Goal: Use online tool/utility: Utilize a website feature to perform a specific function

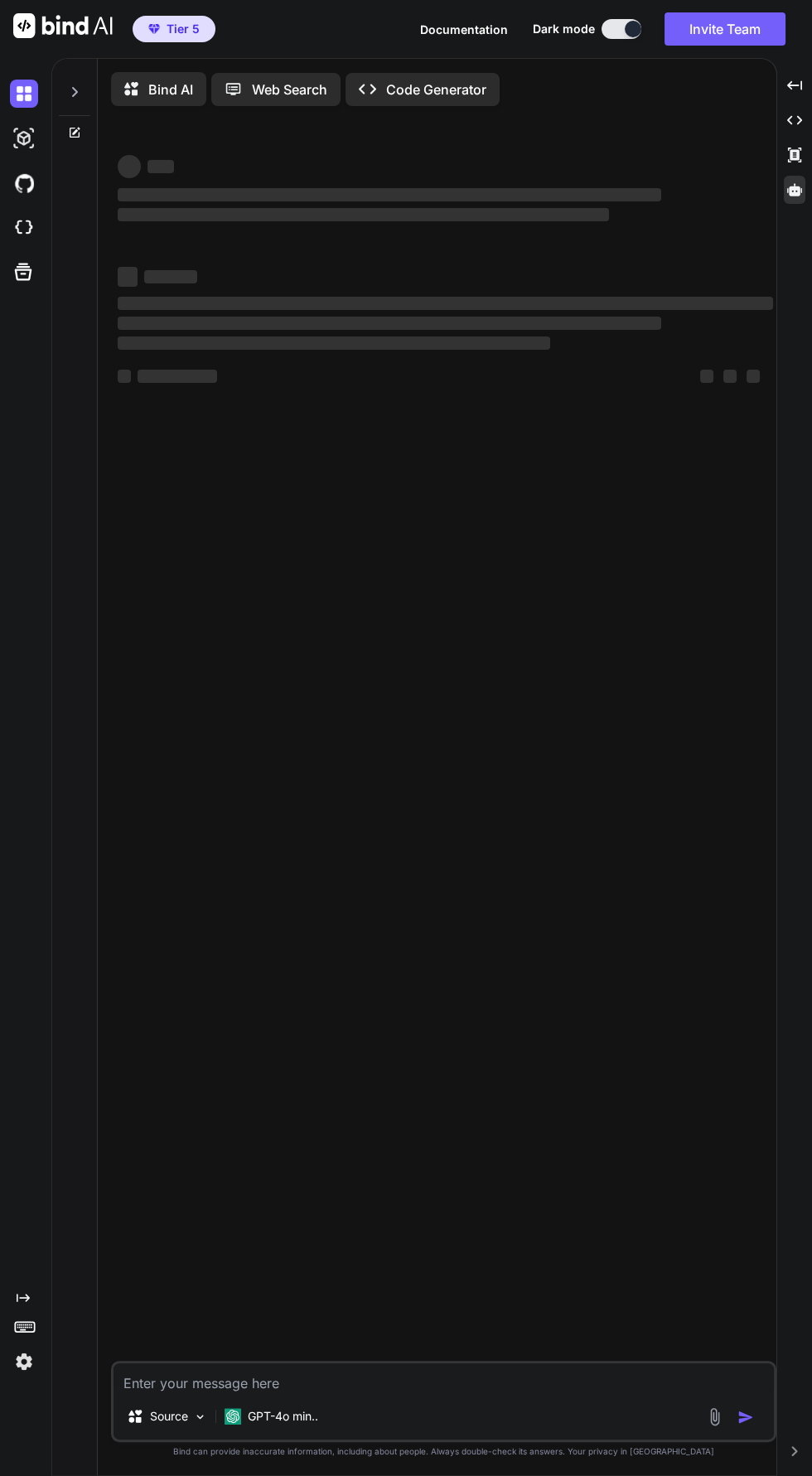
click at [788, 182] on icon at bounding box center [794, 190] width 15 height 15
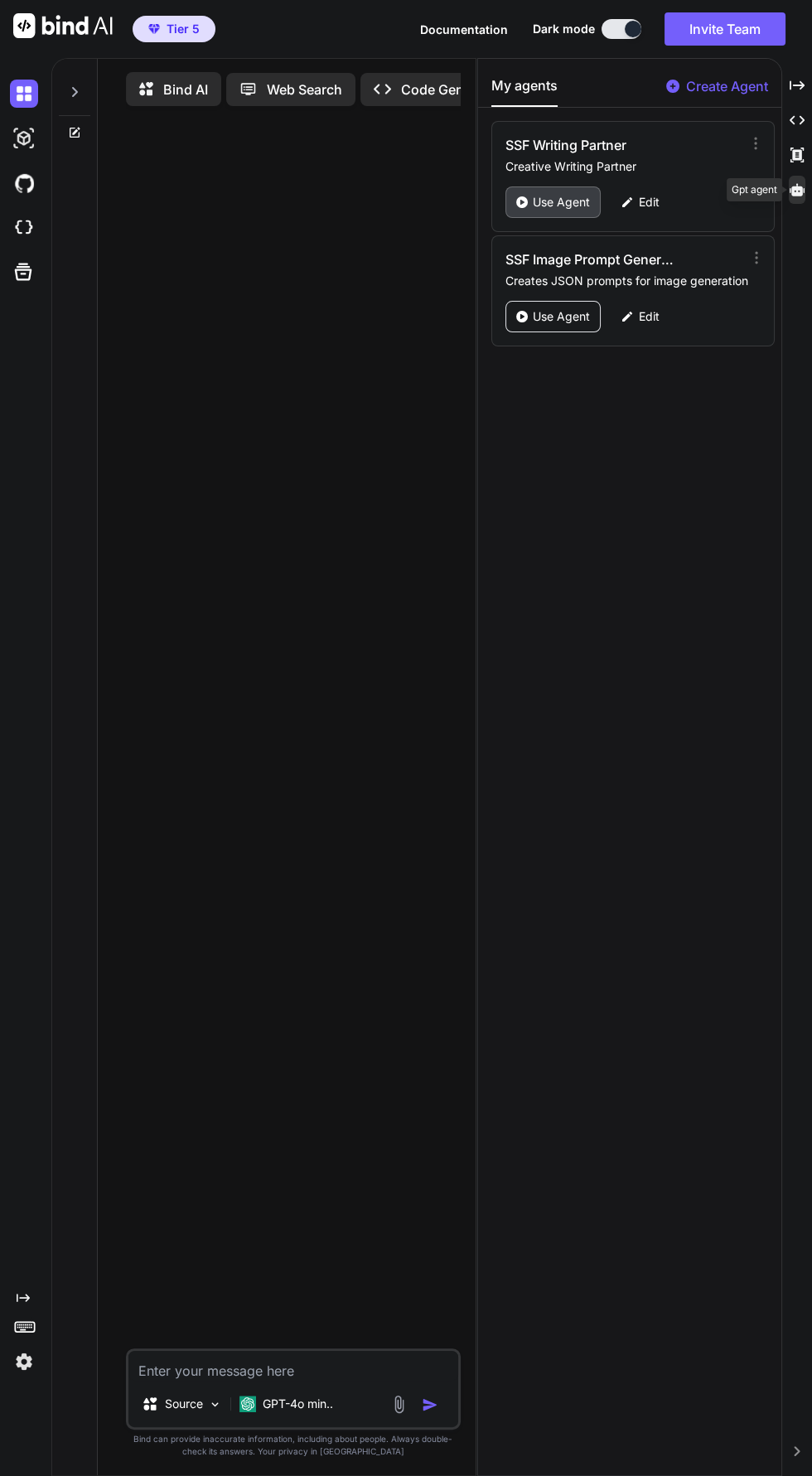
click at [521, 196] on icon at bounding box center [522, 202] width 12 height 12
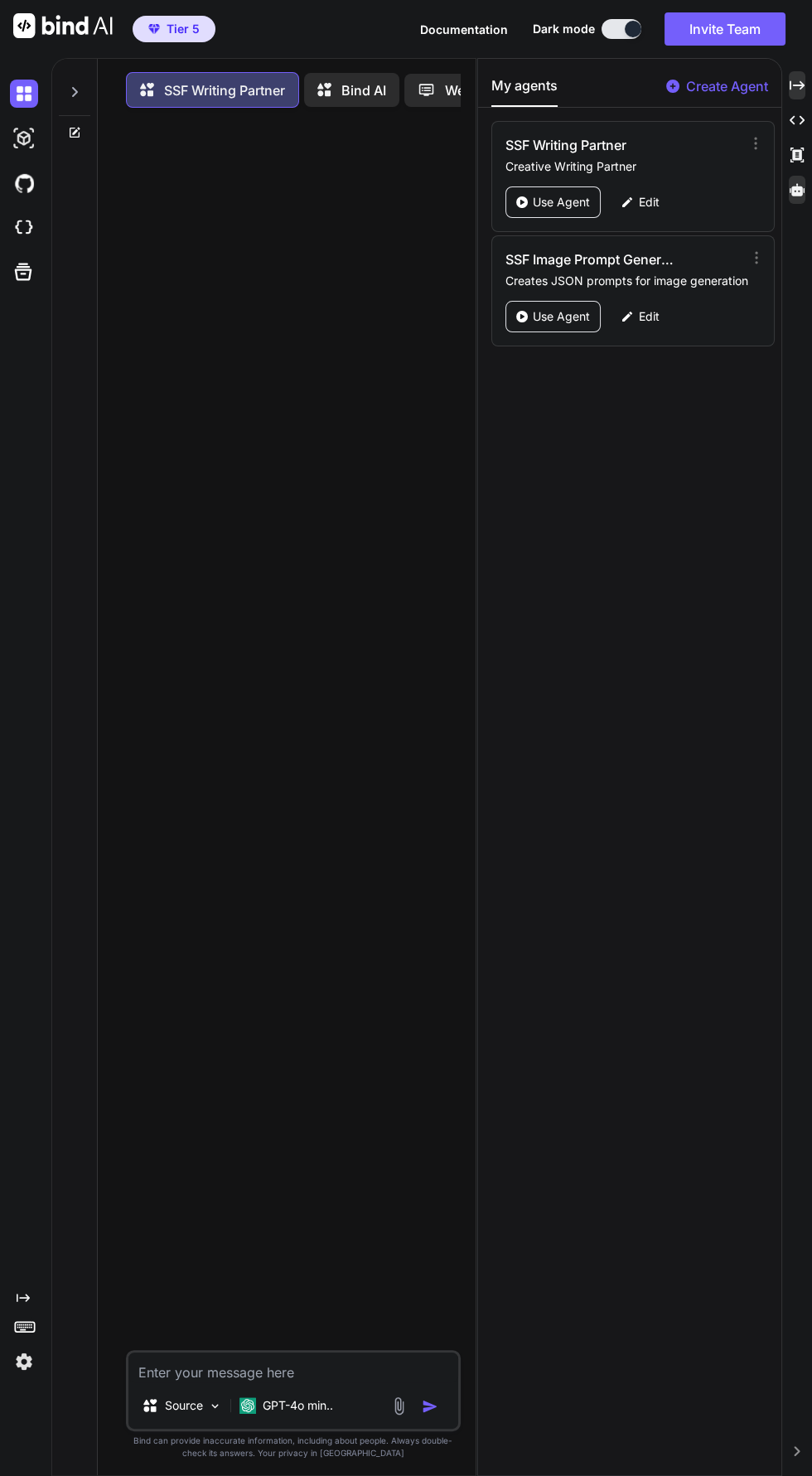
click at [796, 84] on icon at bounding box center [796, 85] width 15 height 9
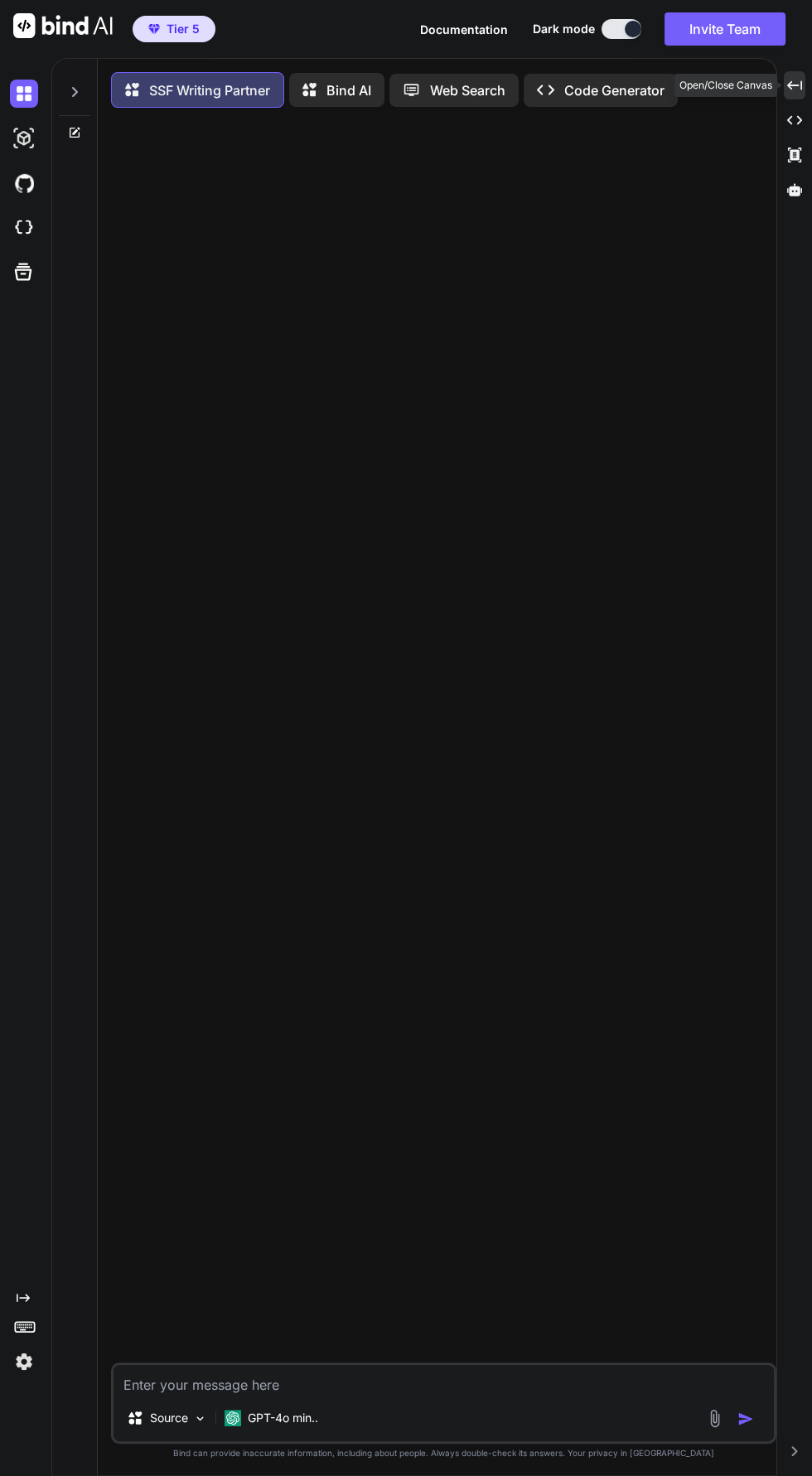
click at [194, 1395] on textarea at bounding box center [444, 1380] width 660 height 30
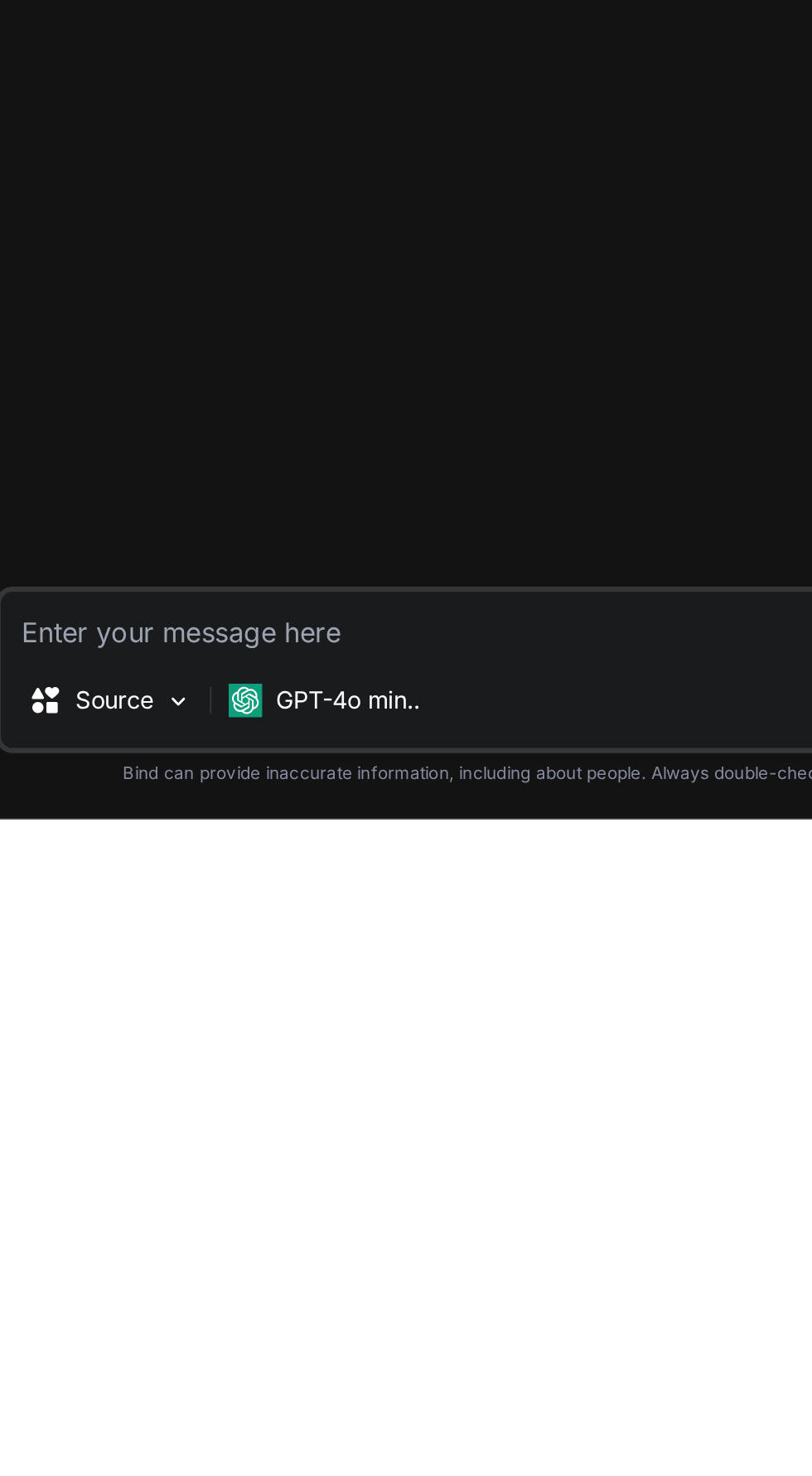
scroll to position [118, 0]
click at [265, 1409] on div "GPT-4o min.." at bounding box center [272, 1418] width 107 height 33
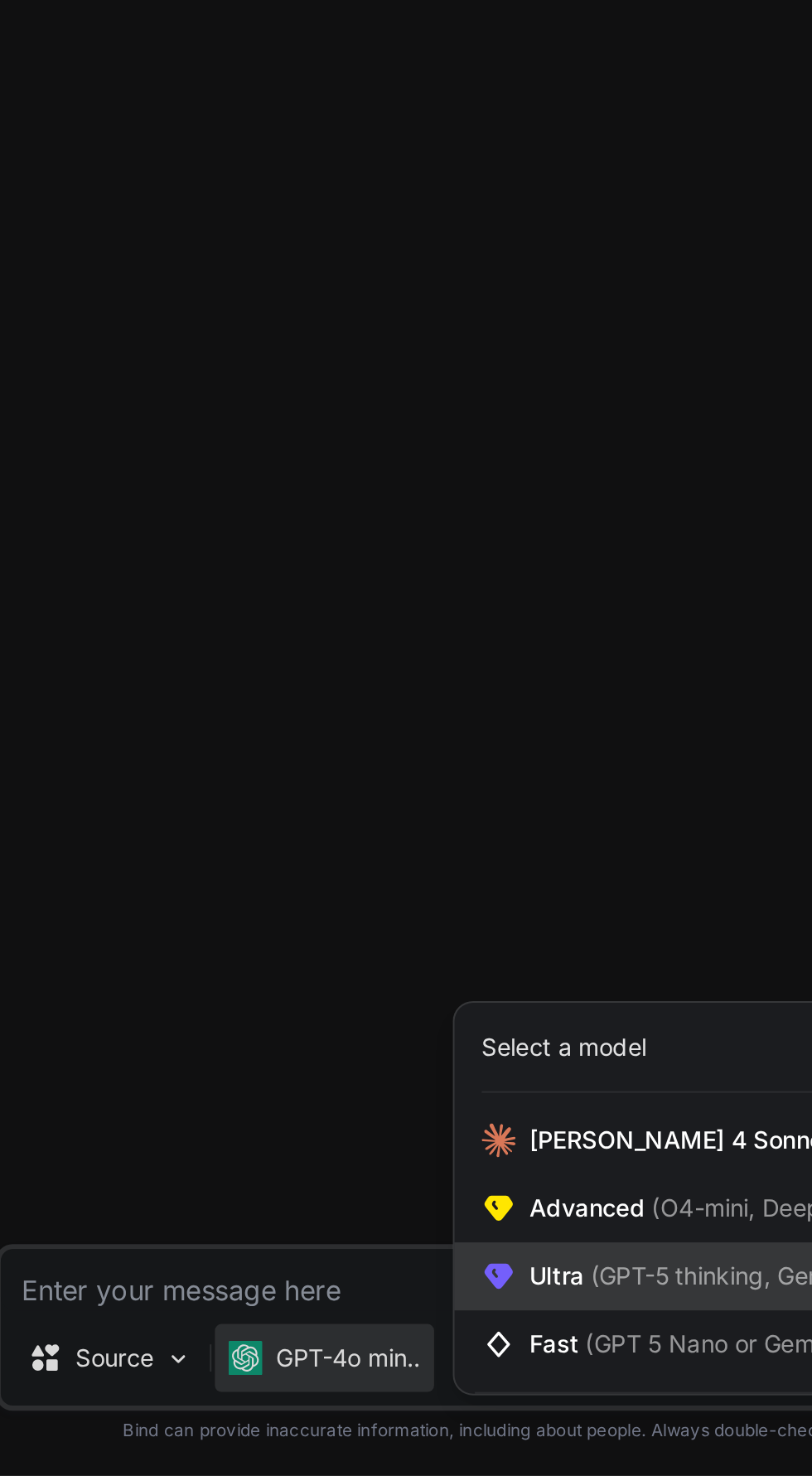
click at [361, 1379] on icon at bounding box center [356, 1378] width 14 height 12
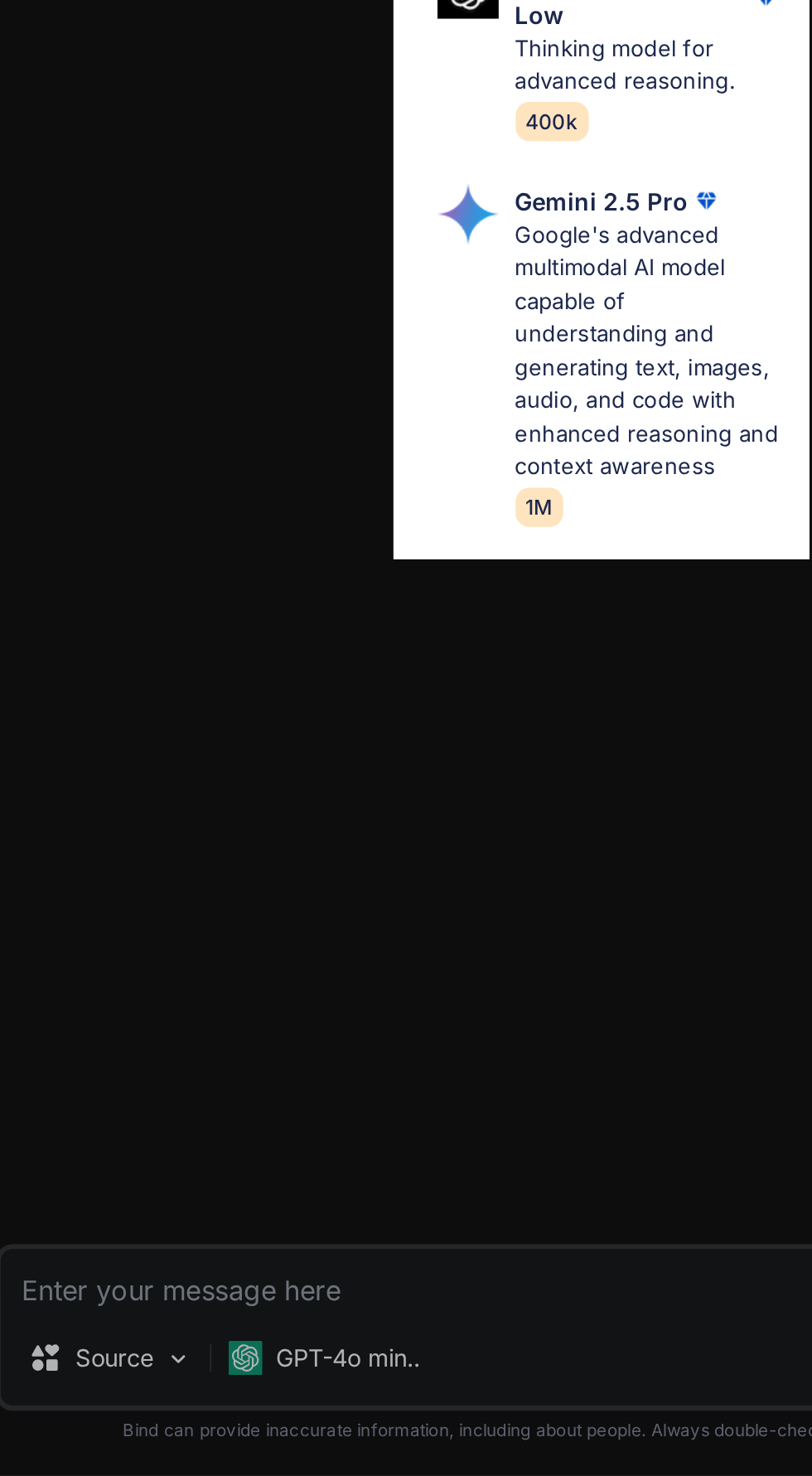
scroll to position [401, 0]
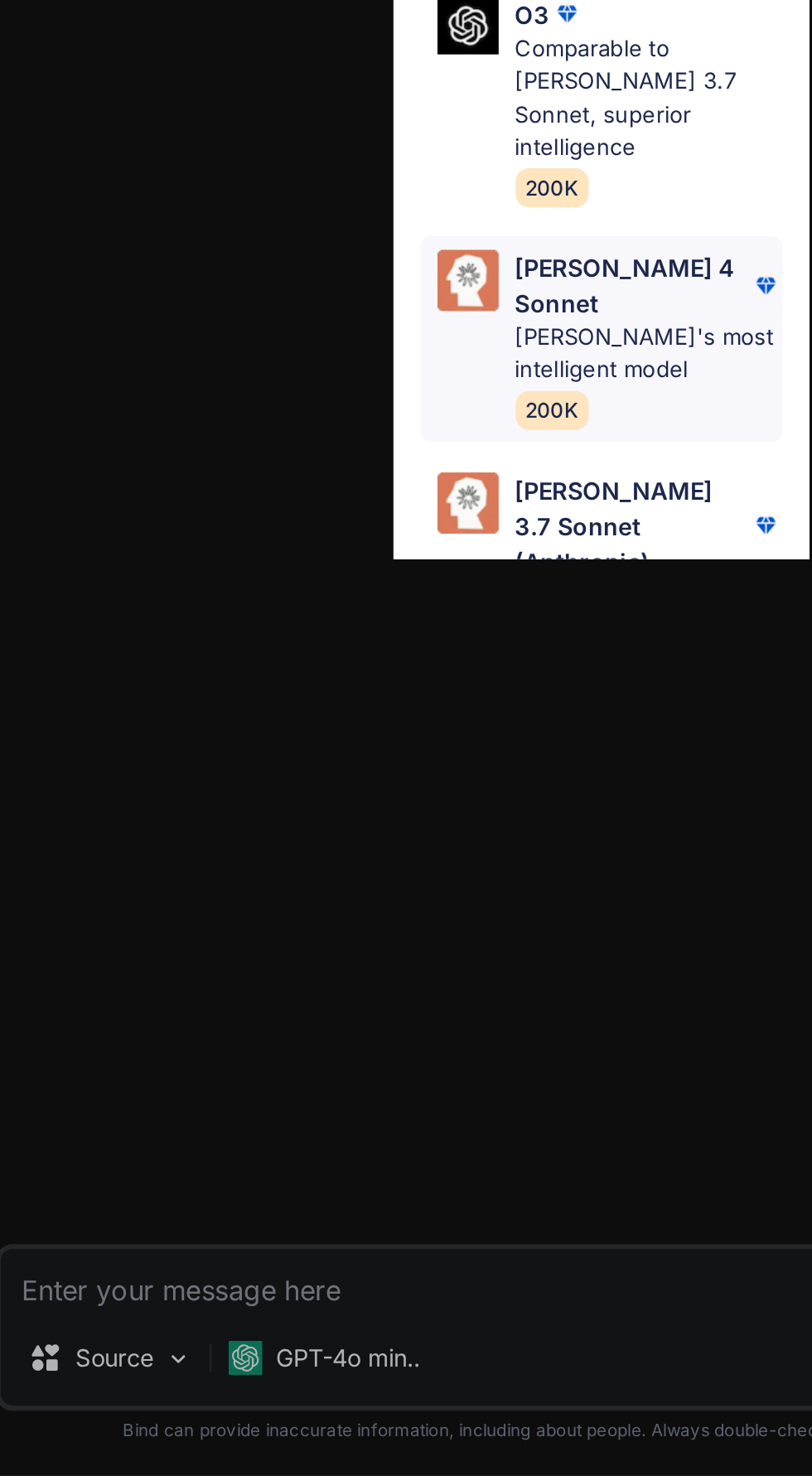
click at [368, 912] on p "[PERSON_NAME]'s most intelligent model" at bounding box center [429, 928] width 130 height 32
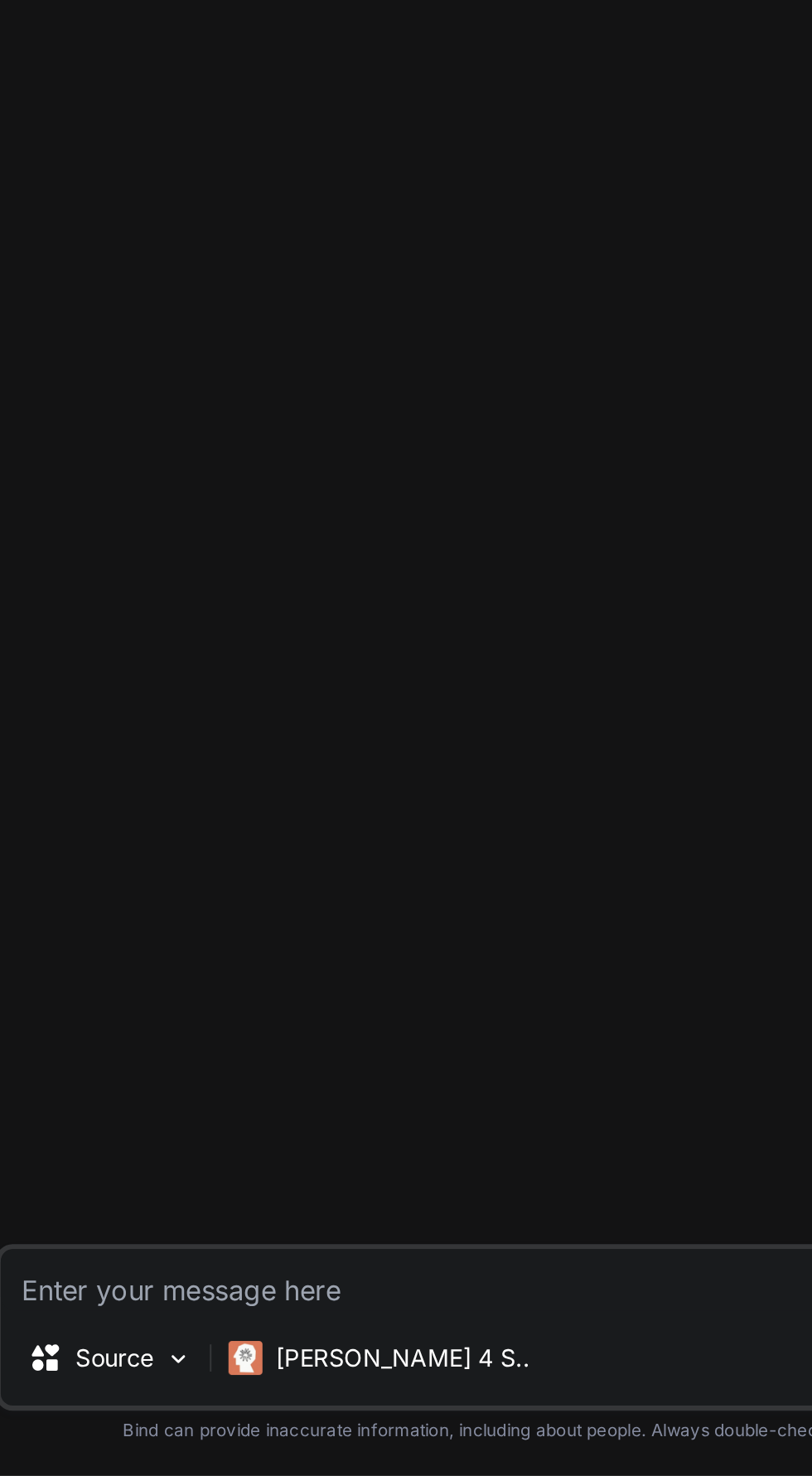
click at [187, 1380] on textarea at bounding box center [444, 1380] width 660 height 30
type textarea "x"
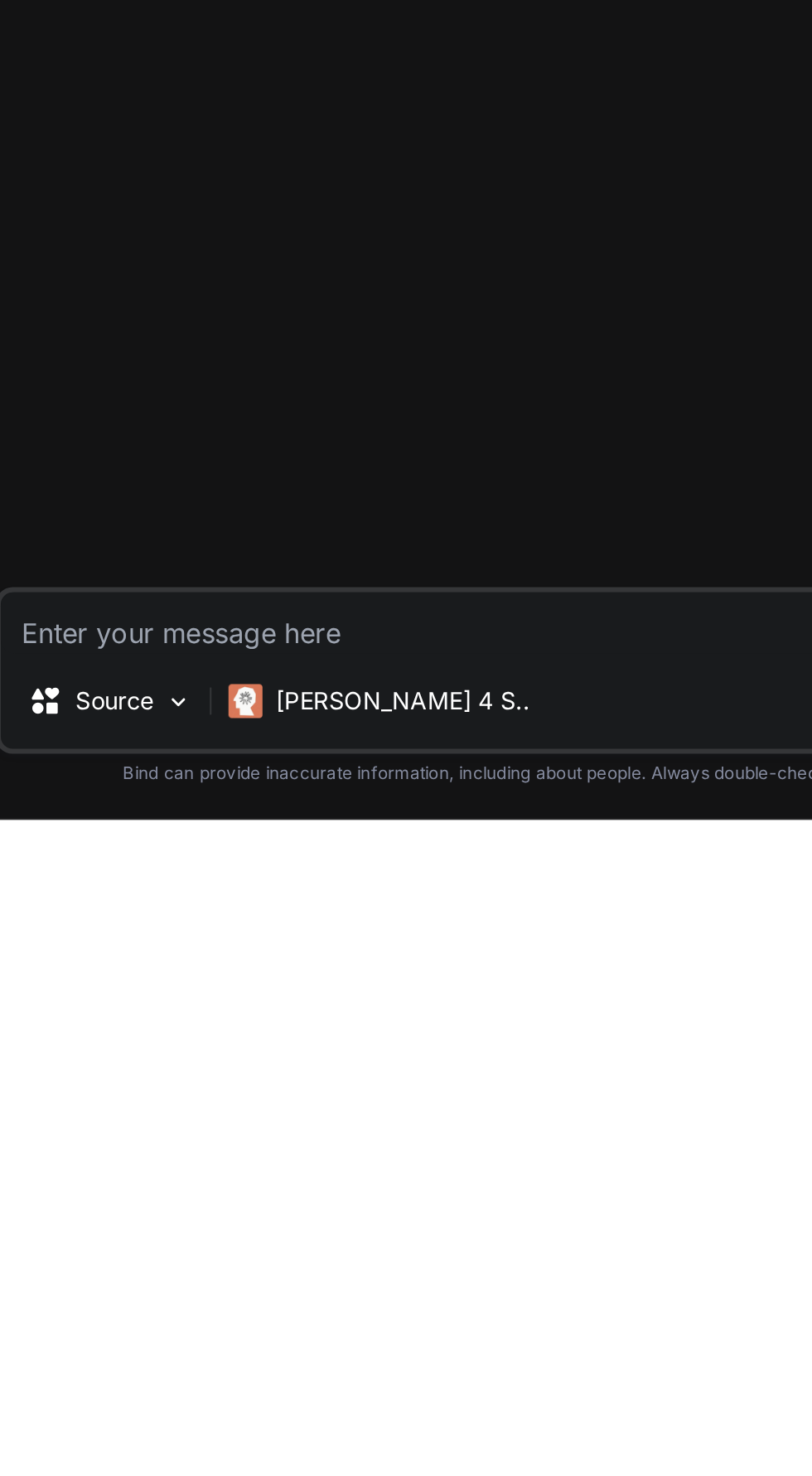
type textarea "W"
type textarea "x"
type textarea "Wr"
type textarea "x"
type textarea "Wri"
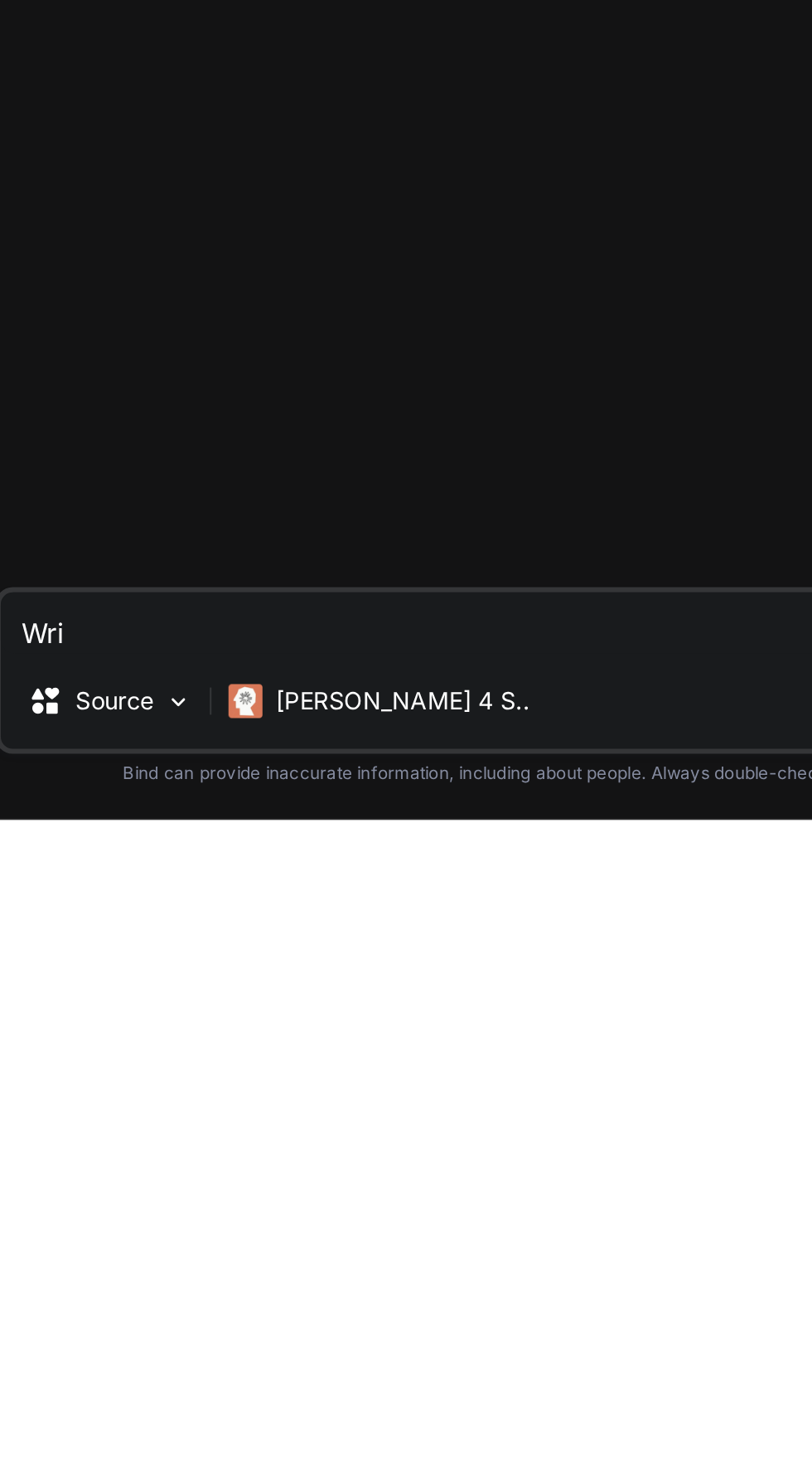
type textarea "x"
type textarea "Writ"
type textarea "x"
type textarea "Write"
type textarea "x"
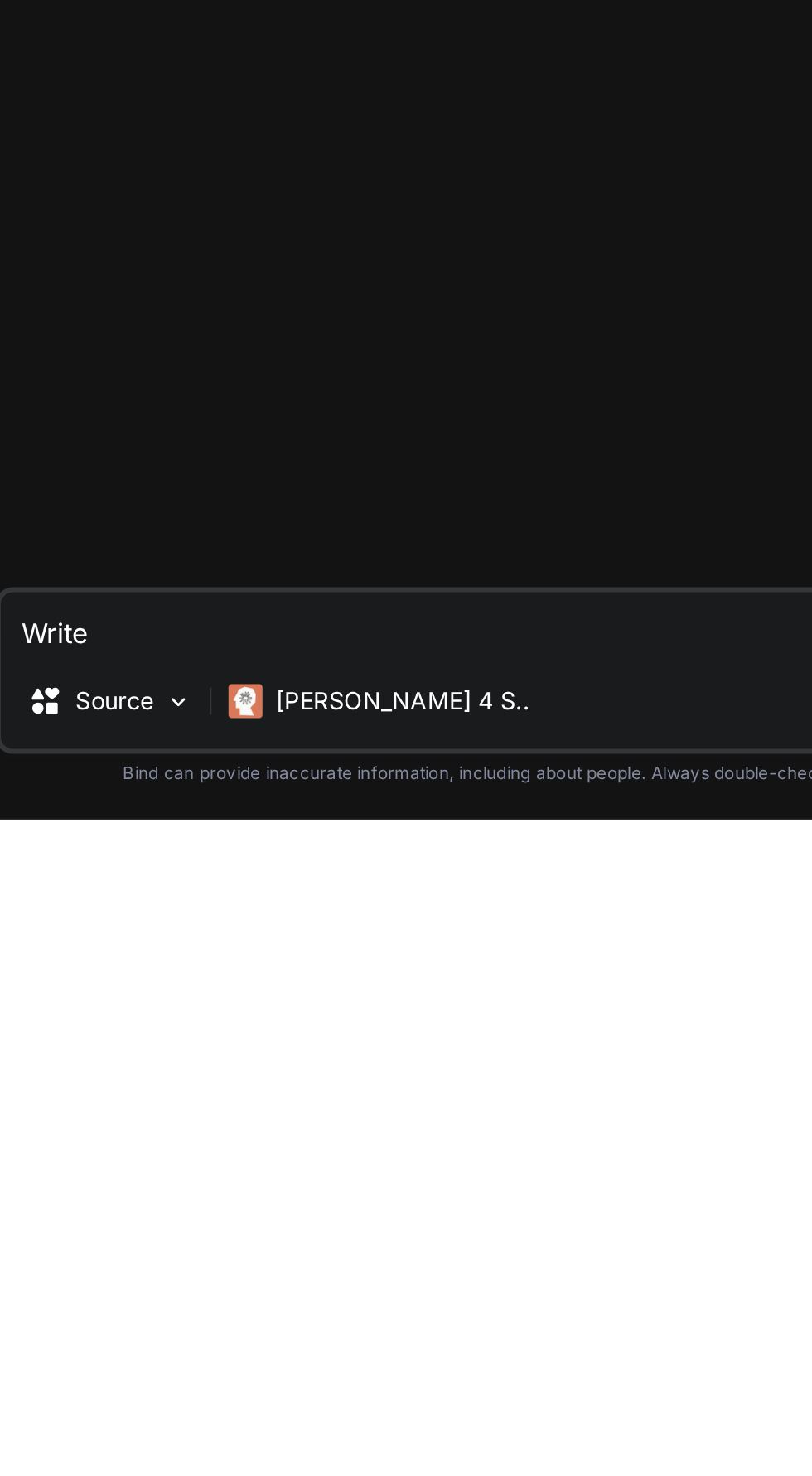
type textarea "Write"
type textarea "x"
type textarea "Write a"
type textarea "x"
type textarea "Write a"
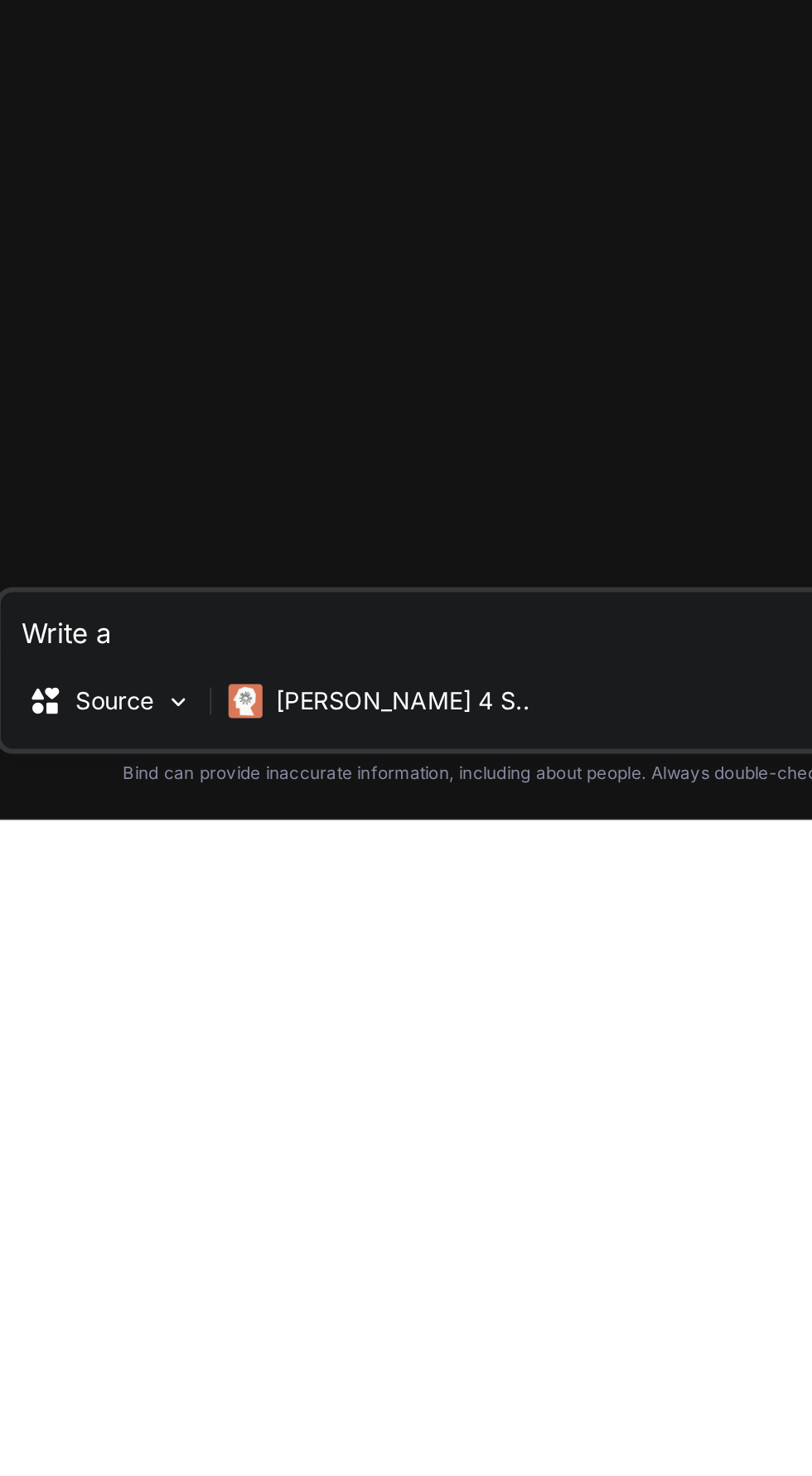
type textarea "x"
type textarea "Write a s"
type textarea "x"
type textarea "Write a sc"
type textarea "x"
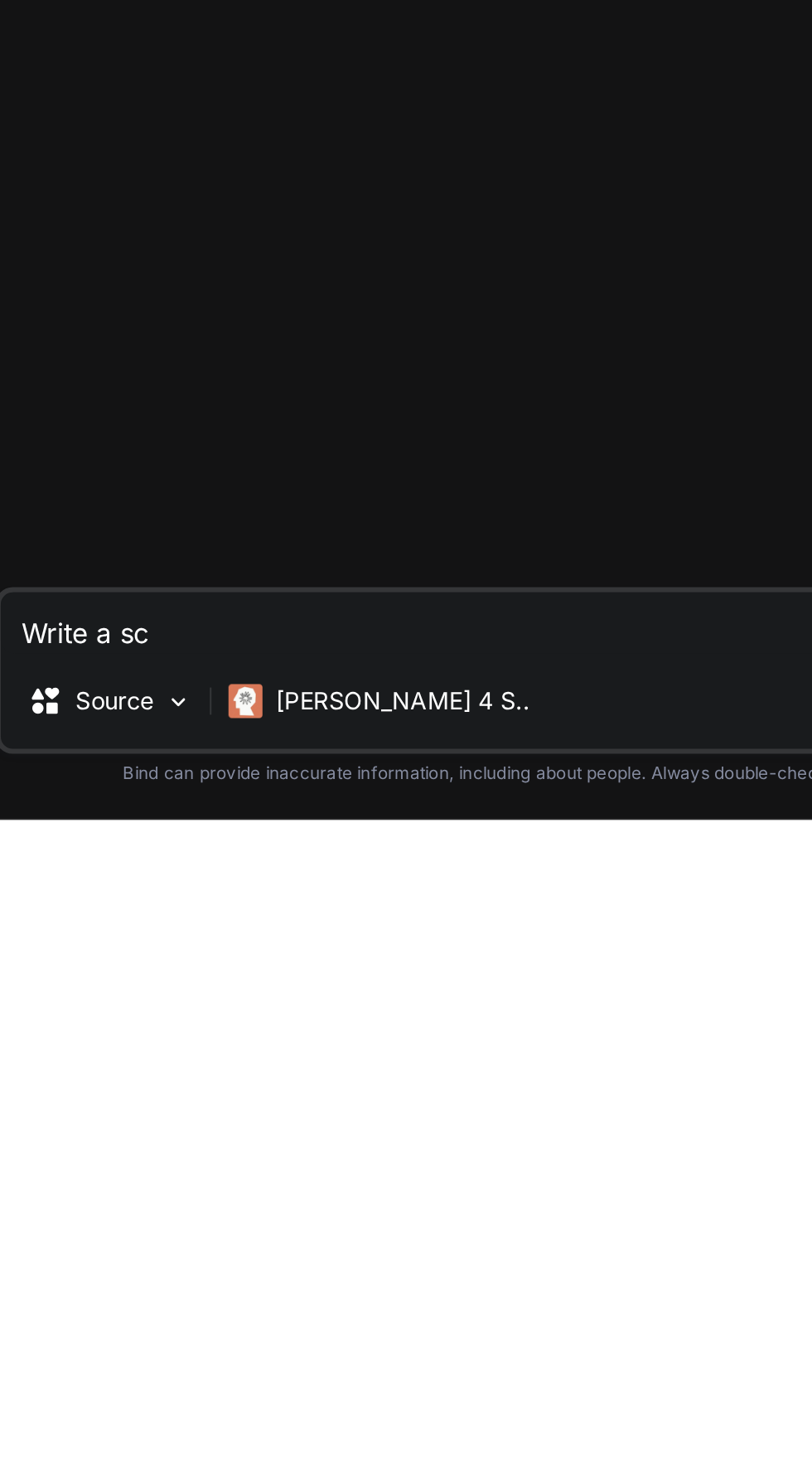
type textarea "Write a sce"
type textarea "x"
type textarea "Write a scen"
type textarea "x"
type textarea "Write a scene"
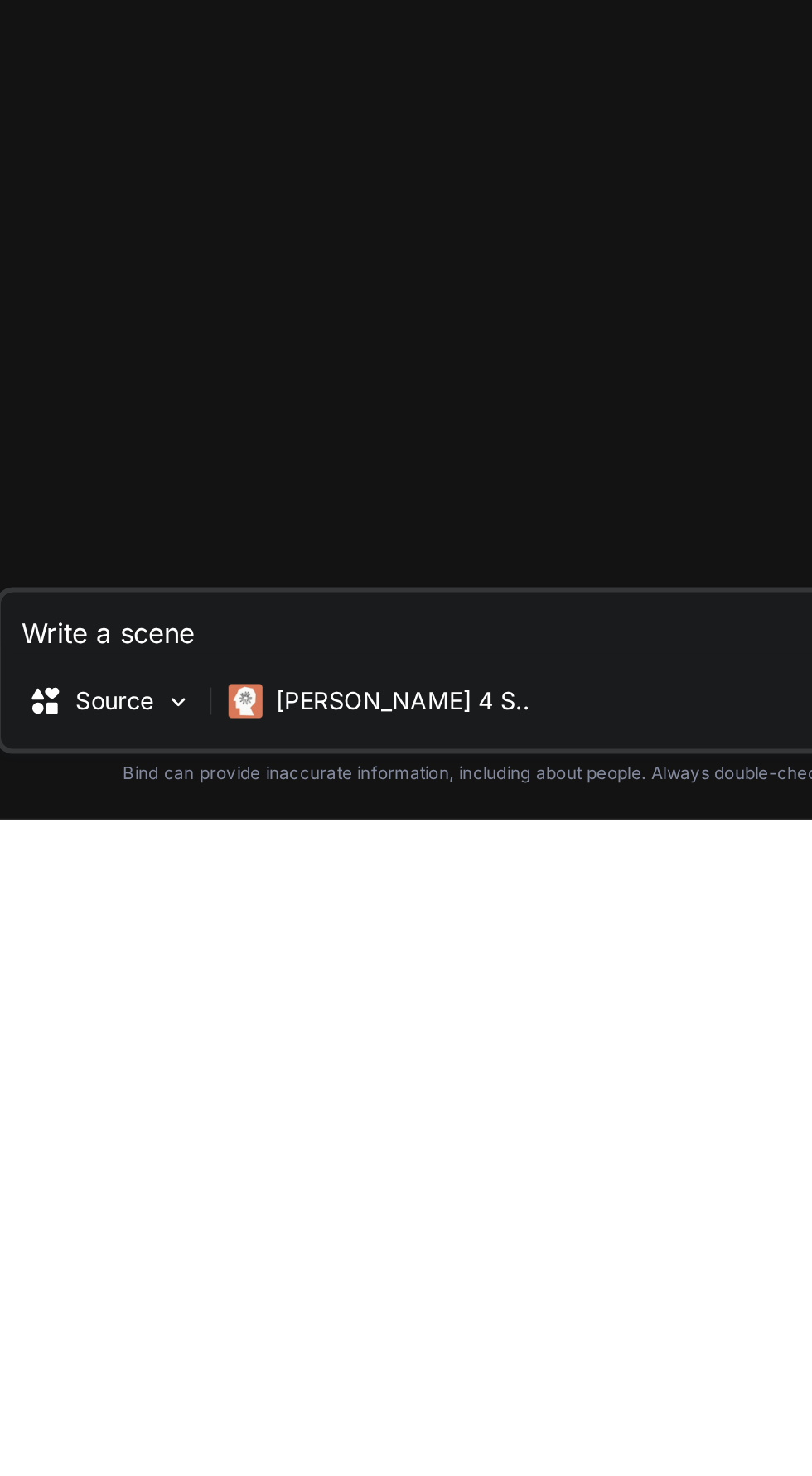
type textarea "x"
type textarea "Write a scene"
type textarea "x"
type textarea "Write a scene o"
type textarea "x"
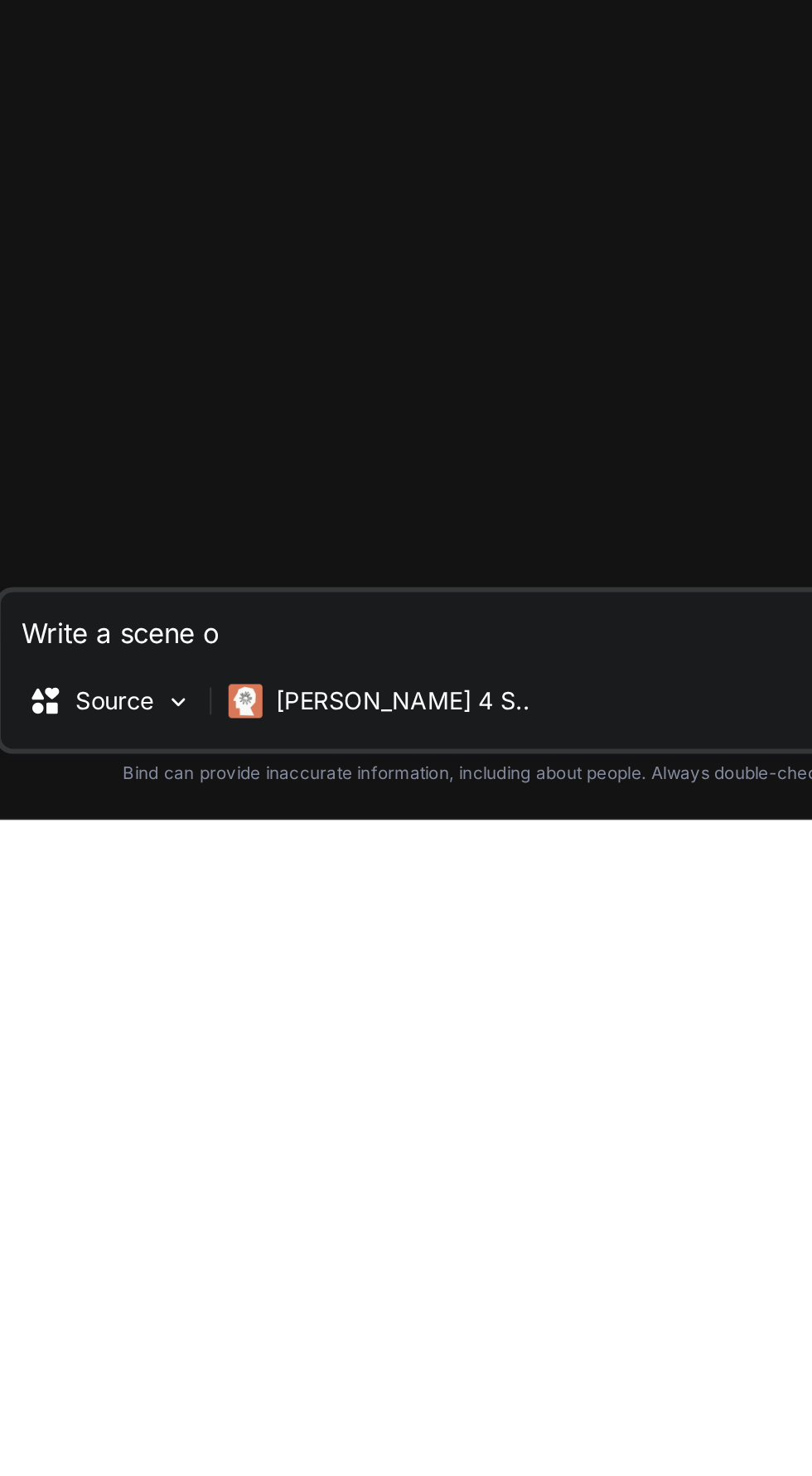
type textarea "Write a scene of"
type textarea "x"
type textarea "Write a scene of"
type textarea "x"
type textarea "Write a scene of E"
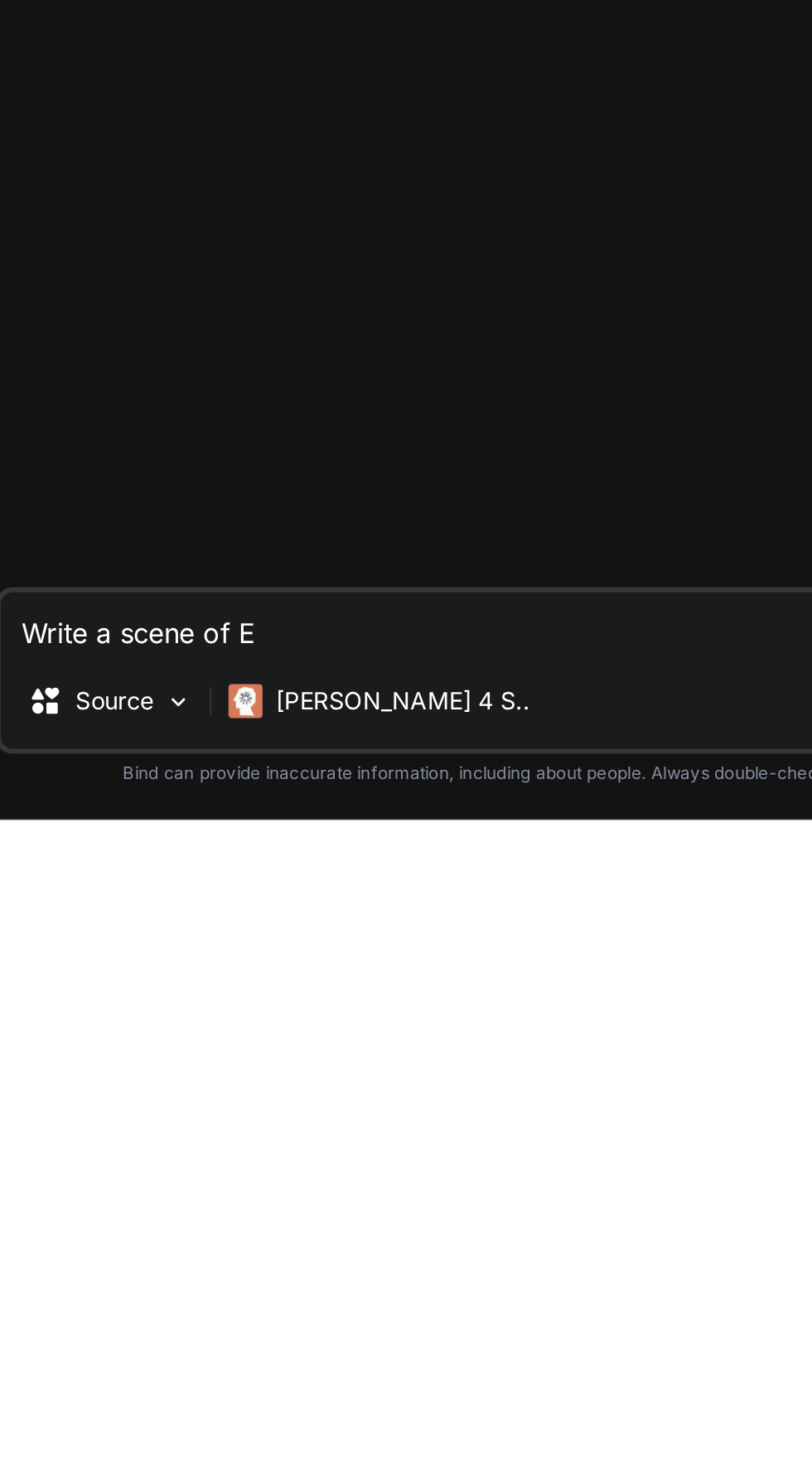
type textarea "x"
type textarea "Write a scene of Em"
type textarea "x"
type textarea "Write a scene of Emm"
type textarea "x"
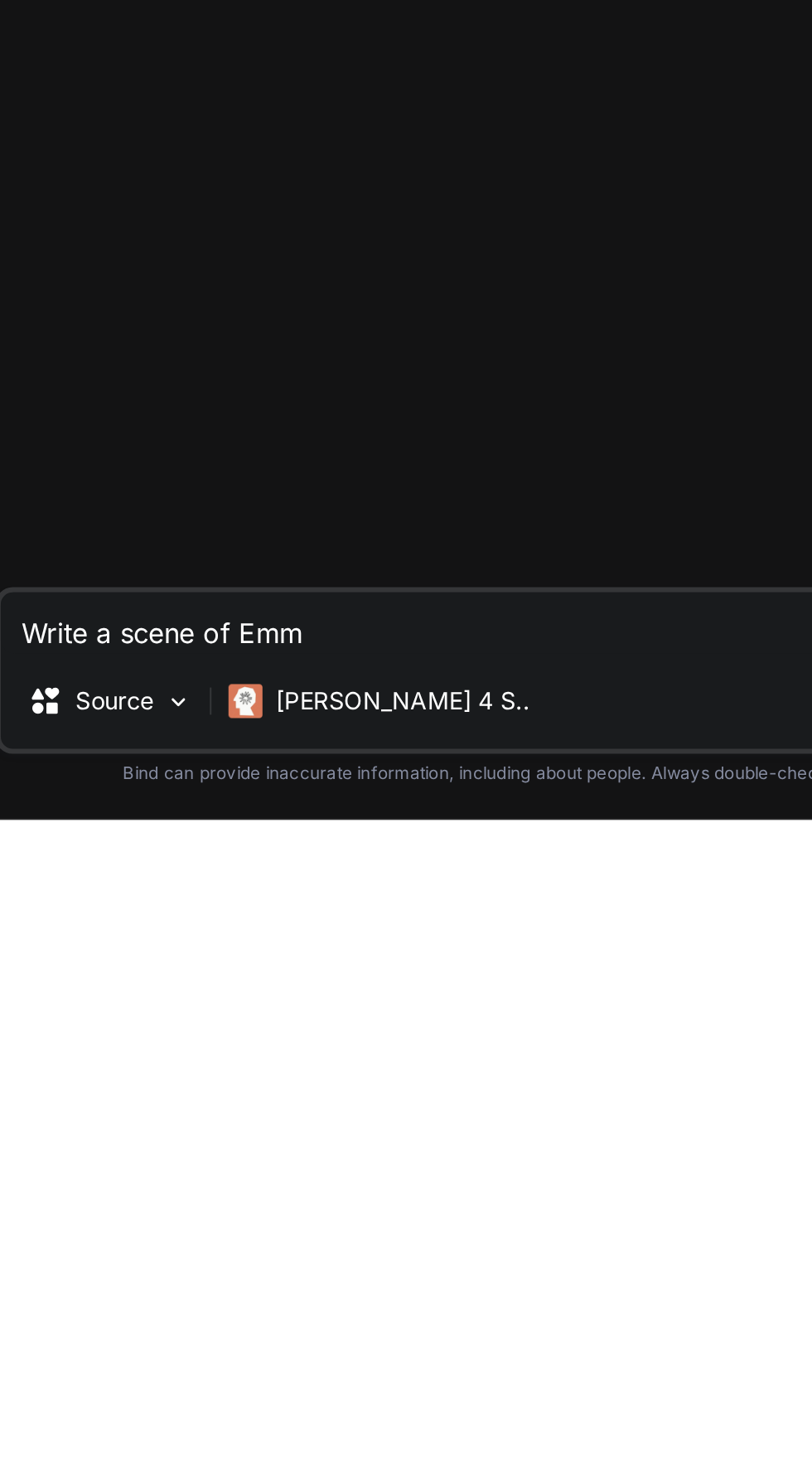
type textarea "Write a scene of [PERSON_NAME]"
type textarea "x"
type textarea "Write a scene of [PERSON_NAME]"
type textarea "x"
type textarea "Write a scene of [PERSON_NAME]"
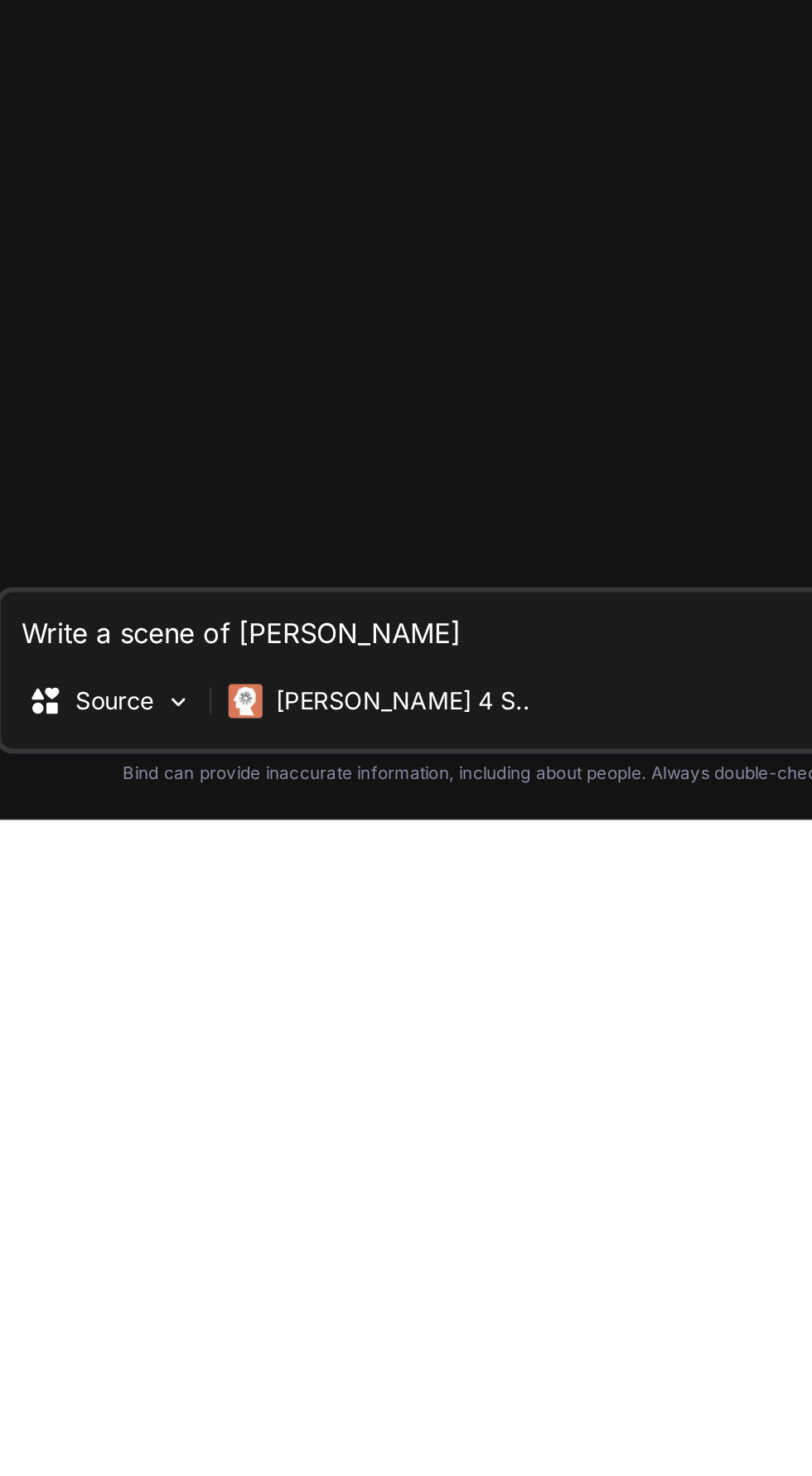
type textarea "x"
type textarea "Write a scene of [PERSON_NAME]"
type textarea "x"
type textarea "Write a scene of [PERSON_NAME]"
type textarea "x"
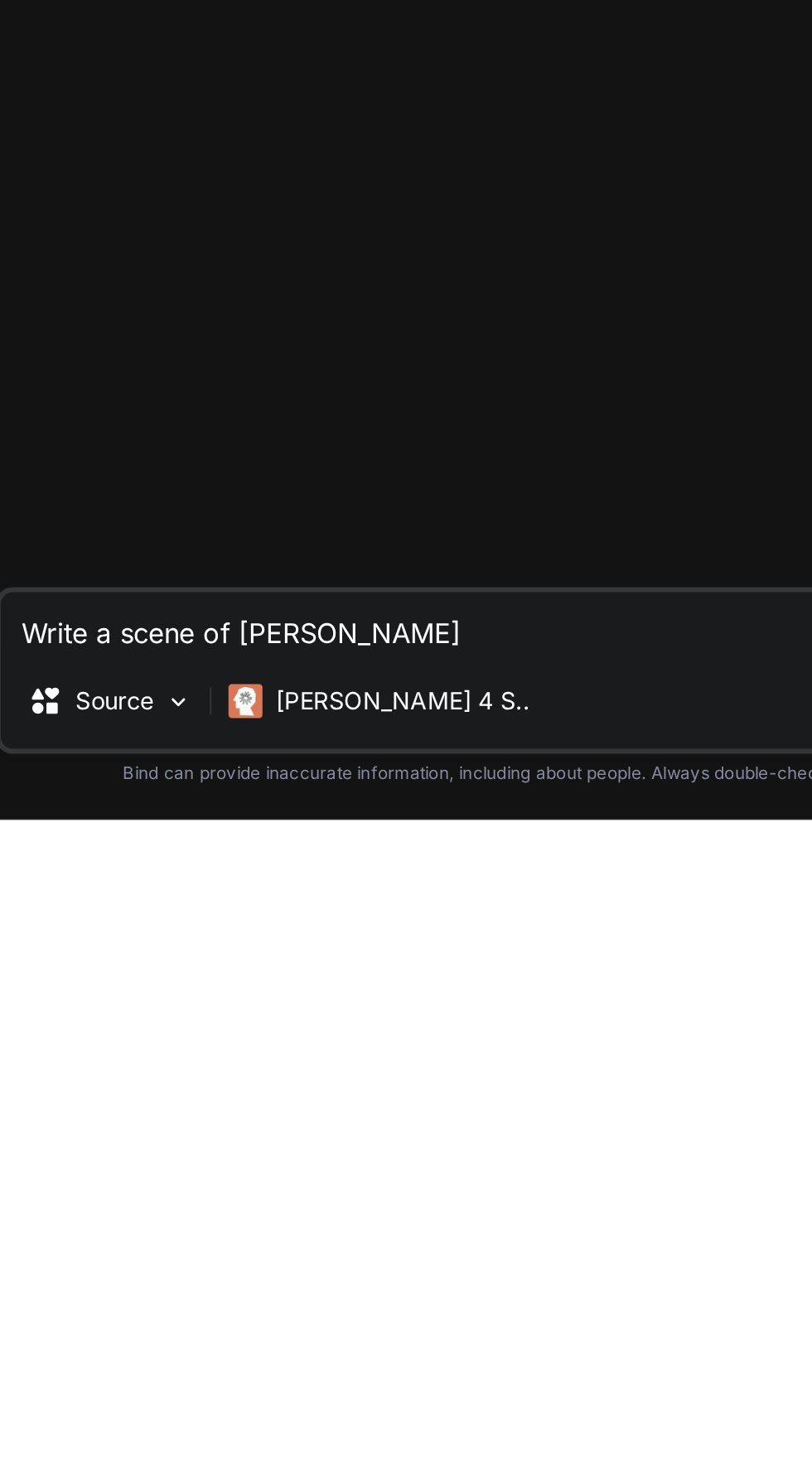
type textarea "Write a scene of [PERSON_NAME]"
type textarea "x"
type textarea "Write a scene of [PERSON_NAME]"
type textarea "x"
type textarea "Write a scene of [PERSON_NAME]"
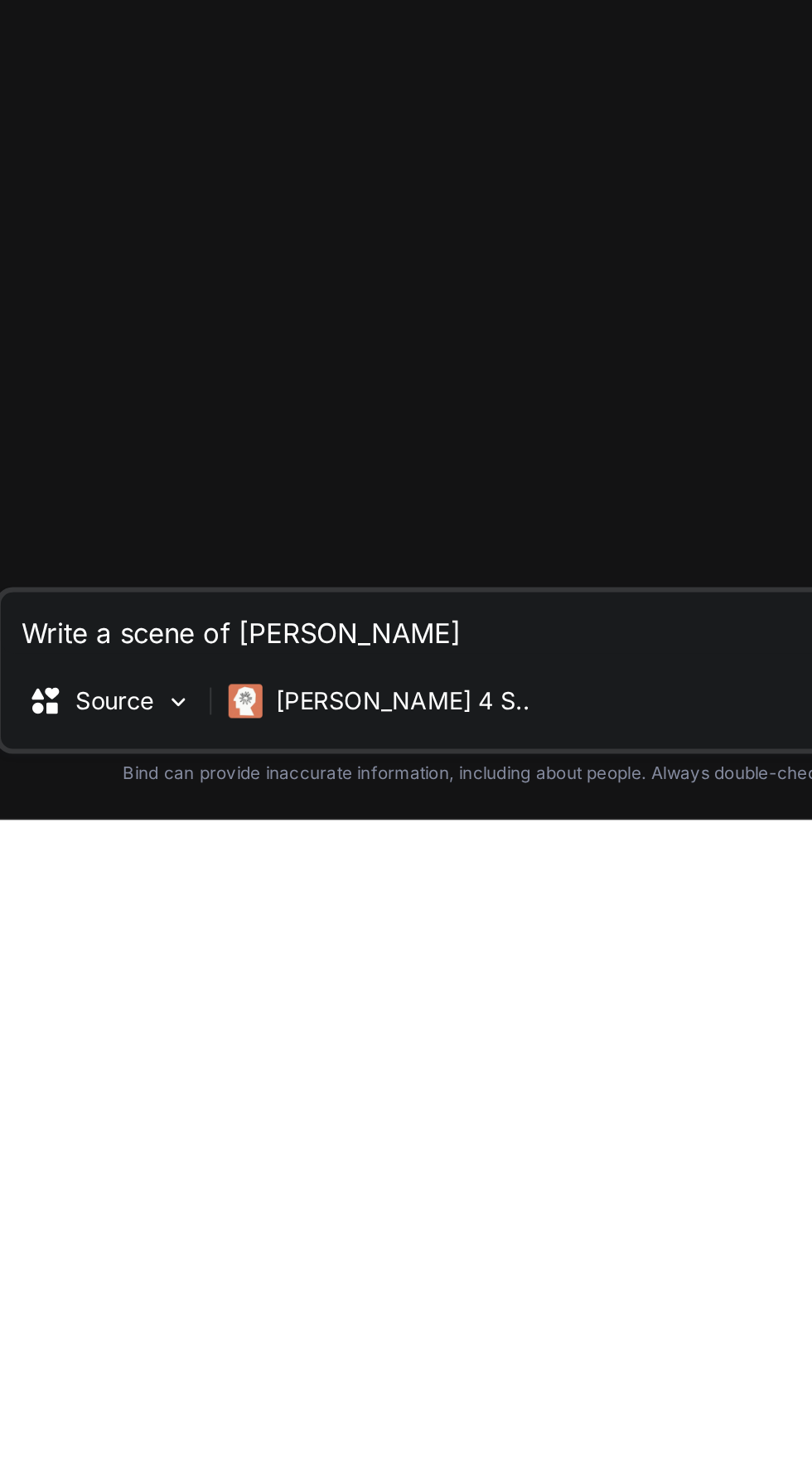
type textarea "x"
type textarea "Write a scene of [PERSON_NAME]"
type textarea "x"
type textarea "Write a scene of [PERSON_NAME]"
type textarea "x"
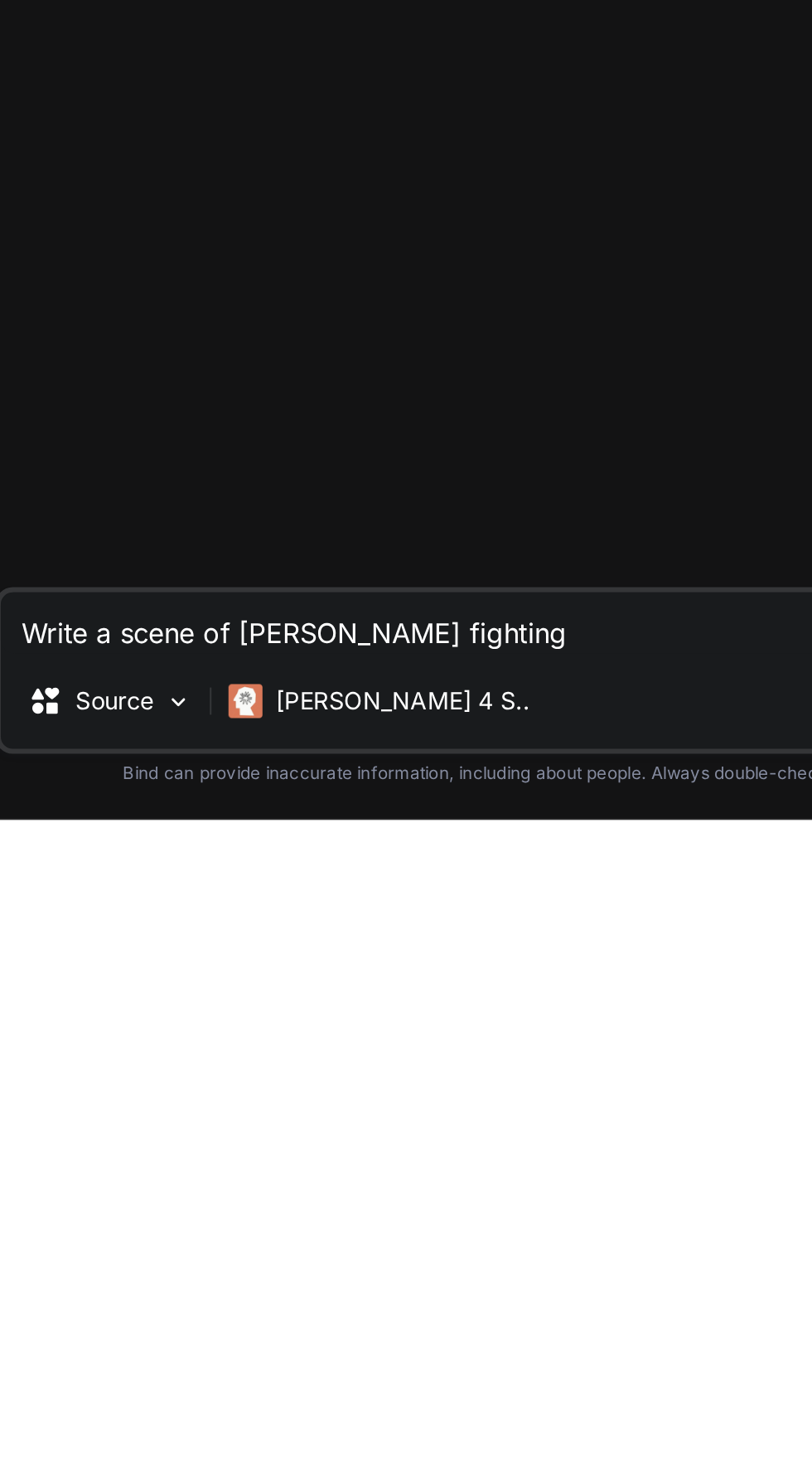
type textarea "Write a scene of [PERSON_NAME] fighting"
type textarea "x"
type textarea "Write a scene of [PERSON_NAME] fighting w"
type textarea "x"
type textarea "Write a scene of [PERSON_NAME] fighting wi"
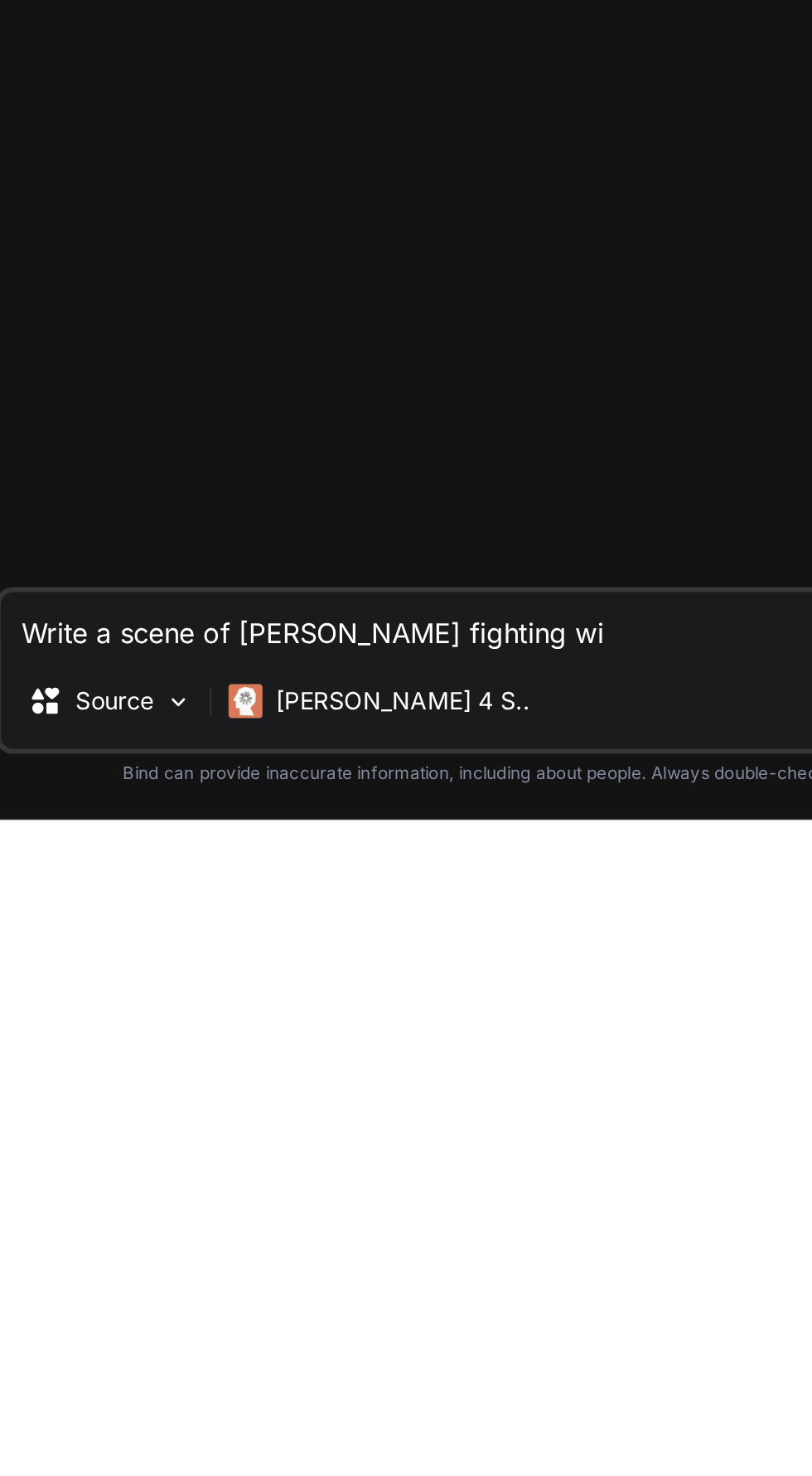
type textarea "x"
type textarea "Write a scene of [PERSON_NAME] fighting wit"
type textarea "x"
type textarea "Write a scene of [PERSON_NAME] fighting with"
type textarea "x"
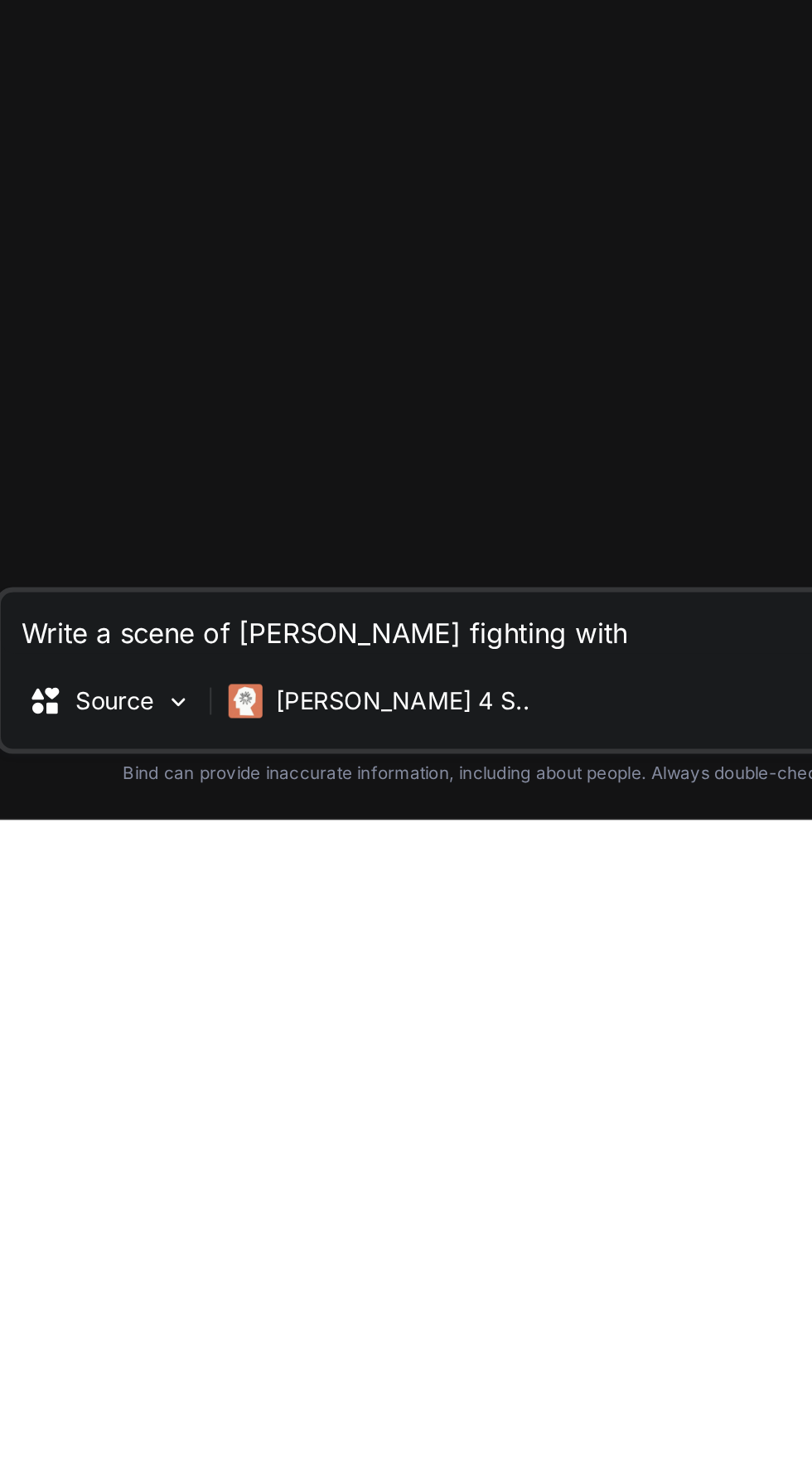
type textarea "Write a scene of [PERSON_NAME] fighting with"
type textarea "x"
type textarea "Write a scene of [PERSON_NAME] fighting with a"
type textarea "x"
type textarea "Write a scene of [PERSON_NAME] fighting with an"
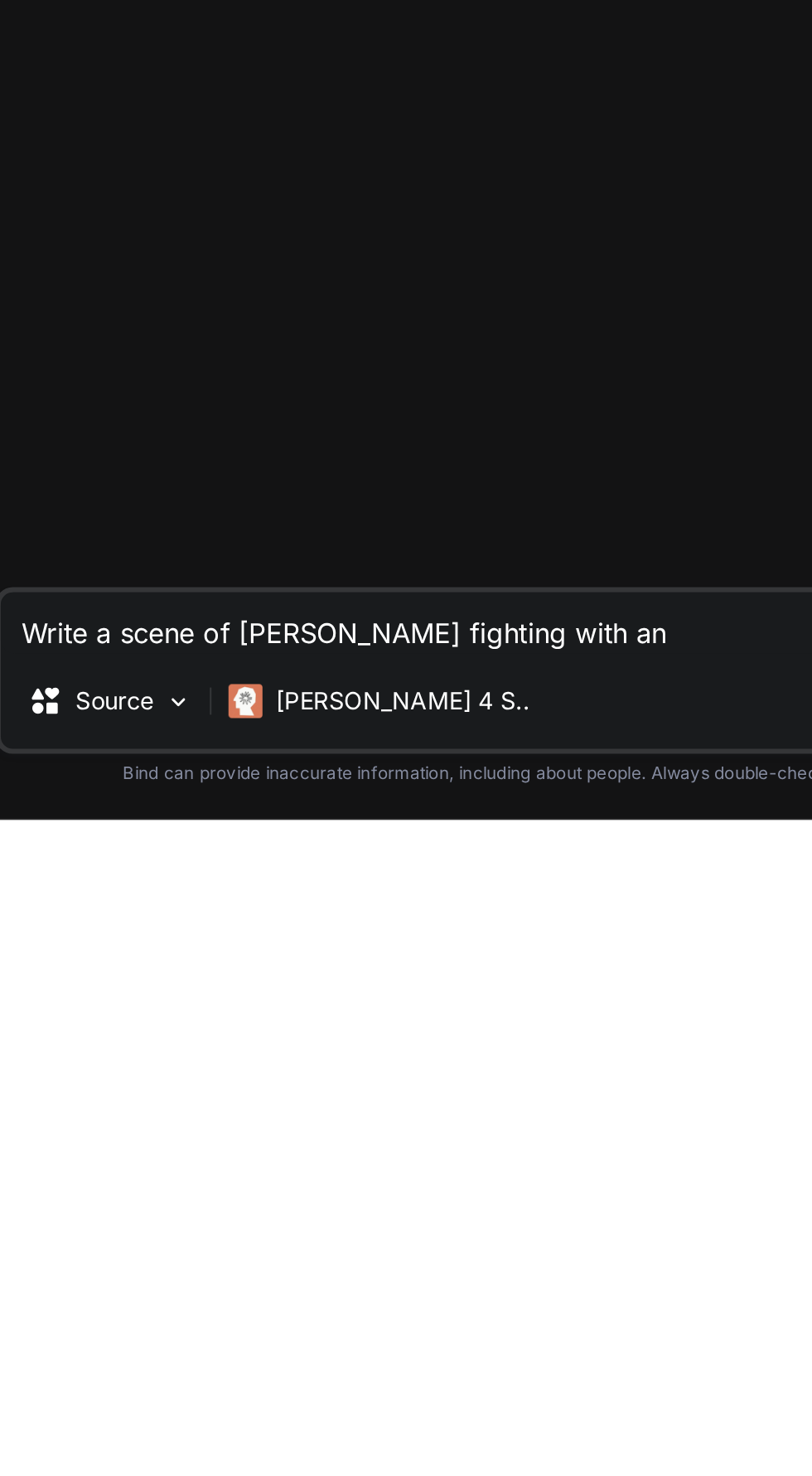
type textarea "x"
type textarea "Write a scene of [PERSON_NAME] fighting with an"
type textarea "x"
type textarea "Write a scene of [PERSON_NAME] fighting with an"
type textarea "x"
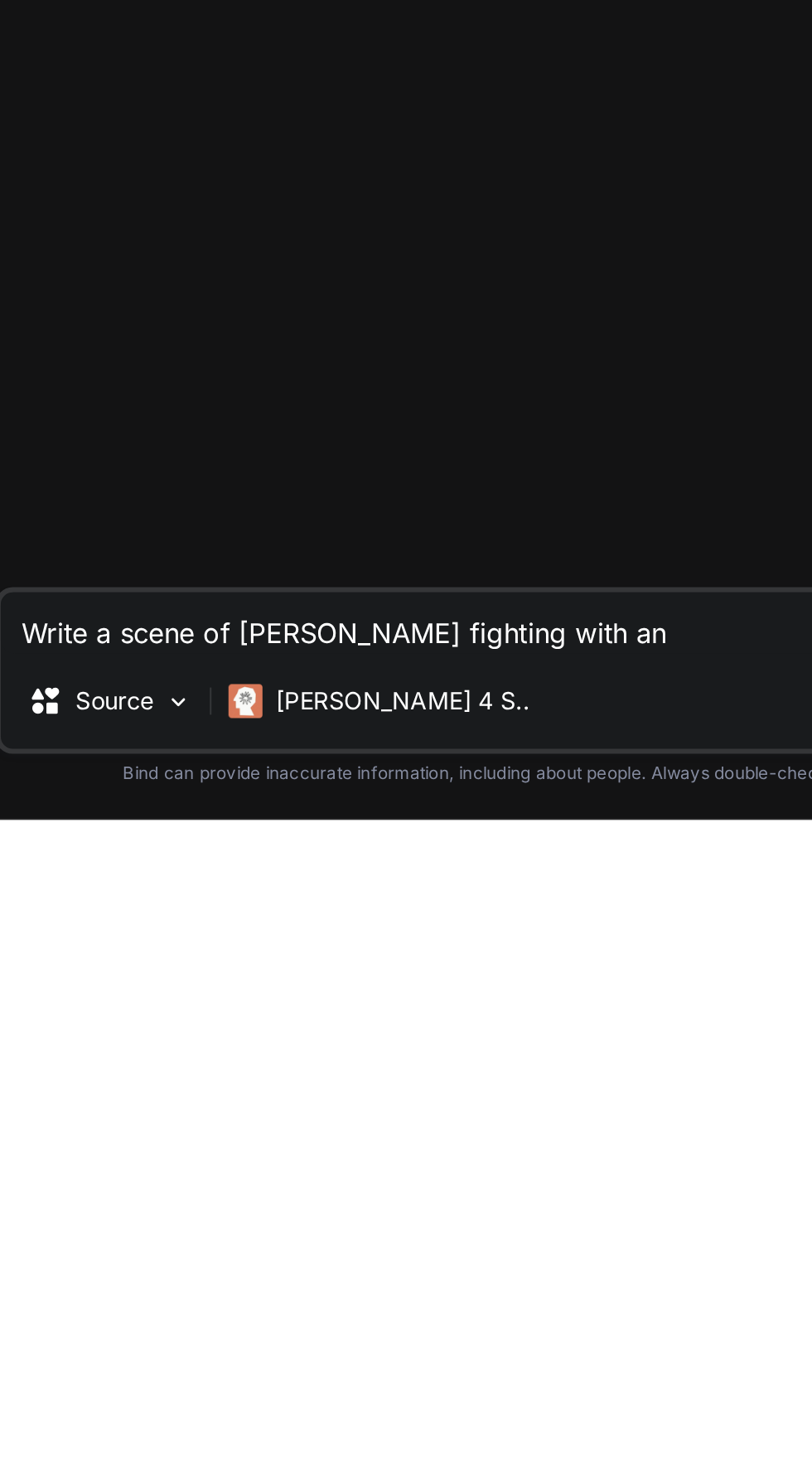
type textarea "Write a scene of [PERSON_NAME] fighting with a"
type textarea "x"
type textarea "Write a scene of [PERSON_NAME] fighting with a"
type textarea "x"
type textarea "Write a scene of [PERSON_NAME] fighting with a h"
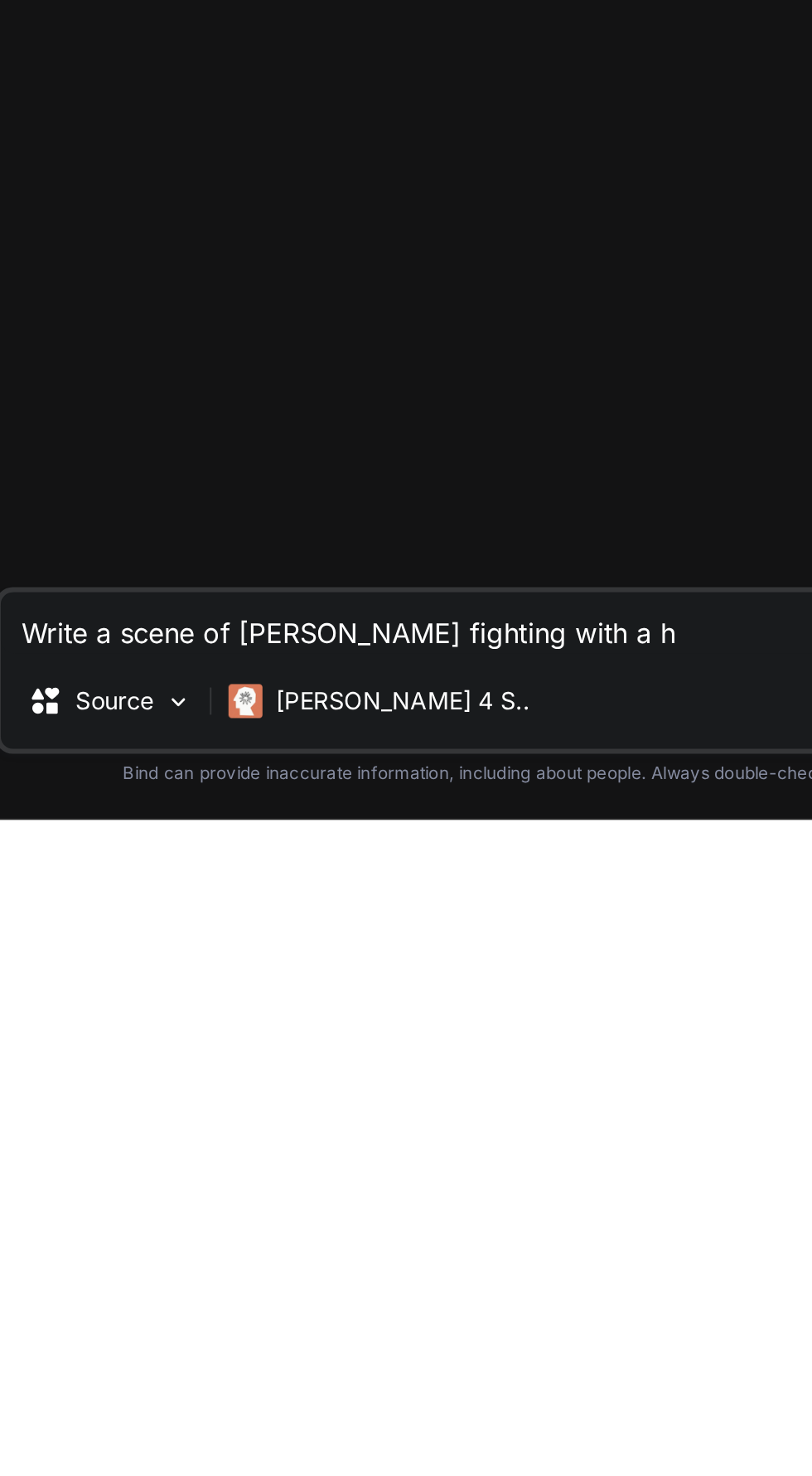
type textarea "x"
type textarea "Write a scene of [PERSON_NAME] fighting with a hi"
type textarea "x"
type textarea "Write a scene of [PERSON_NAME] fighting with a hig"
type textarea "x"
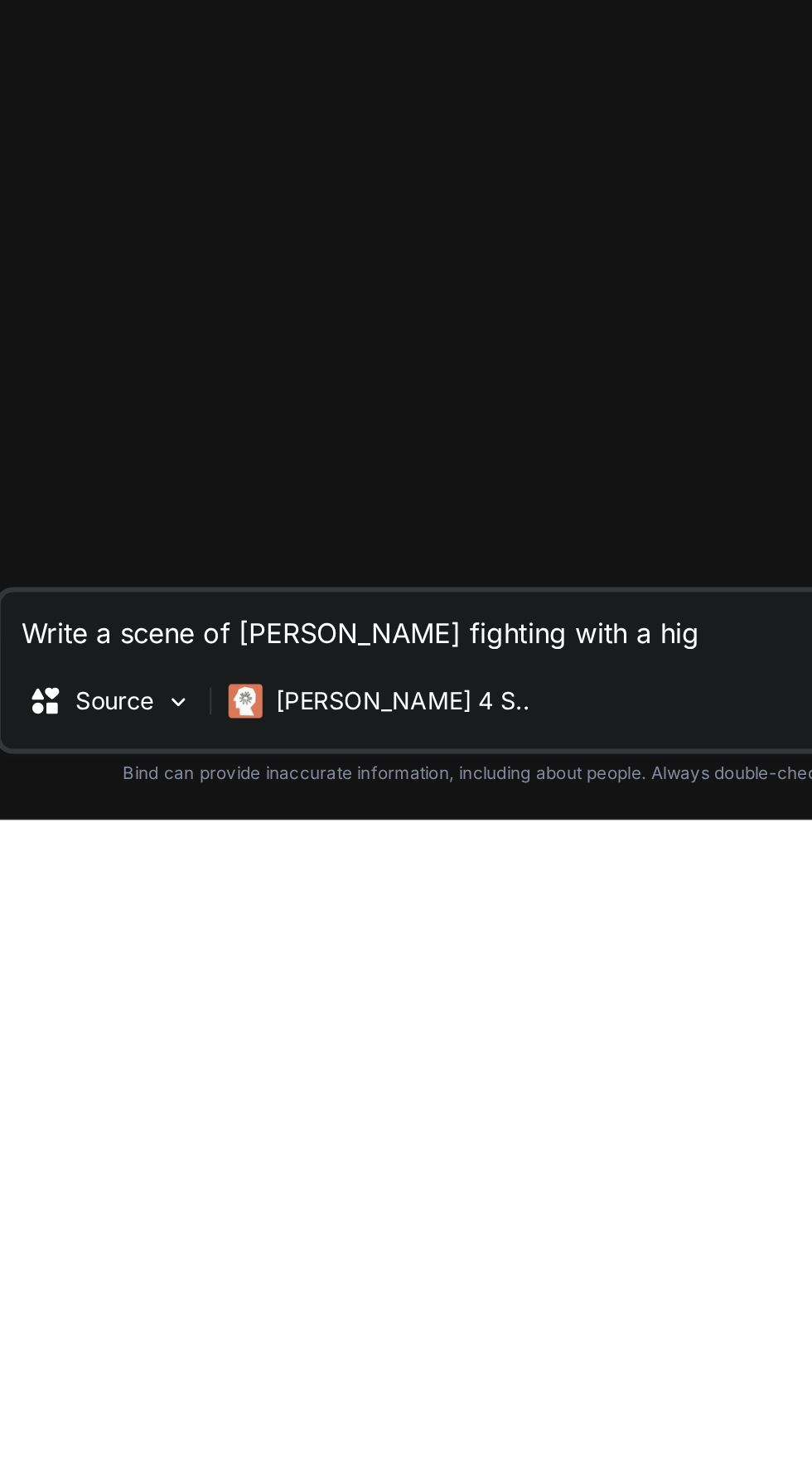
type textarea "Write a scene of [PERSON_NAME] fighting with a high"
type textarea "x"
type textarea "Write a scene of [PERSON_NAME] fighting with a highl"
type textarea "x"
type textarea "Write a scene of [PERSON_NAME] fighting with a highlt"
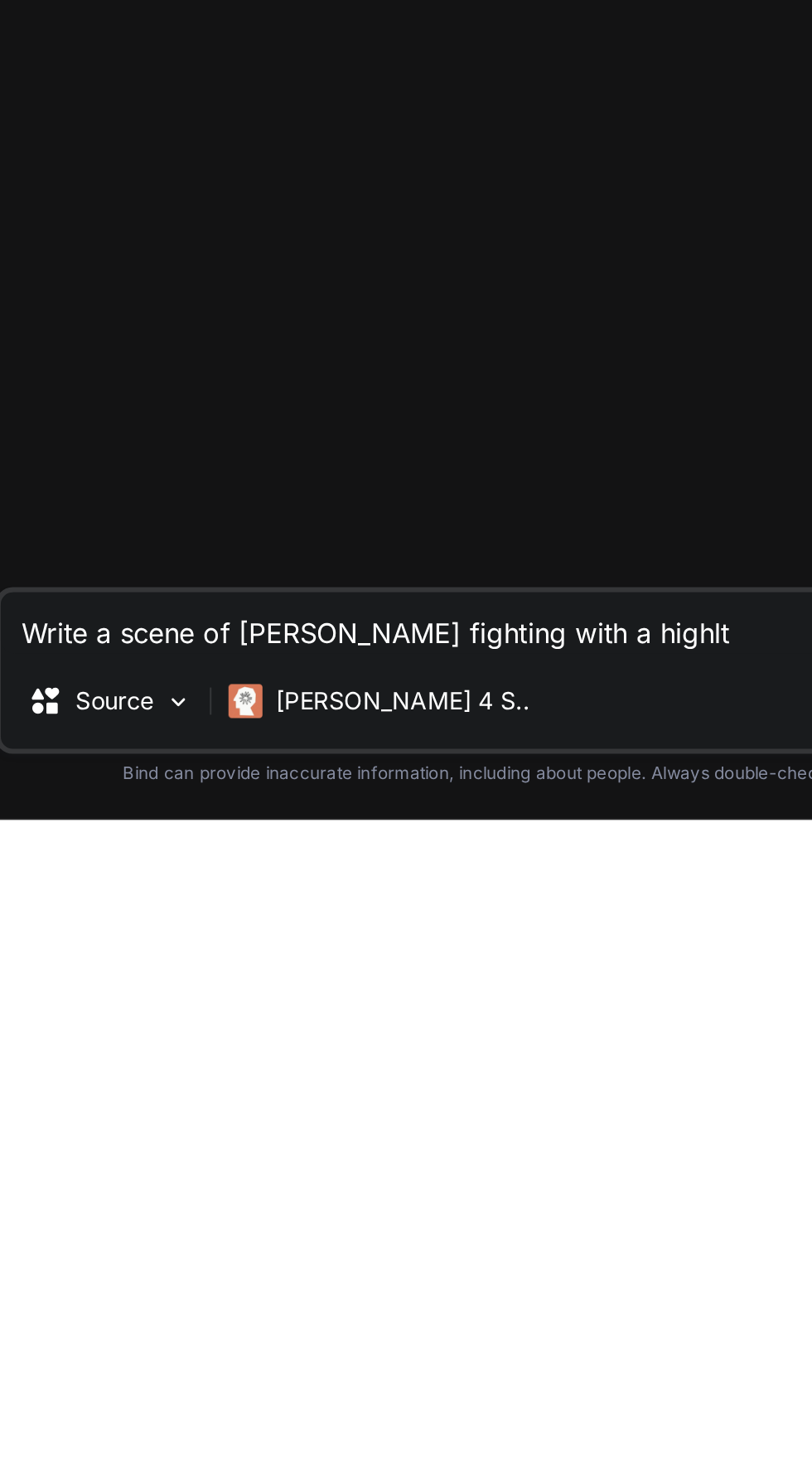
type textarea "x"
type textarea "Write a scene of [PERSON_NAME] fighting with a highl"
type textarea "x"
type textarea "Write a scene of [PERSON_NAME] fighting with a highly"
type textarea "x"
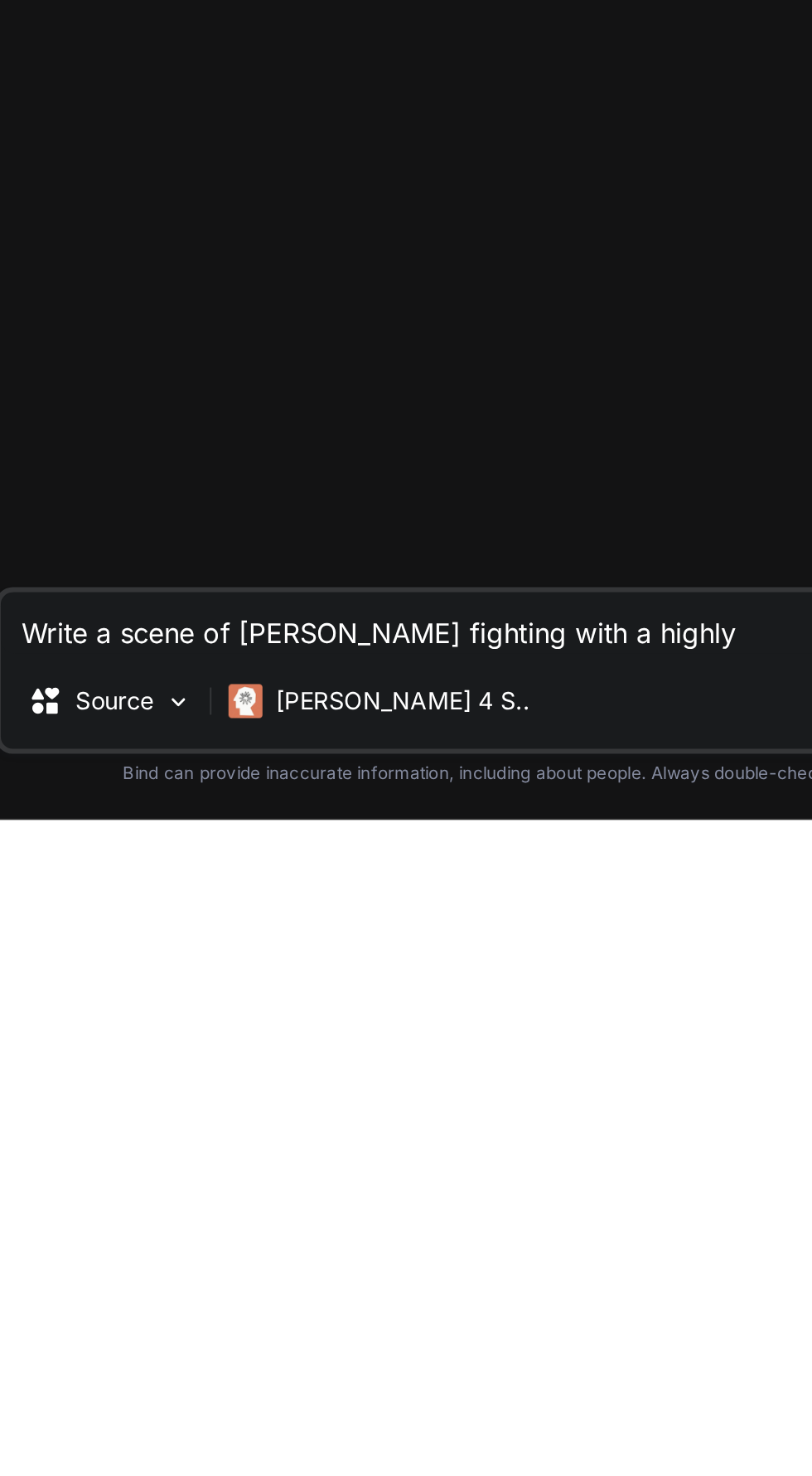
type textarea "Write a scene of [PERSON_NAME] fighting with a highly"
type textarea "x"
type textarea "Write a scene of [PERSON_NAME] fighting with a highly s"
type textarea "x"
type textarea "Write a scene of [PERSON_NAME] fighting with a highly sk"
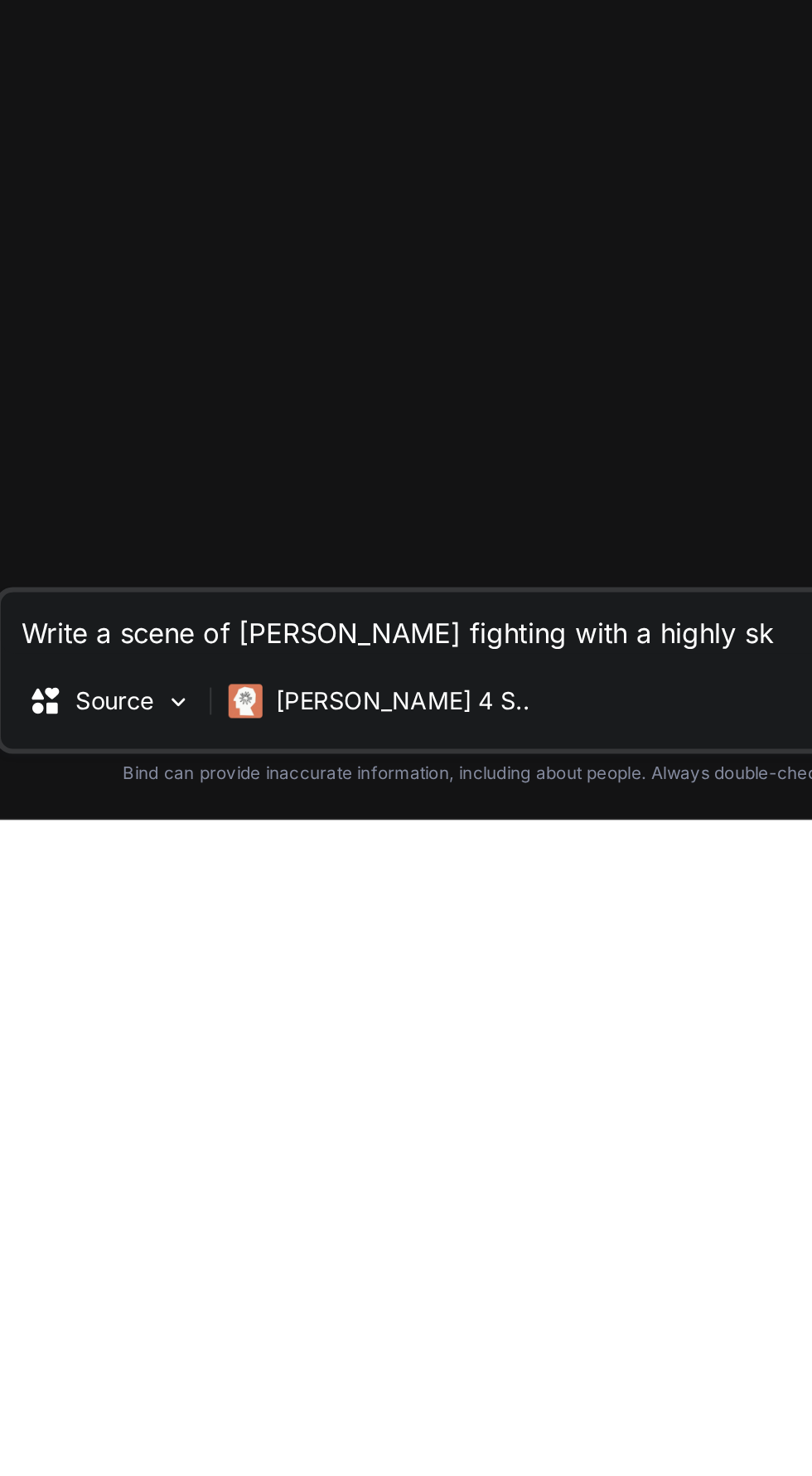
type textarea "x"
type textarea "Write a scene of [PERSON_NAME] fighting with a highly ski"
type textarea "x"
type textarea "Write a scene of [PERSON_NAME] fighting with a highly skil"
type textarea "x"
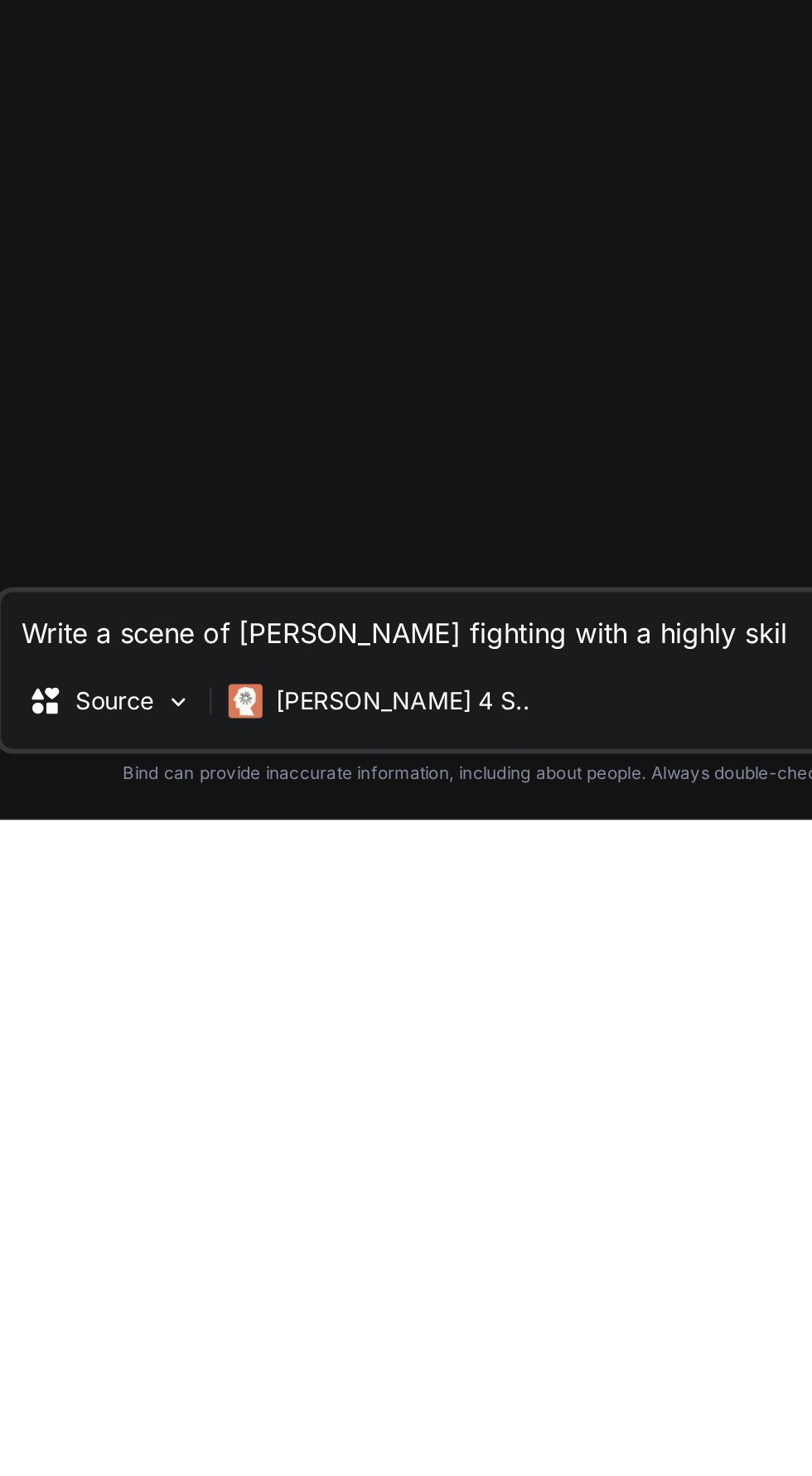
type textarea "Write a scene of [PERSON_NAME] fighting with a highly skill"
type textarea "x"
type textarea "Write a scene of [PERSON_NAME] fighting with a highly skille"
type textarea "x"
type textarea "Write a scene of [PERSON_NAME] fighting with a highly skilled"
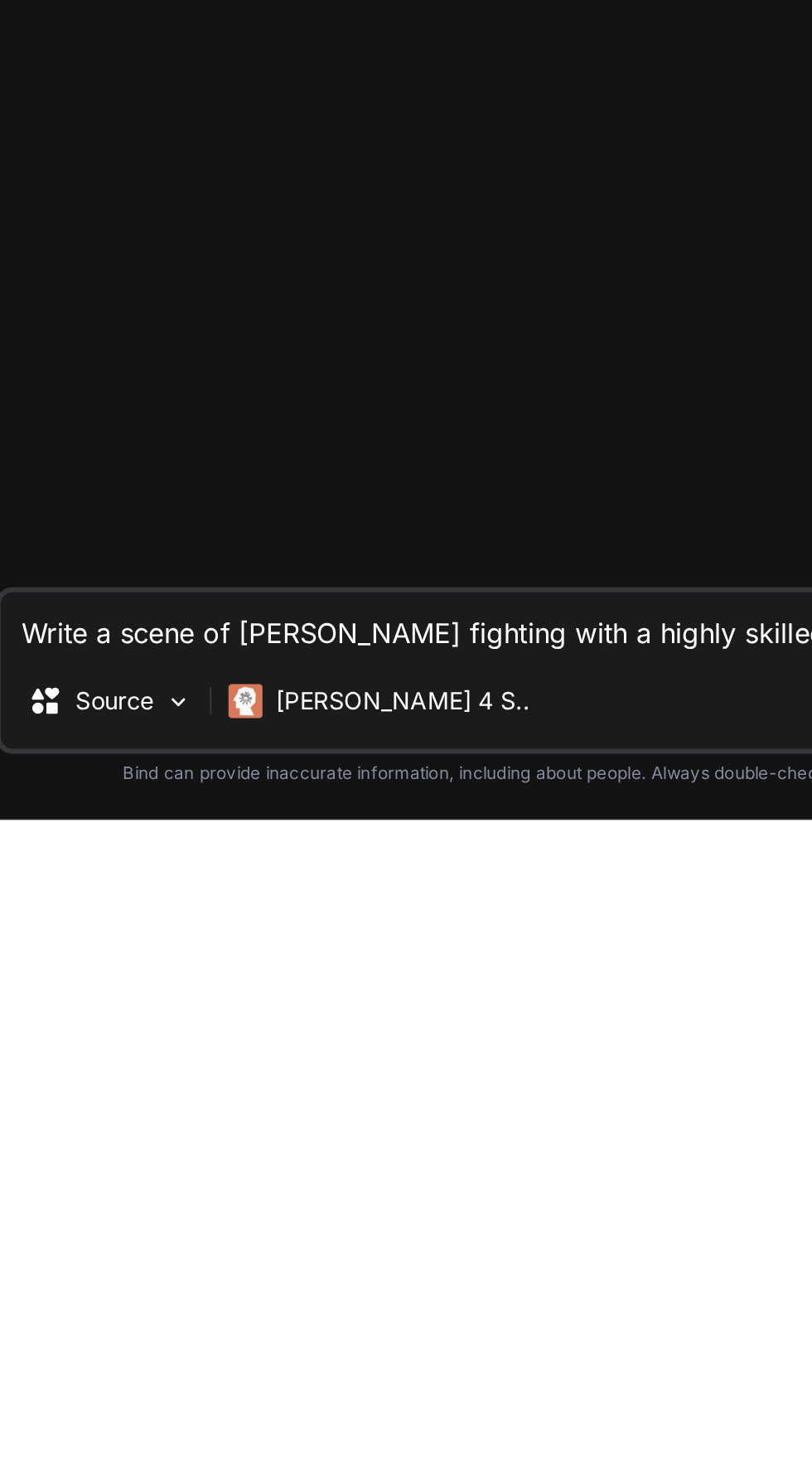
type textarea "x"
type textarea "Write a scene of [PERSON_NAME] fighting with a highly skilled"
type textarea "x"
click at [320, 1384] on textarea "Write a scene of [PERSON_NAME] fighting with a highly skilled" at bounding box center [444, 1380] width 660 height 30
type textarea "Write a scene of [PERSON_NAME] fighting with a highly skilled"
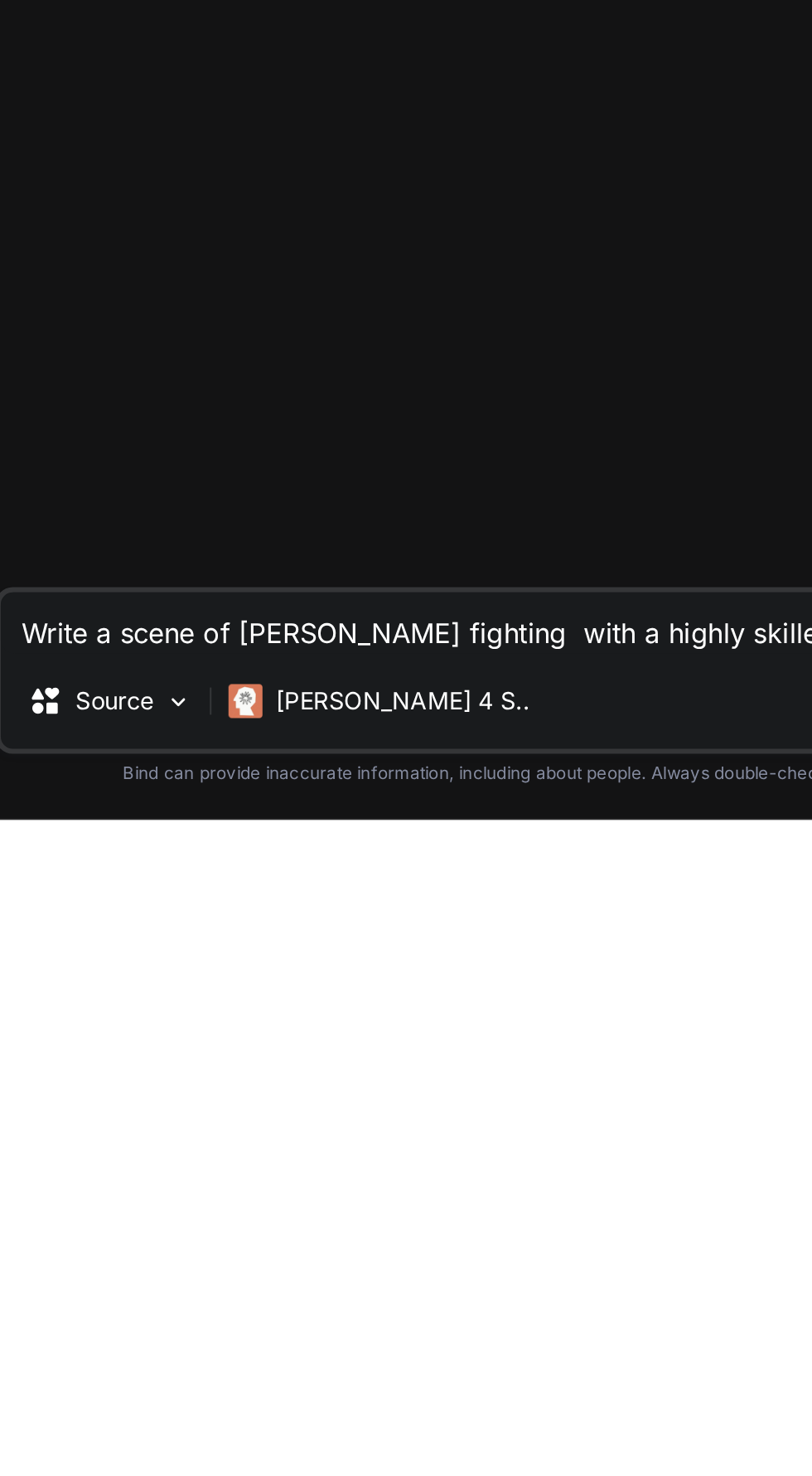
type textarea "x"
type textarea "Write a scene of [PERSON_NAME] fighting i with a highly skilled"
type textarea "x"
type textarea "Write a scene of [PERSON_NAME] fighting in with a highly skilled"
type textarea "x"
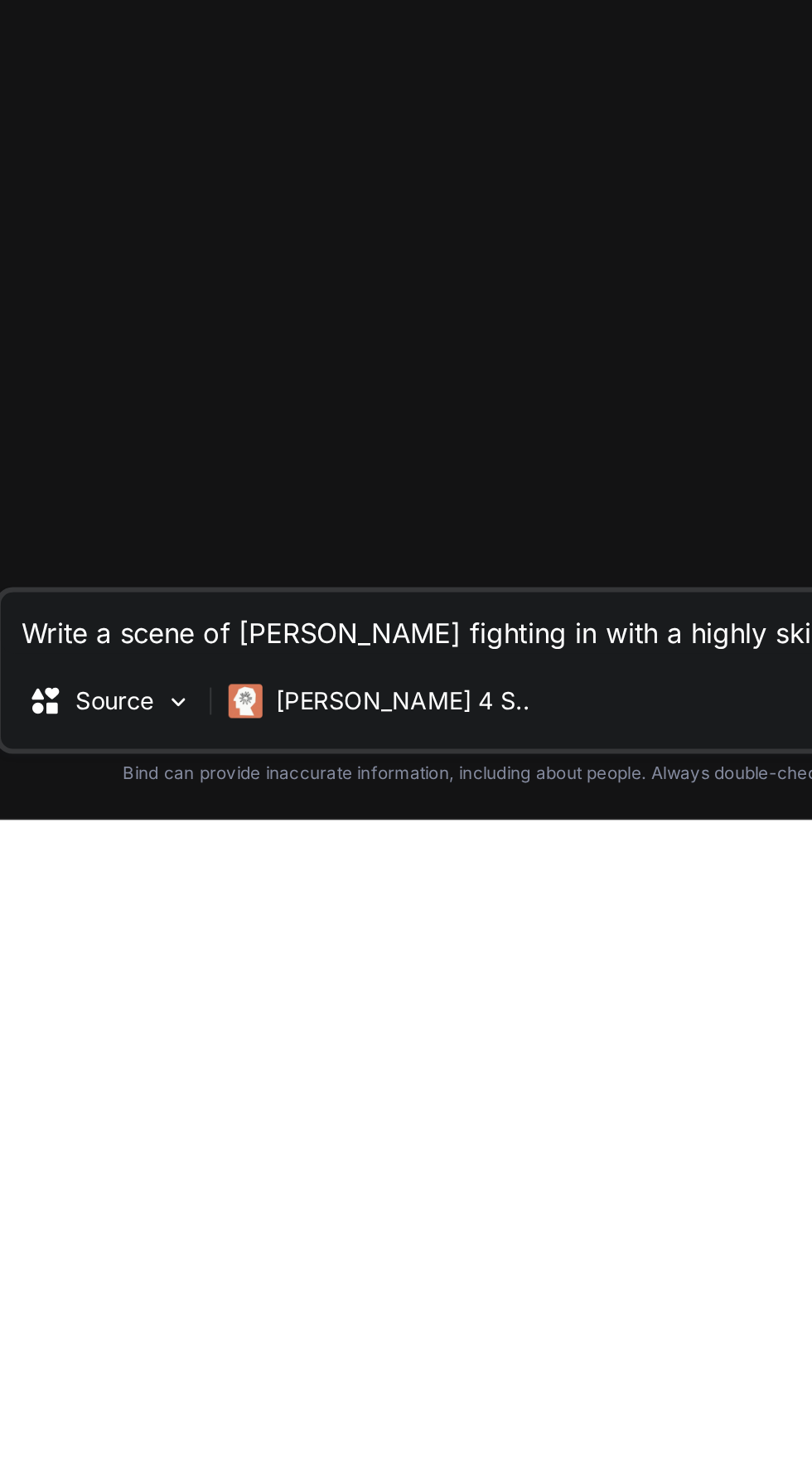
type textarea "Write a scene of [PERSON_NAME] fighting in with a highly skilled"
type textarea "x"
type textarea "Write a scene of [PERSON_NAME] fighting in c with a highly skilled"
type textarea "x"
type textarea "Write a scene of [PERSON_NAME] fighting in cl with a highly skilled"
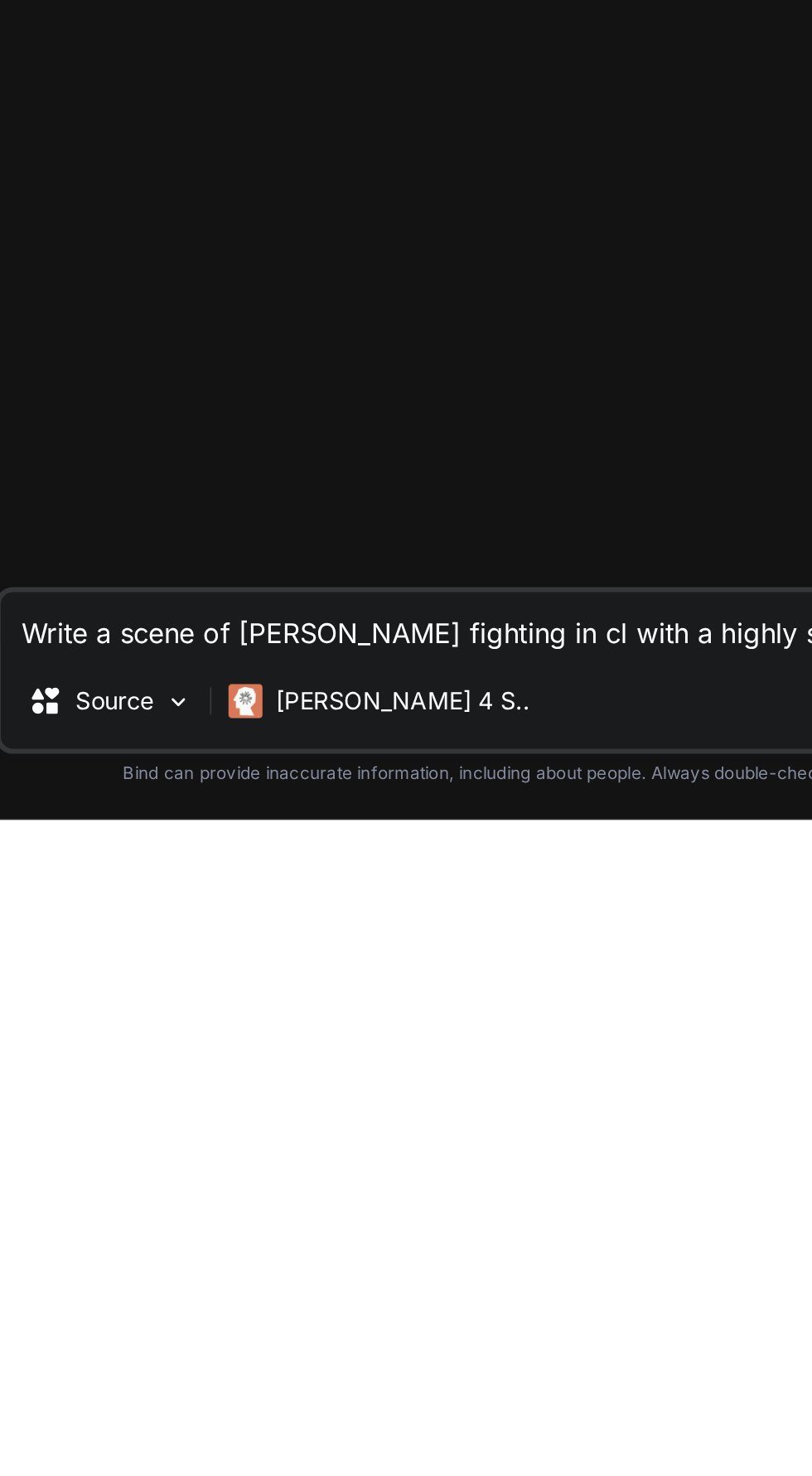
type textarea "x"
type textarea "Write a scene of [PERSON_NAME] fighting in clo with a highly skilled"
type textarea "x"
type textarea "Write a scene of [PERSON_NAME] fighting in clos with a highly skilled"
type textarea "x"
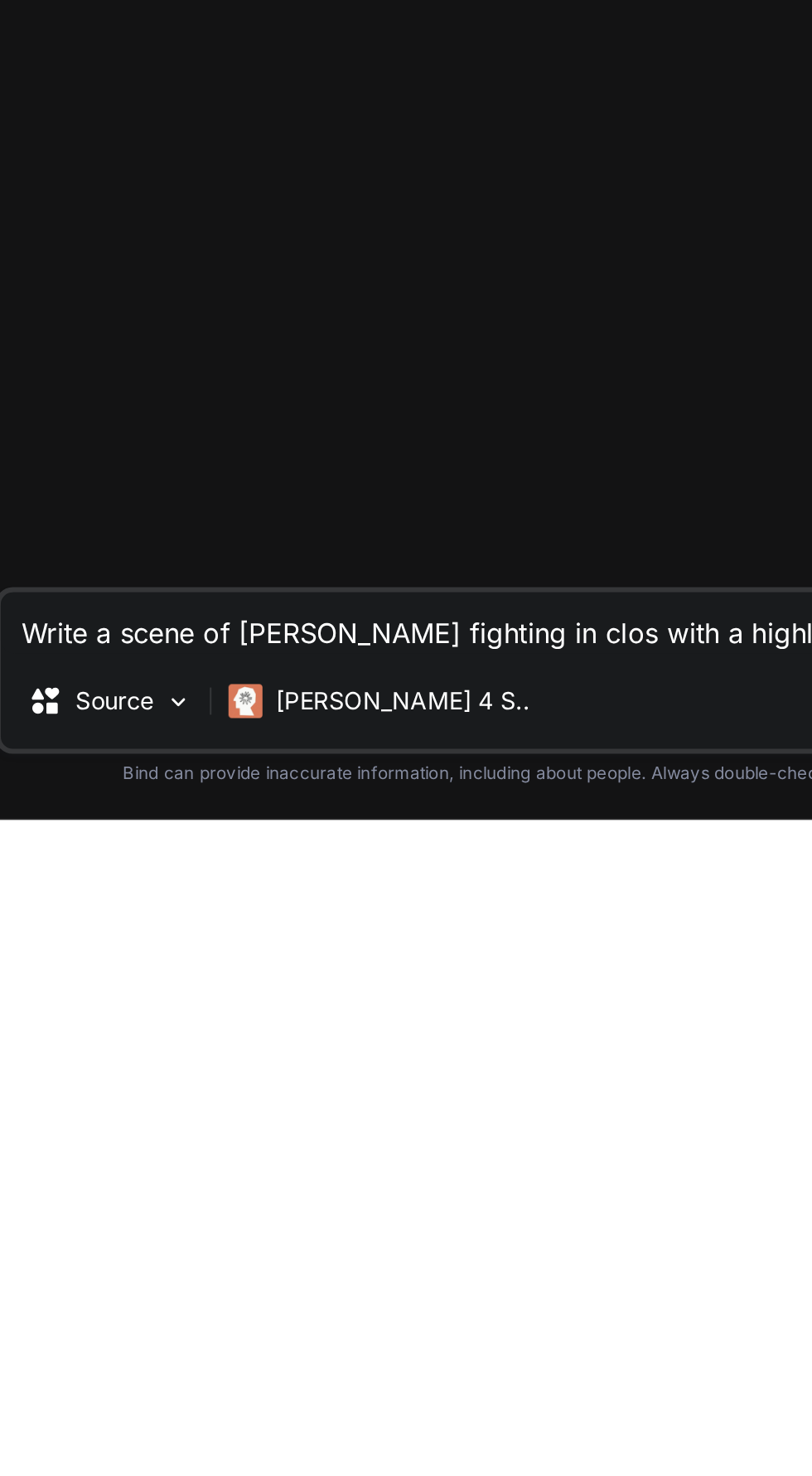
type textarea "Write a scene of [PERSON_NAME] fighting in close with a highly skilled"
type textarea "x"
type textarea "Write a scene of [PERSON_NAME] fighting in close with a highly skilled"
type textarea "x"
type textarea "Write a scene of [PERSON_NAME] fighting in close w with a highly skilled"
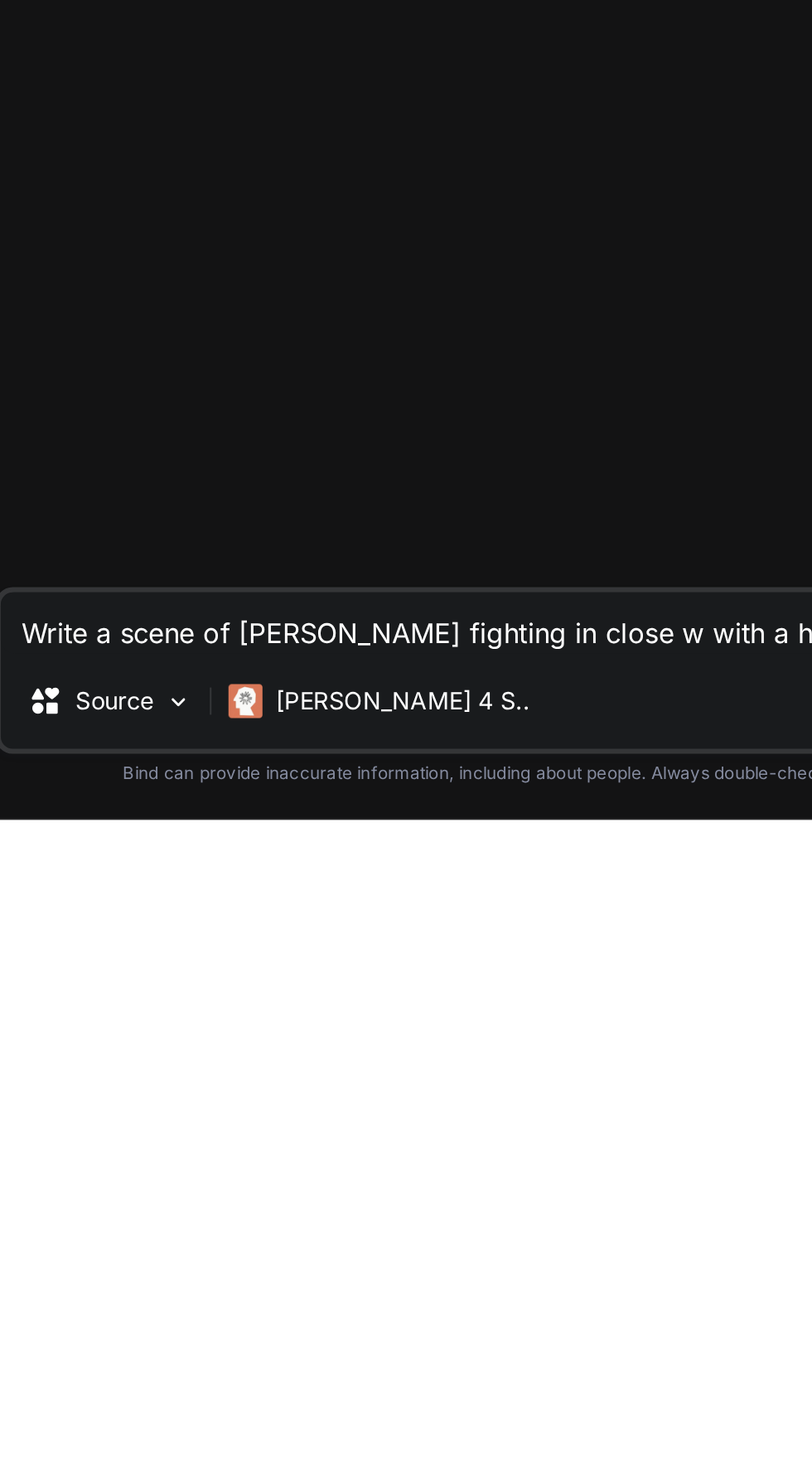
type textarea "x"
type textarea "Write a scene of [PERSON_NAME] fighting in close wu with a highly skilled"
type textarea "x"
type textarea "Write a scene of [PERSON_NAME] fighting in close wua with a highly skilled"
type textarea "x"
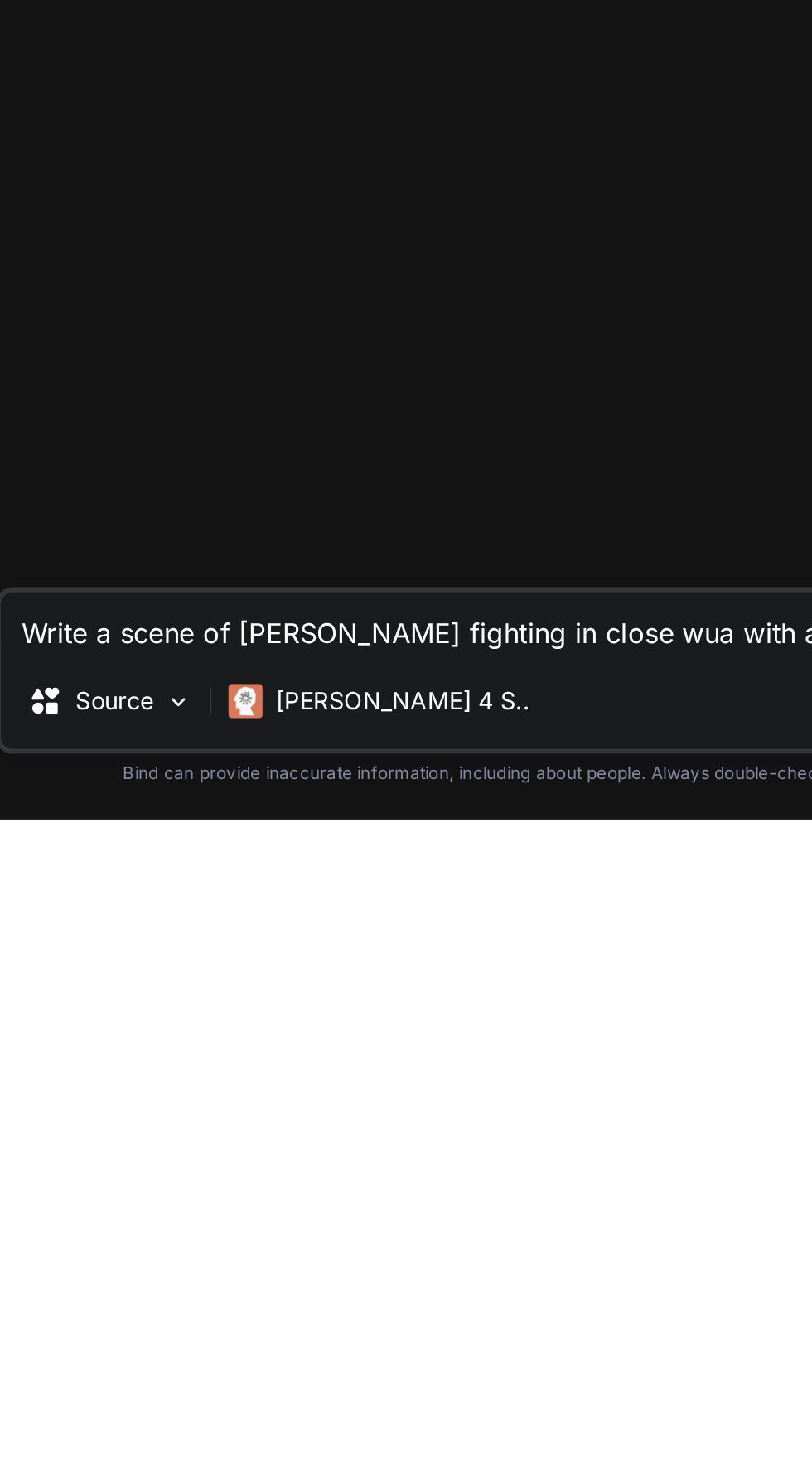
type textarea "Write a scene of [PERSON_NAME] fighting in close wuar with a highly skilled"
type textarea "x"
type textarea "Write a scene of [PERSON_NAME] fighting in close wuare with a highly skilled"
type textarea "x"
type textarea "Write a scene of [PERSON_NAME] fighting in close wuarer with a highly skilled"
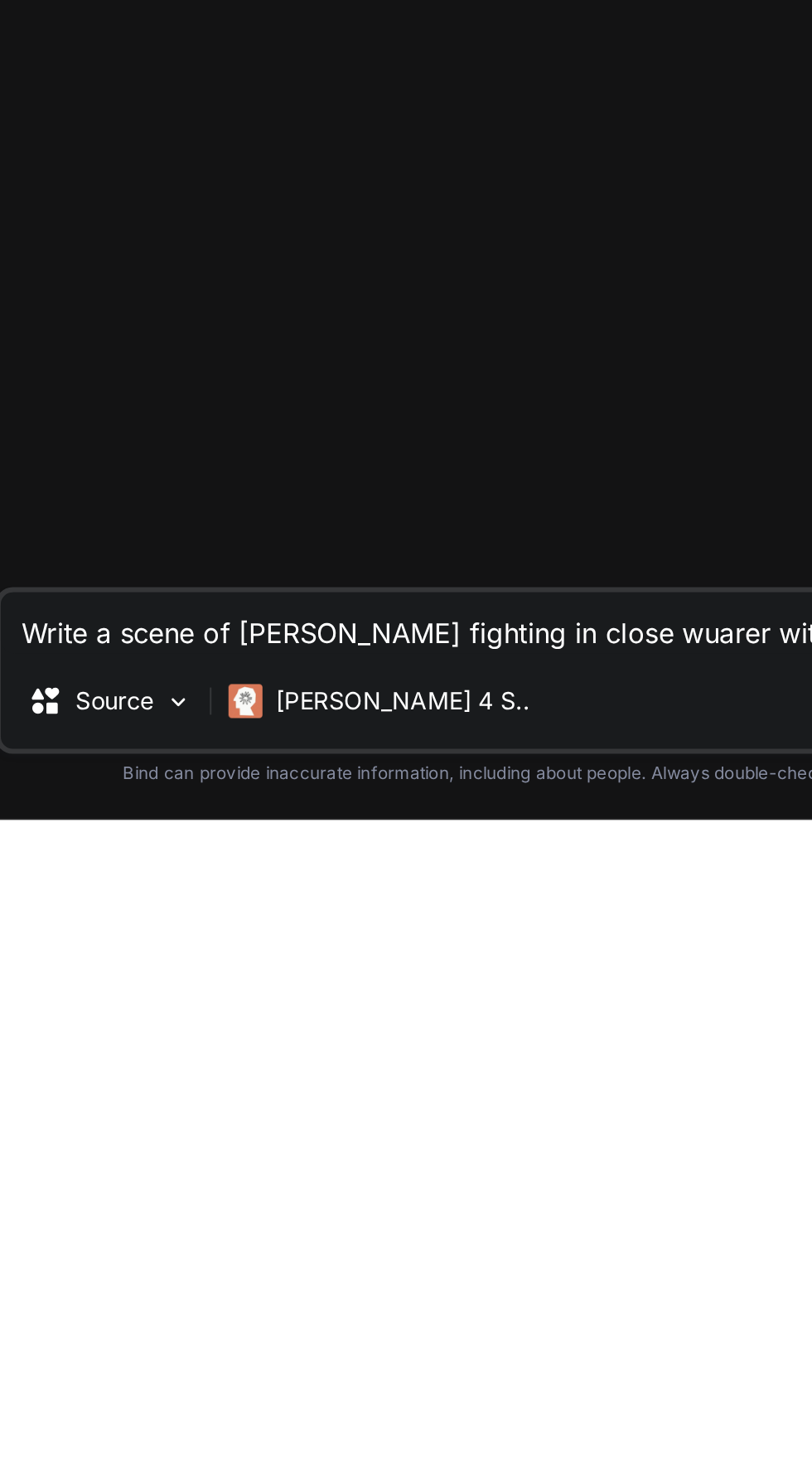
type textarea "x"
type textarea "Write a scene of [PERSON_NAME] fighting in close wuarers with a highly skilled"
type textarea "x"
type textarea "Write a scene of [PERSON_NAME] fighting in close quarters with a highly skilled"
type textarea "x"
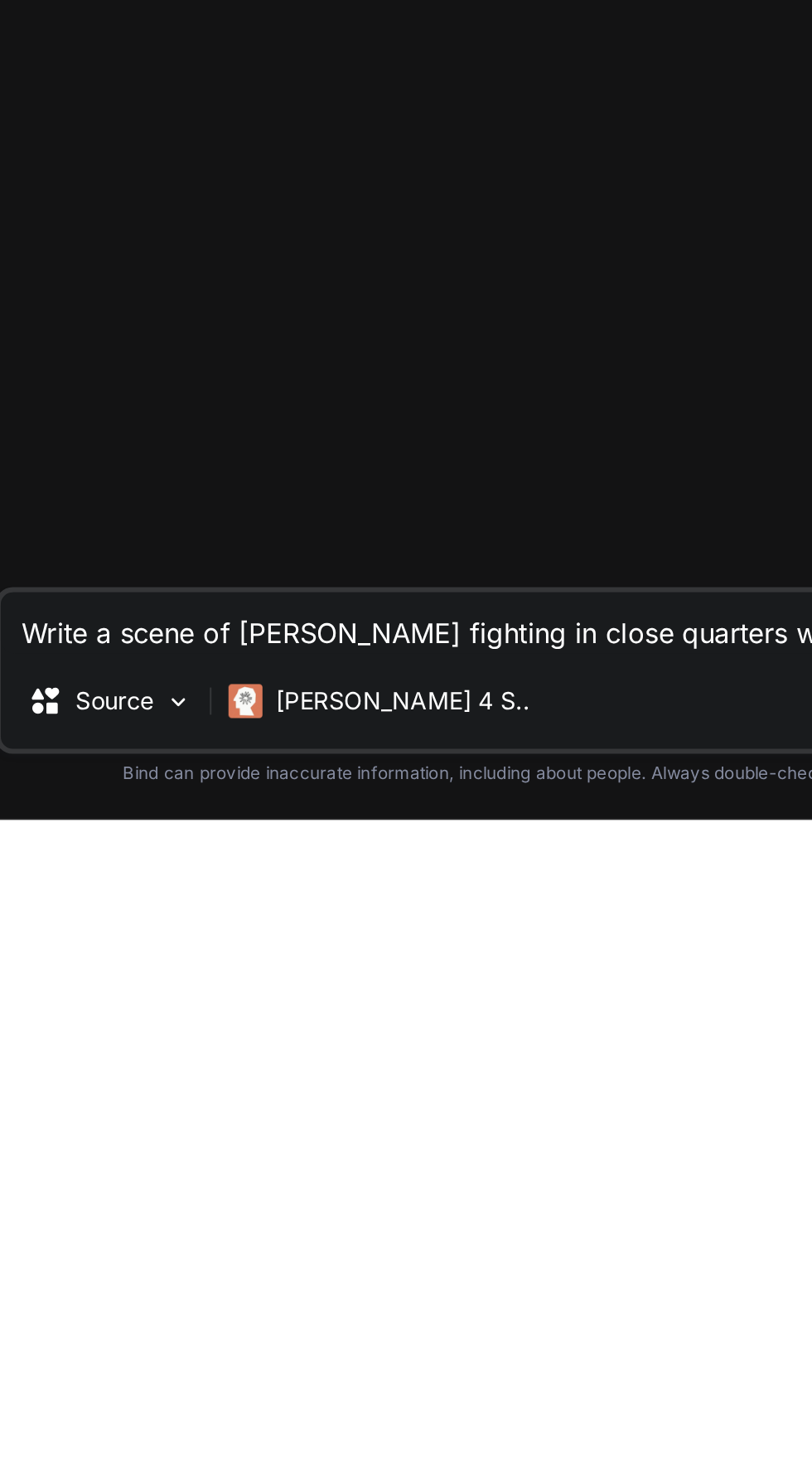
click at [231, 1395] on textarea "Write a scene of [PERSON_NAME] fighting in close quarters with a highly skilled" at bounding box center [444, 1380] width 660 height 30
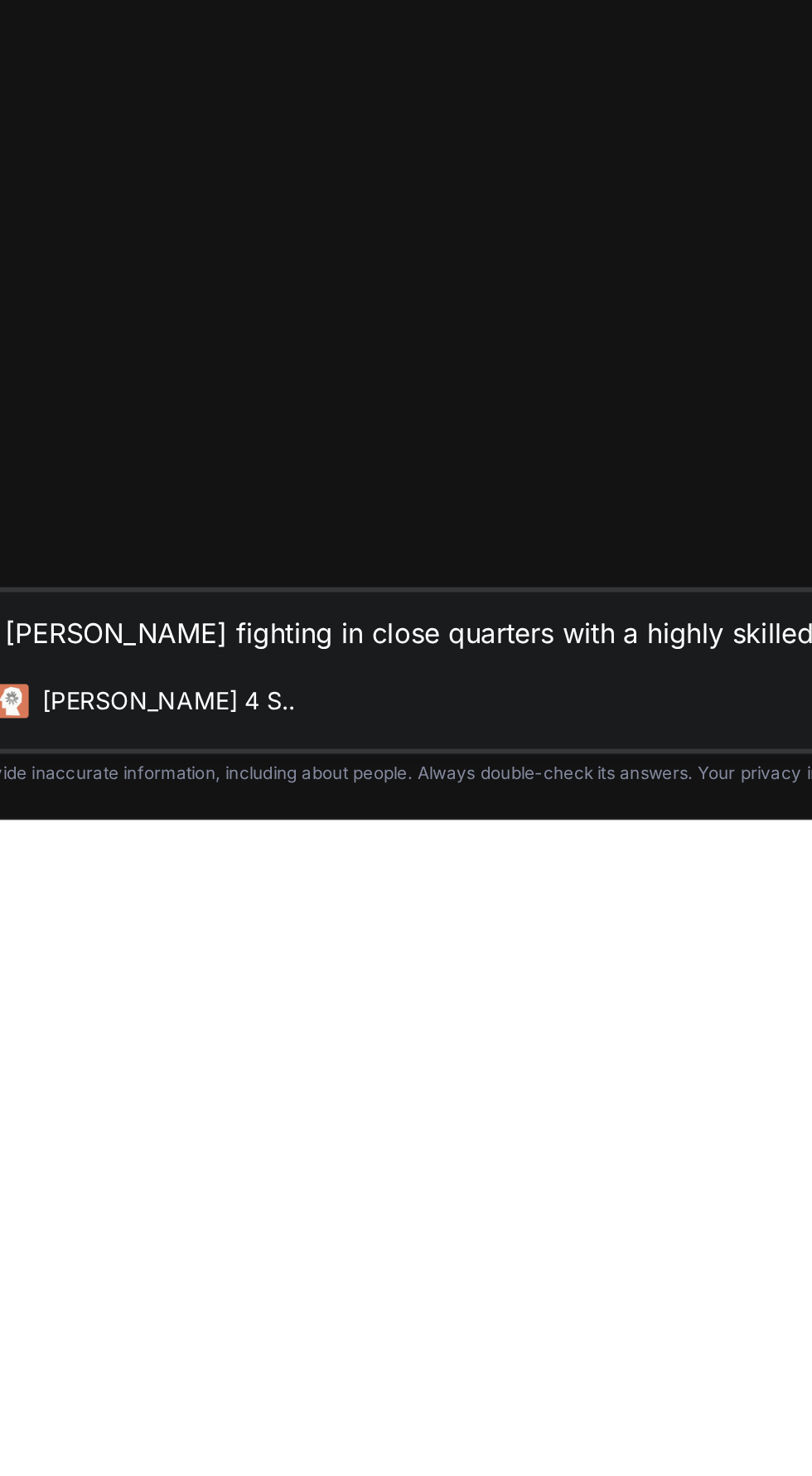
click at [567, 1395] on textarea "Write a scene of [PERSON_NAME] fighting in close quarters with a highly skilled" at bounding box center [444, 1380] width 660 height 30
type textarea "Write a scene of [PERSON_NAME] fighting in close quarters with a highly skilled…"
type textarea "x"
type textarea "Write a scene of [PERSON_NAME] fighting in close quarters with a highly skilled…"
type textarea "x"
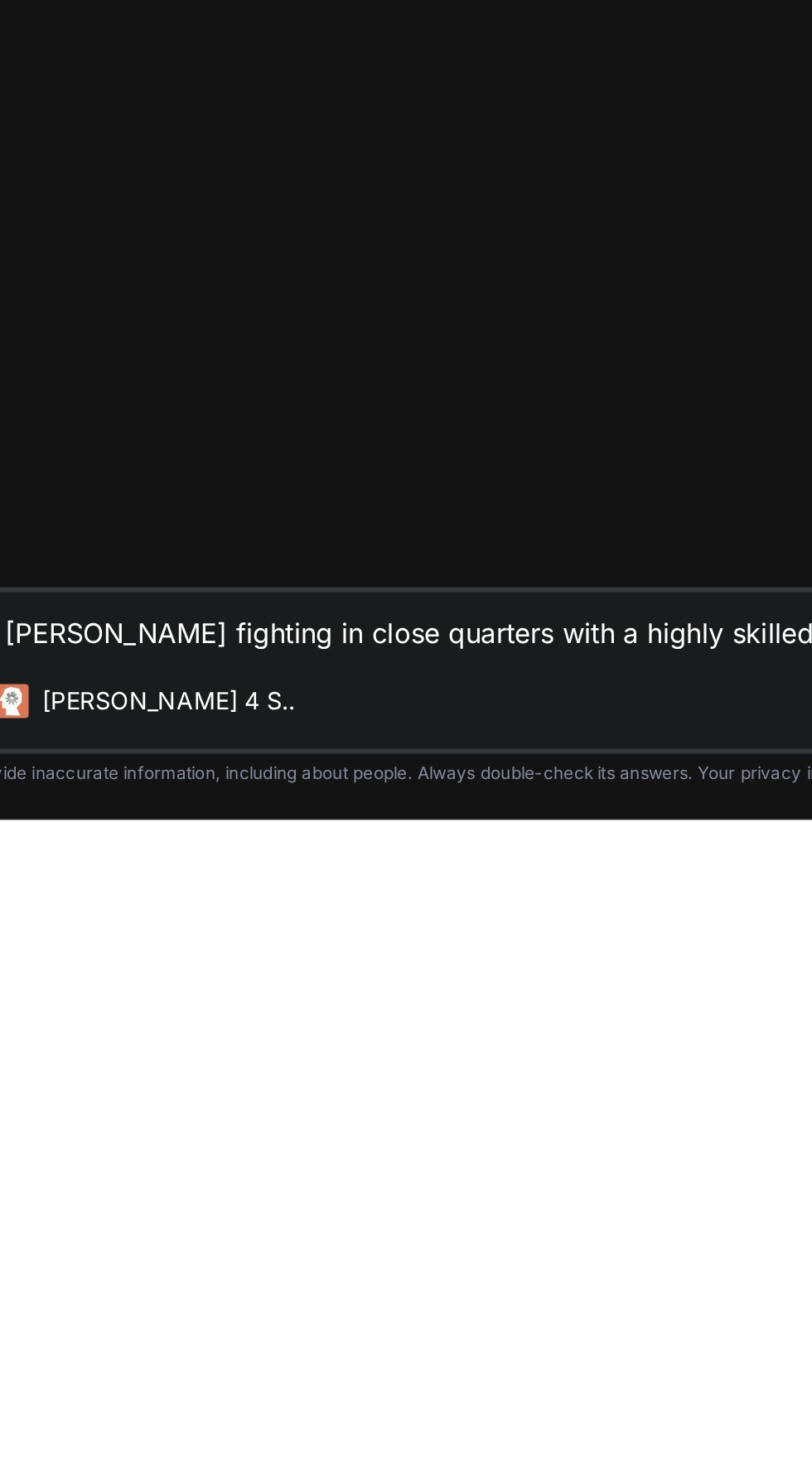
type textarea "Write a scene of [PERSON_NAME] fighting in close quarters with a highly skilled…"
type textarea "x"
type textarea "Write a scene of [PERSON_NAME] fighting in close quarters with a highly skilled…"
type textarea "x"
type textarea "Write a scene of [PERSON_NAME] fighting in close quarters with a highly skilled…"
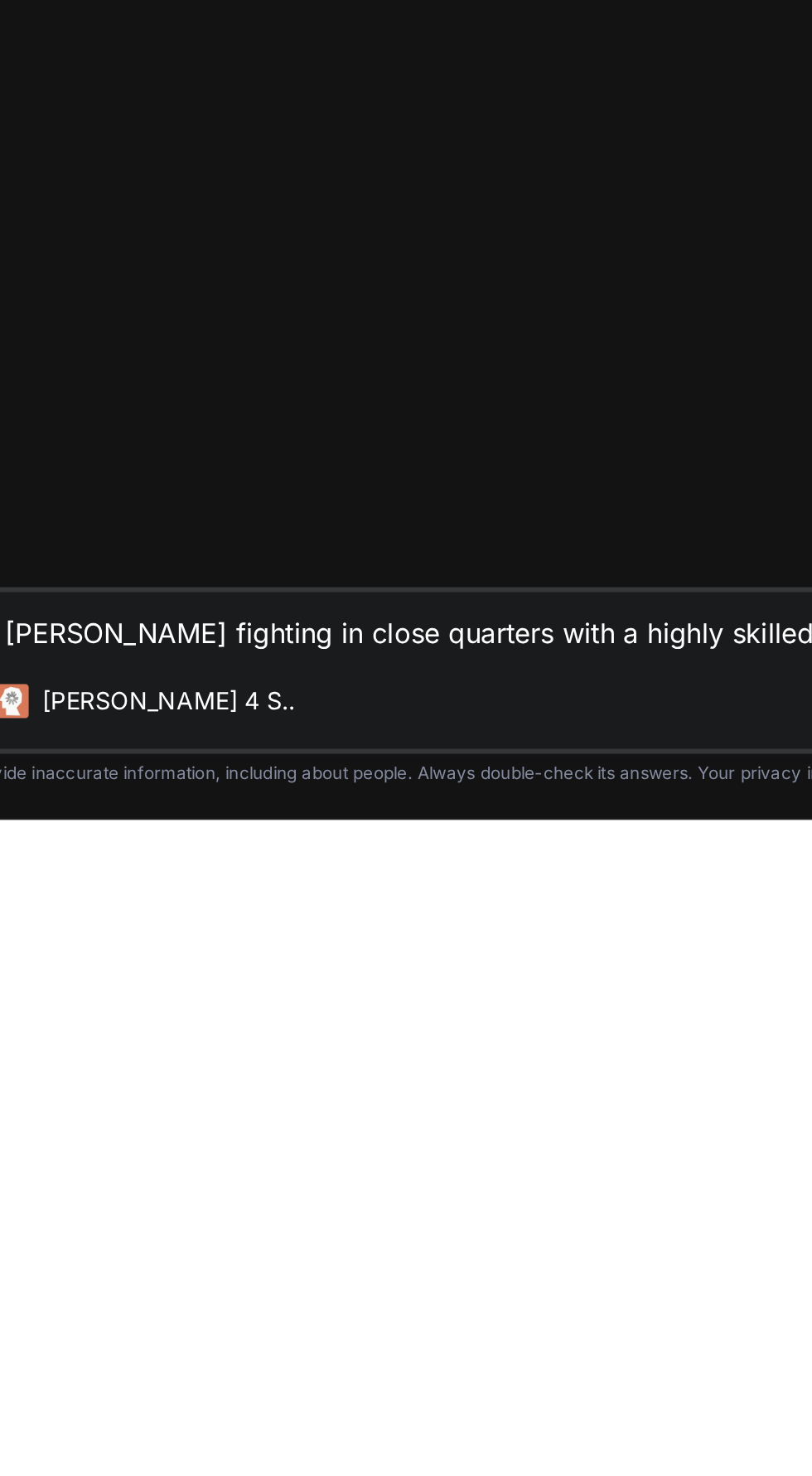
type textarea "x"
type textarea "Write a scene of [PERSON_NAME] fighting in close quarters with a highly skilled"
type textarea "x"
type textarea "Write a scene of [PERSON_NAME] fighting in close quarters with a highly skilled…"
type textarea "x"
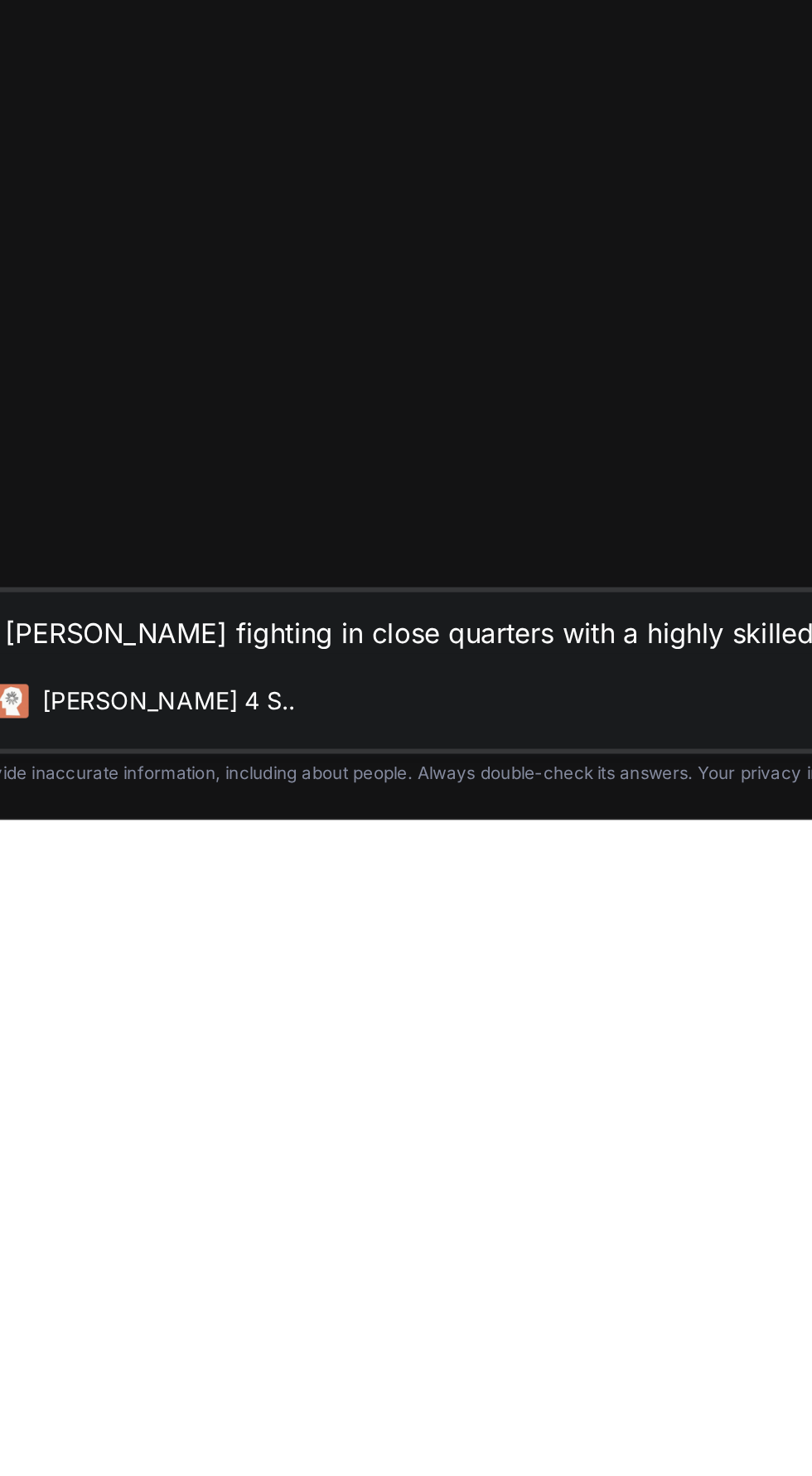
type textarea "Write a scene of [PERSON_NAME] fighting in close quarters with a highly skilled…"
type textarea "x"
type textarea "Write a scene of [PERSON_NAME] fighting in close quarters with a highly skilled…"
type textarea "x"
type textarea "Write a scene of [PERSON_NAME] fighting in close quarters with a highly skilled…"
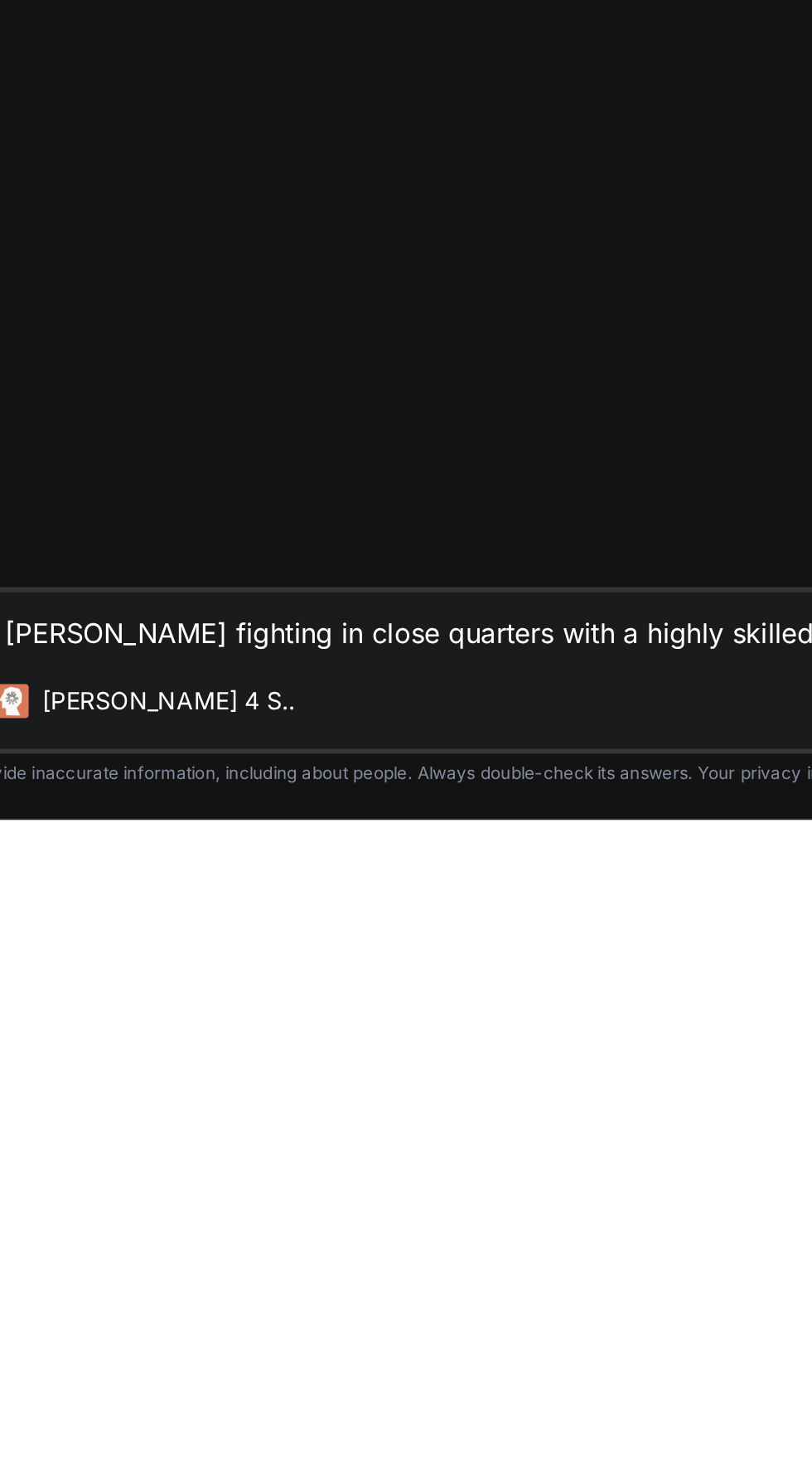
type textarea "x"
type textarea "Write a scene of [PERSON_NAME] fighting in close quarters with a highly skilled…"
type textarea "x"
type textarea "Write a scene of [PERSON_NAME] fighting in close quarters with a highly skilled…"
type textarea "x"
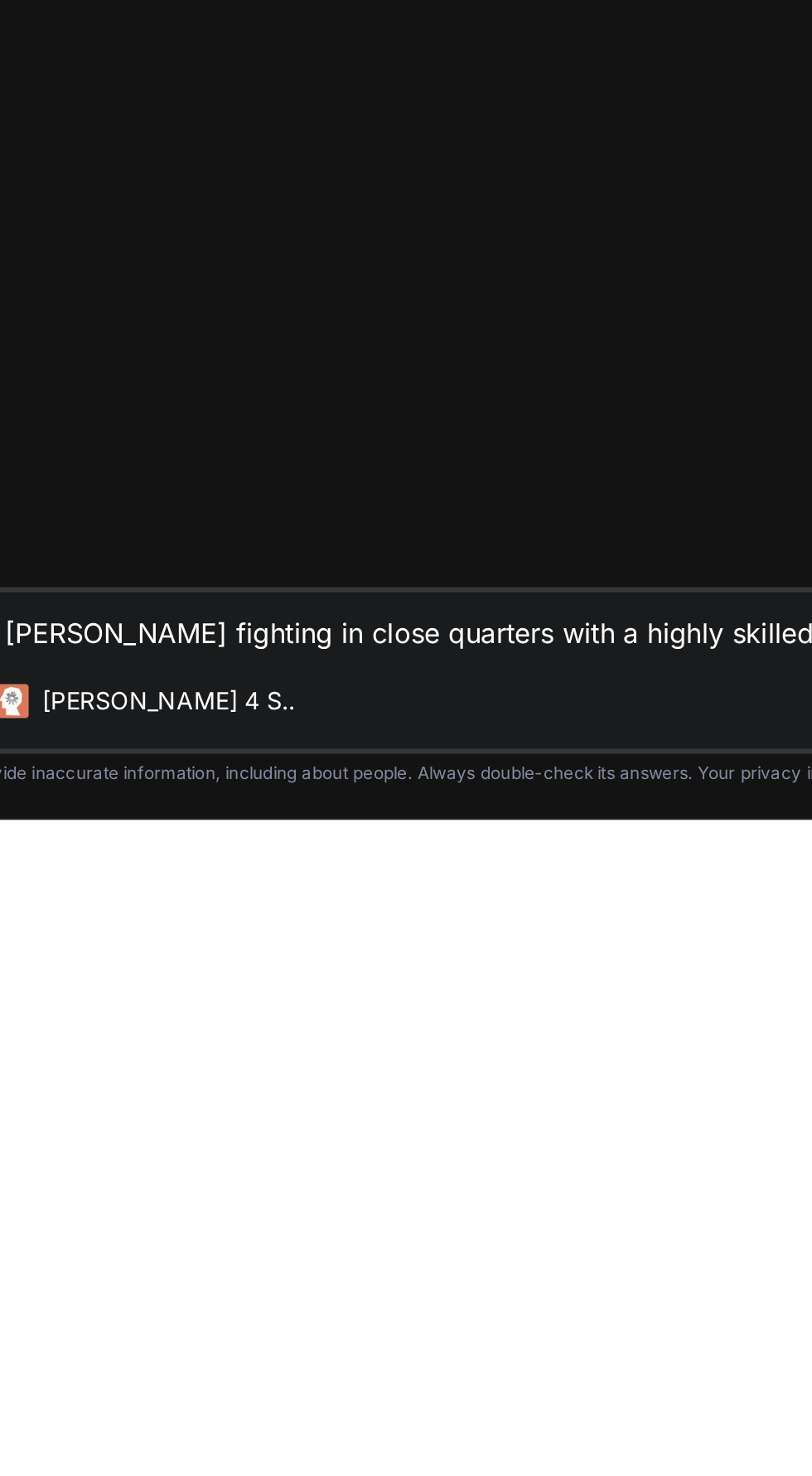
type textarea "Write a scene of [PERSON_NAME] fighting in close quarters with a highly skilled…"
type textarea "x"
type textarea "Write a scene of [PERSON_NAME] fighting in close quarters with a highly skilled…"
type textarea "x"
type textarea "Write a scene of [PERSON_NAME] fighting in close quarters with a highly skilled…"
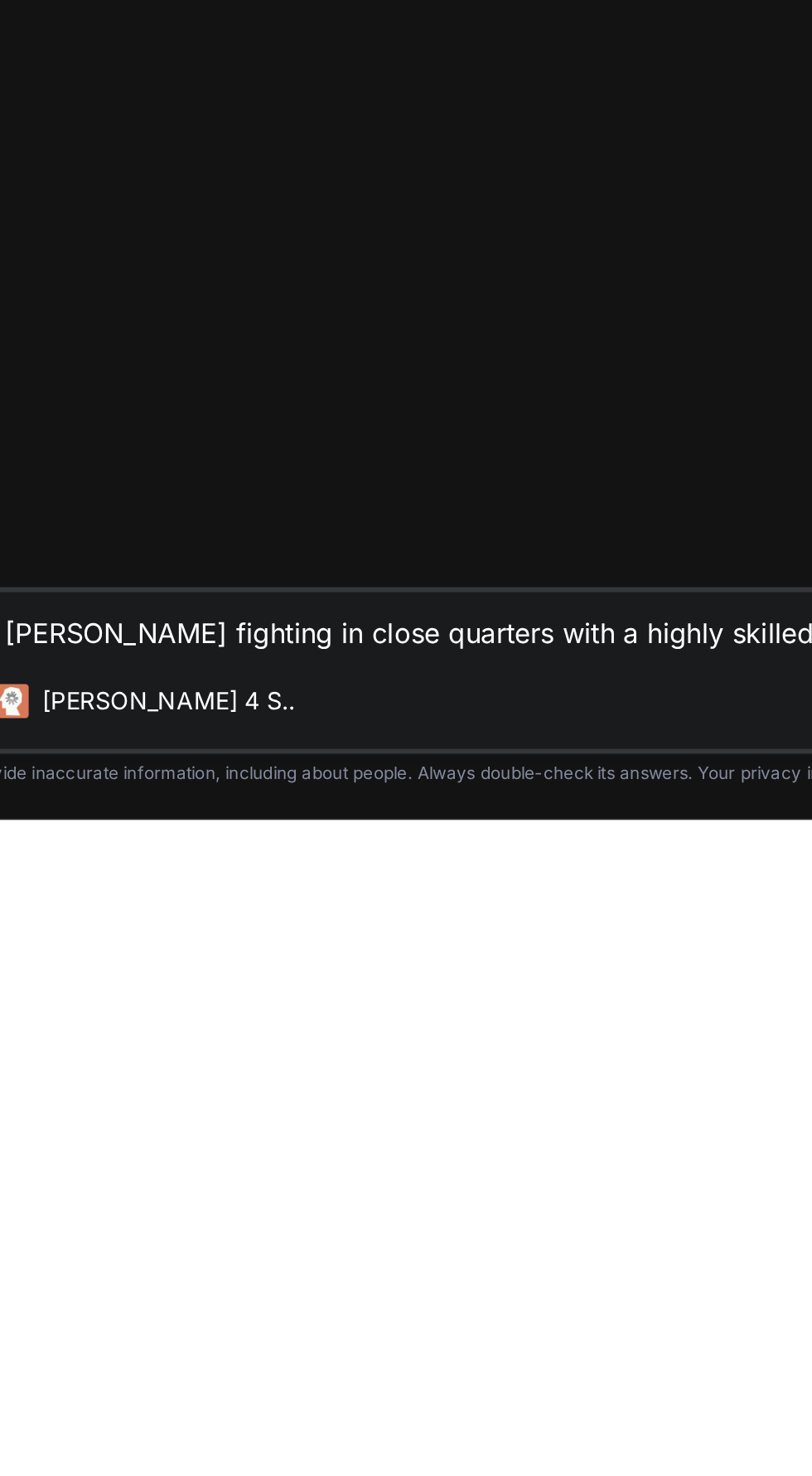
type textarea "x"
type textarea "Write a scene of [PERSON_NAME] fighting in close quarters with a highly skilled…"
type textarea "x"
type textarea "Write a scene of [PERSON_NAME] fighting in close quarters with a highly skilled…"
type textarea "x"
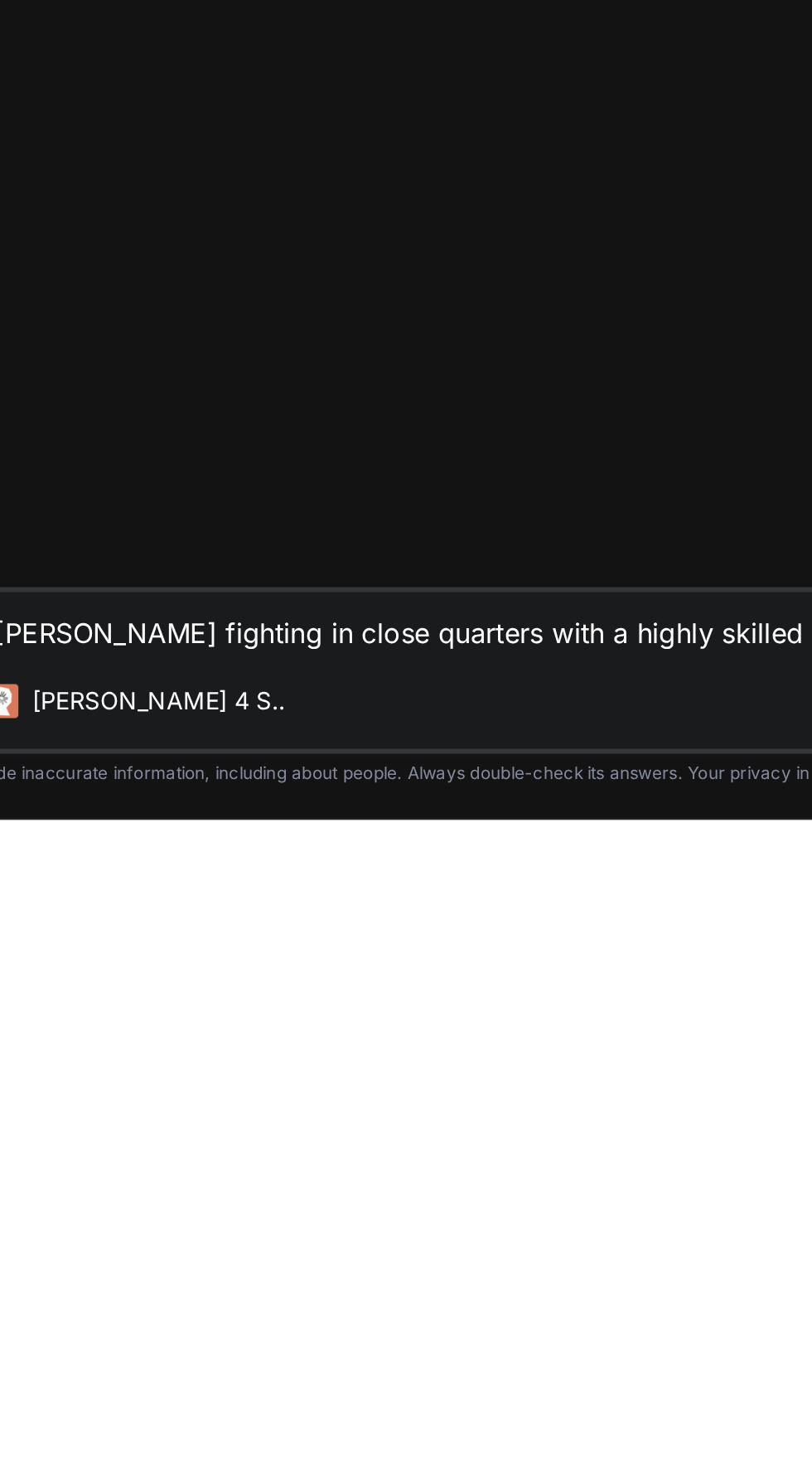
type textarea "Write a scene of [PERSON_NAME] fighting in close quarters with a highly skilled…"
type textarea "x"
type textarea "Write a scene of [PERSON_NAME] fighting in close quarters with a highly skilled…"
type textarea "x"
type textarea "Write a scene of [PERSON_NAME] fighting in close quarters with a highly skilled…"
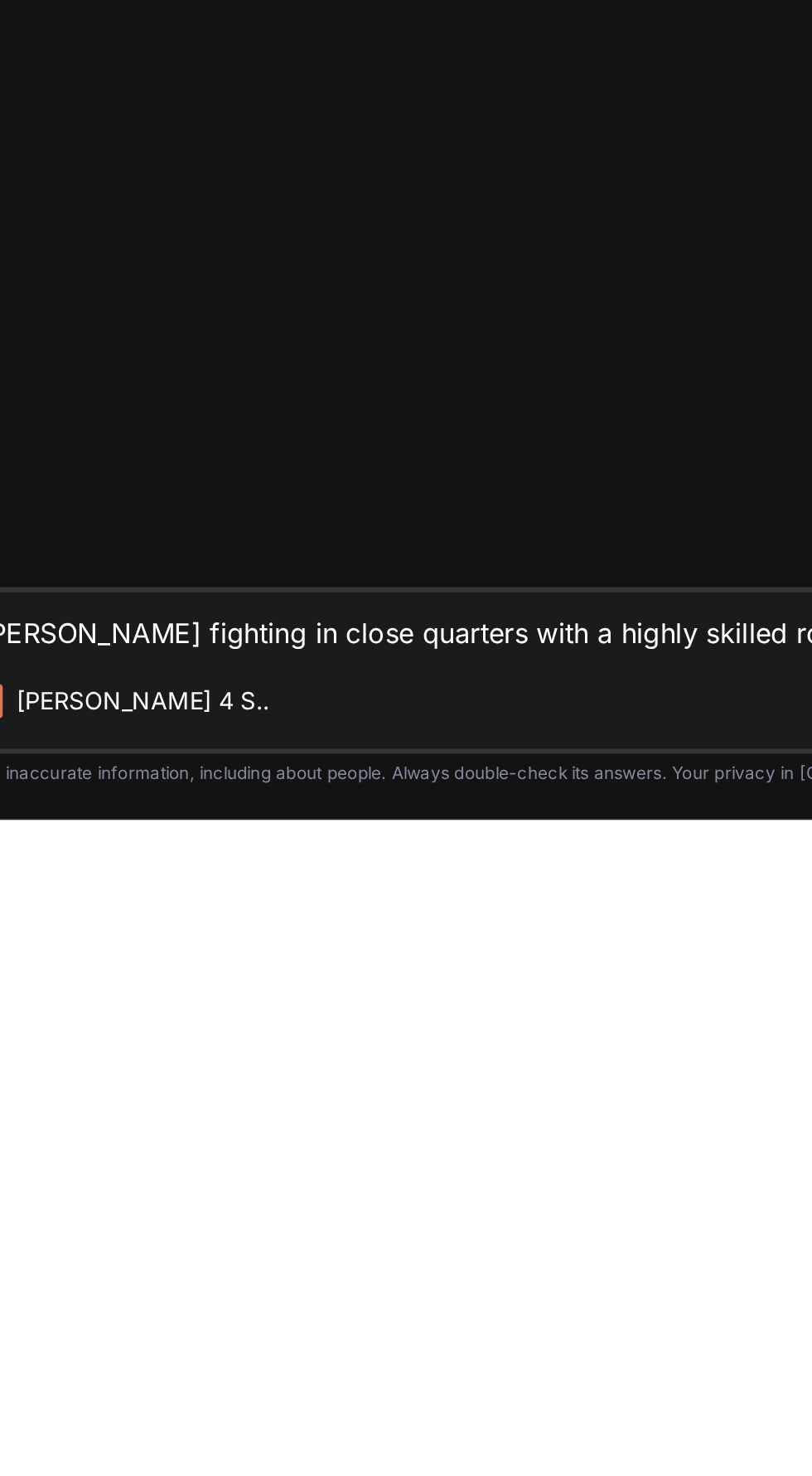
type textarea "x"
type textarea "Write a scene of [PERSON_NAME] fighting in close quarters with a highly skilled…"
type textarea "x"
type textarea "Write a scene of [PERSON_NAME] fighting in close quarters with a highly skilled…"
type textarea "x"
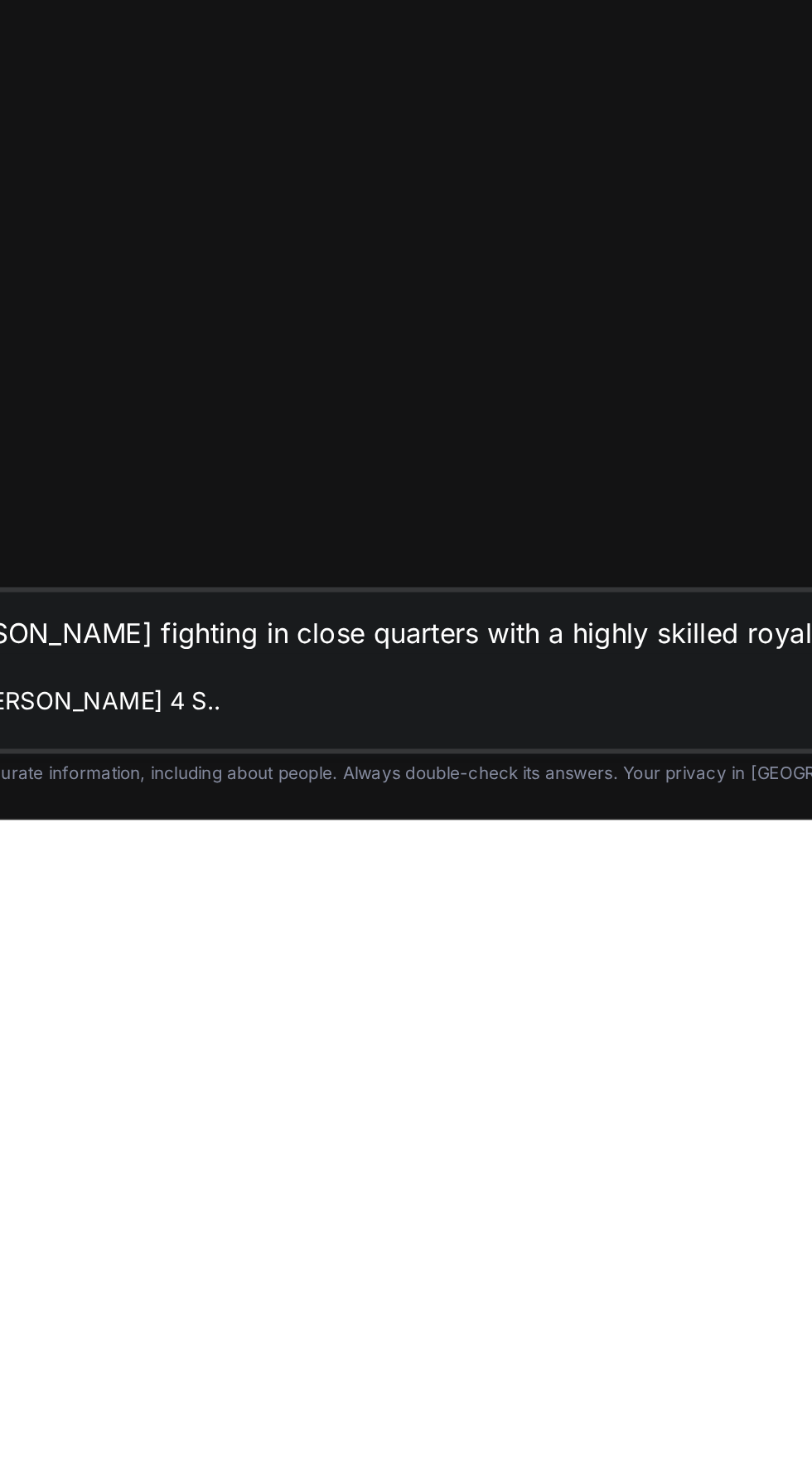
type textarea "Write a scene of [PERSON_NAME] fighting in close quarters with a highly skilled…"
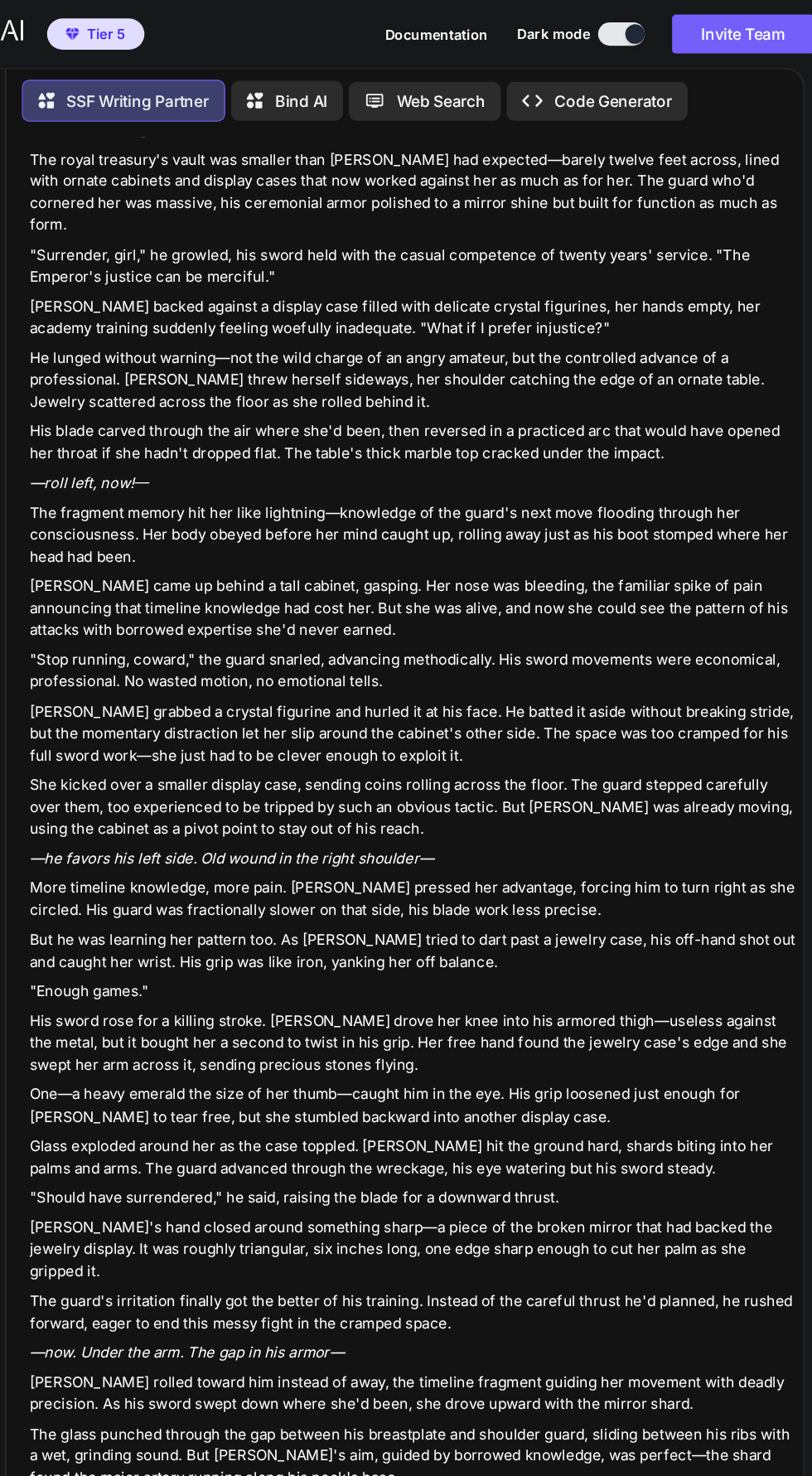
scroll to position [180, 0]
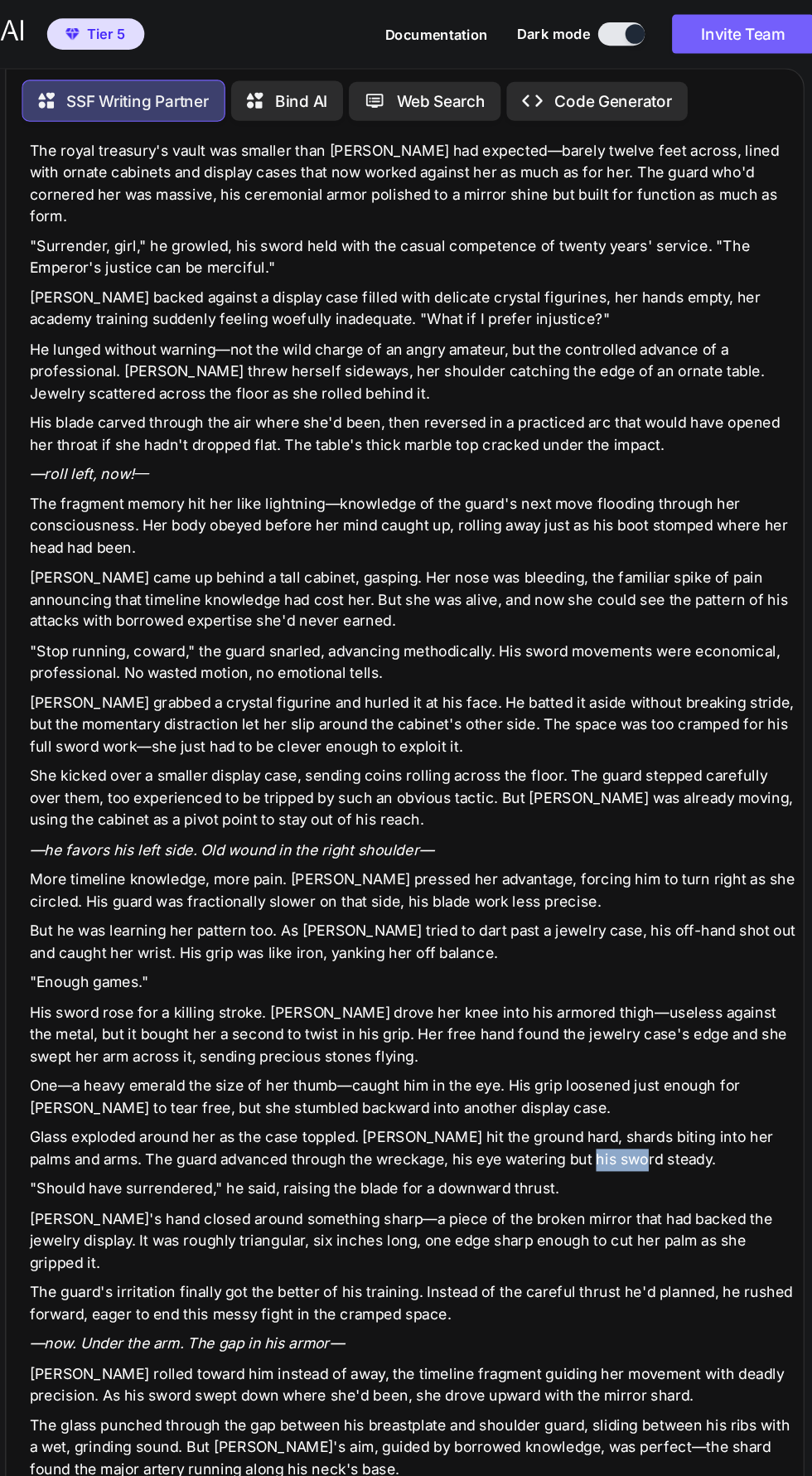
click at [608, 977] on div "The Mirror's Edge The royal treasury's vault was smaller than [PERSON_NAME] had…" at bounding box center [445, 936] width 655 height 1686
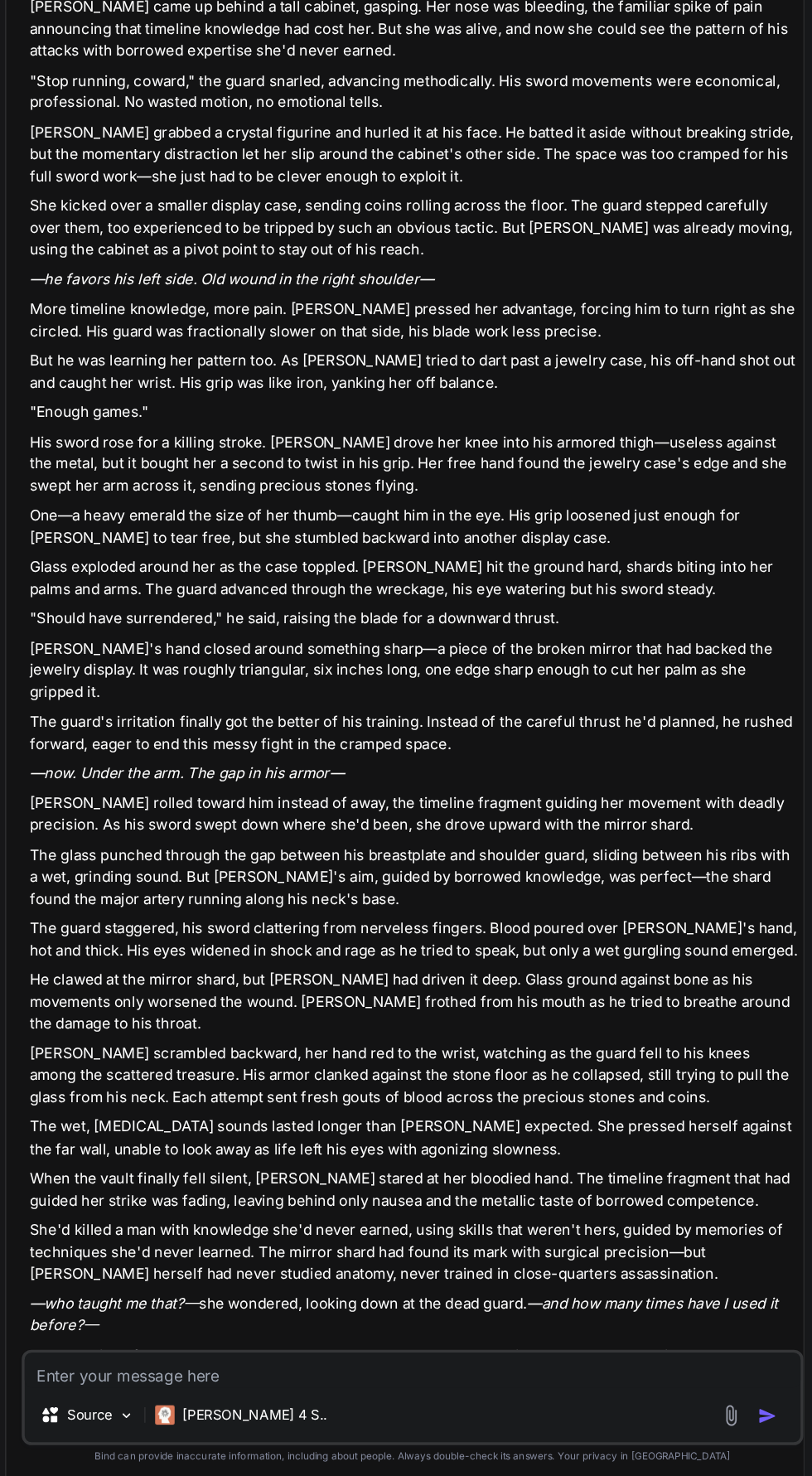
scroll to position [0, 0]
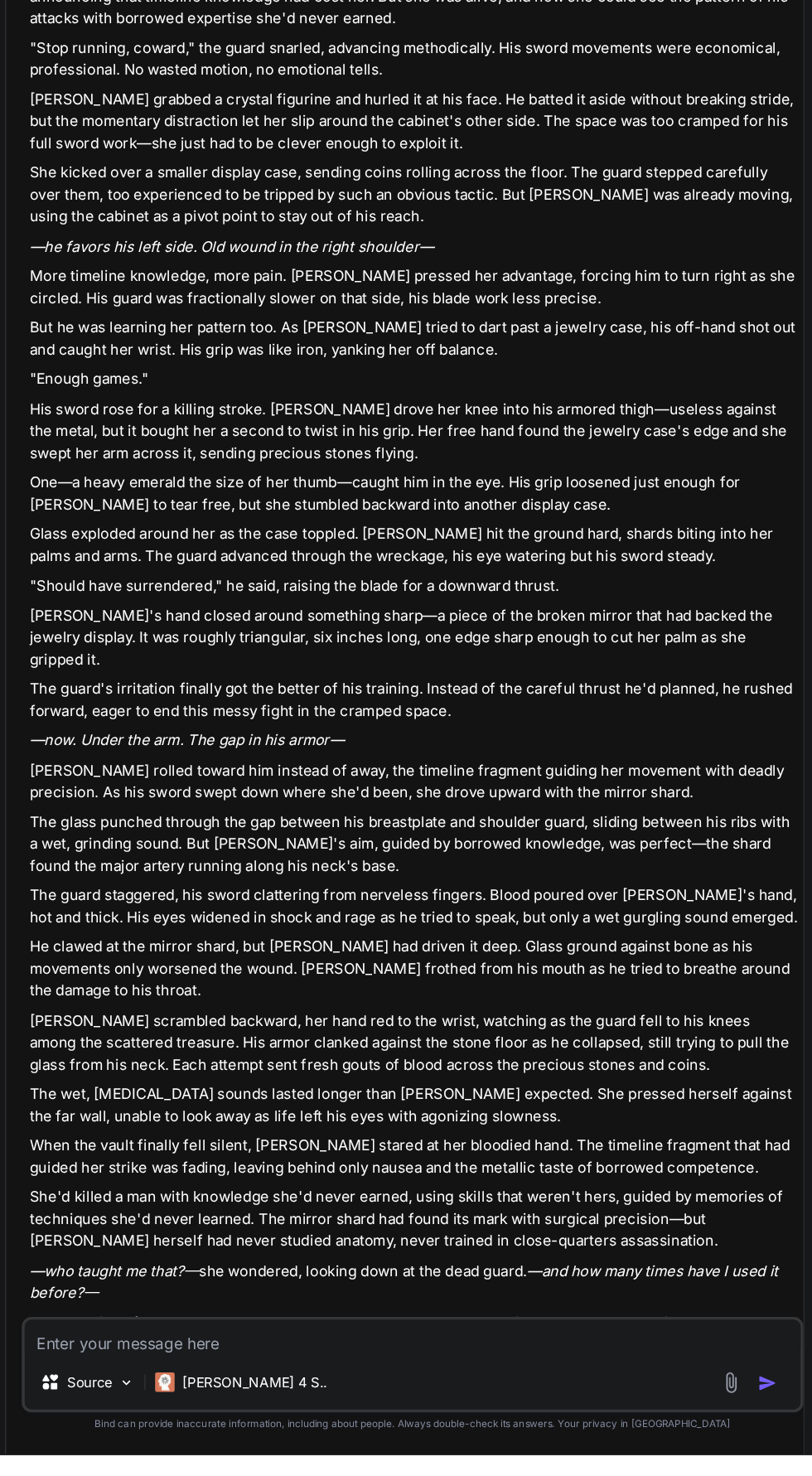
click at [200, 1391] on textarea at bounding box center [444, 1376] width 660 height 30
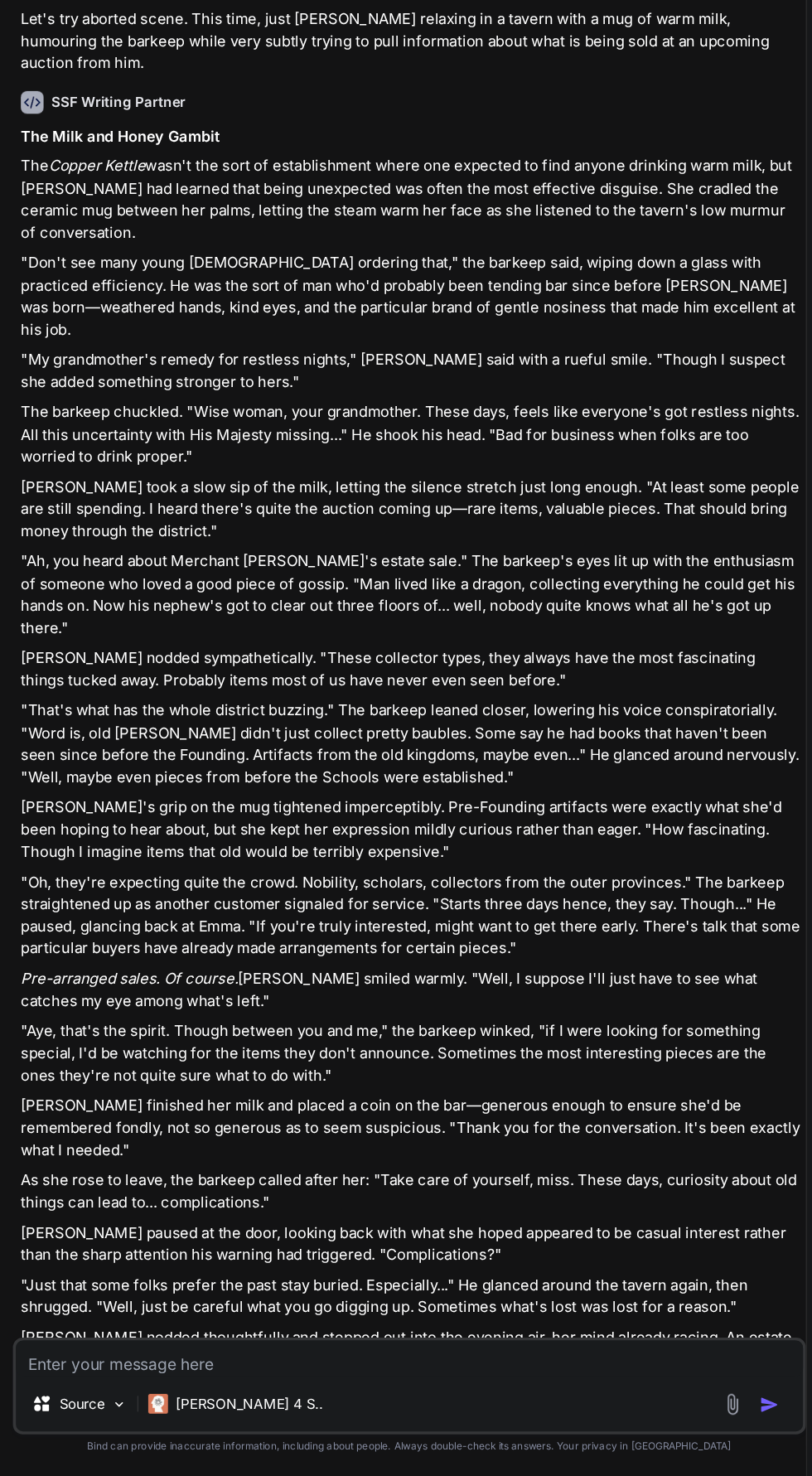
scroll to position [1814, 0]
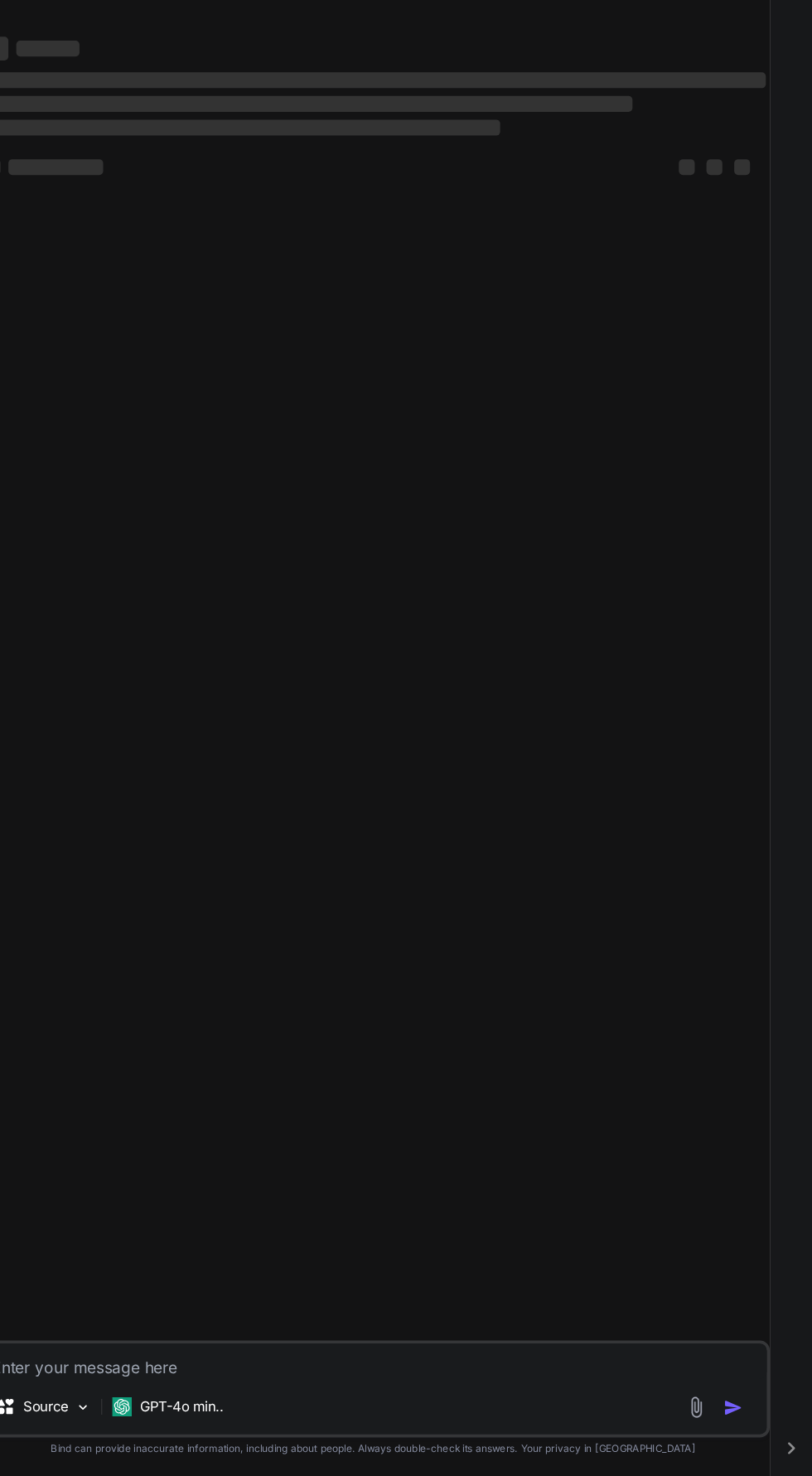
scroll to position [118, 0]
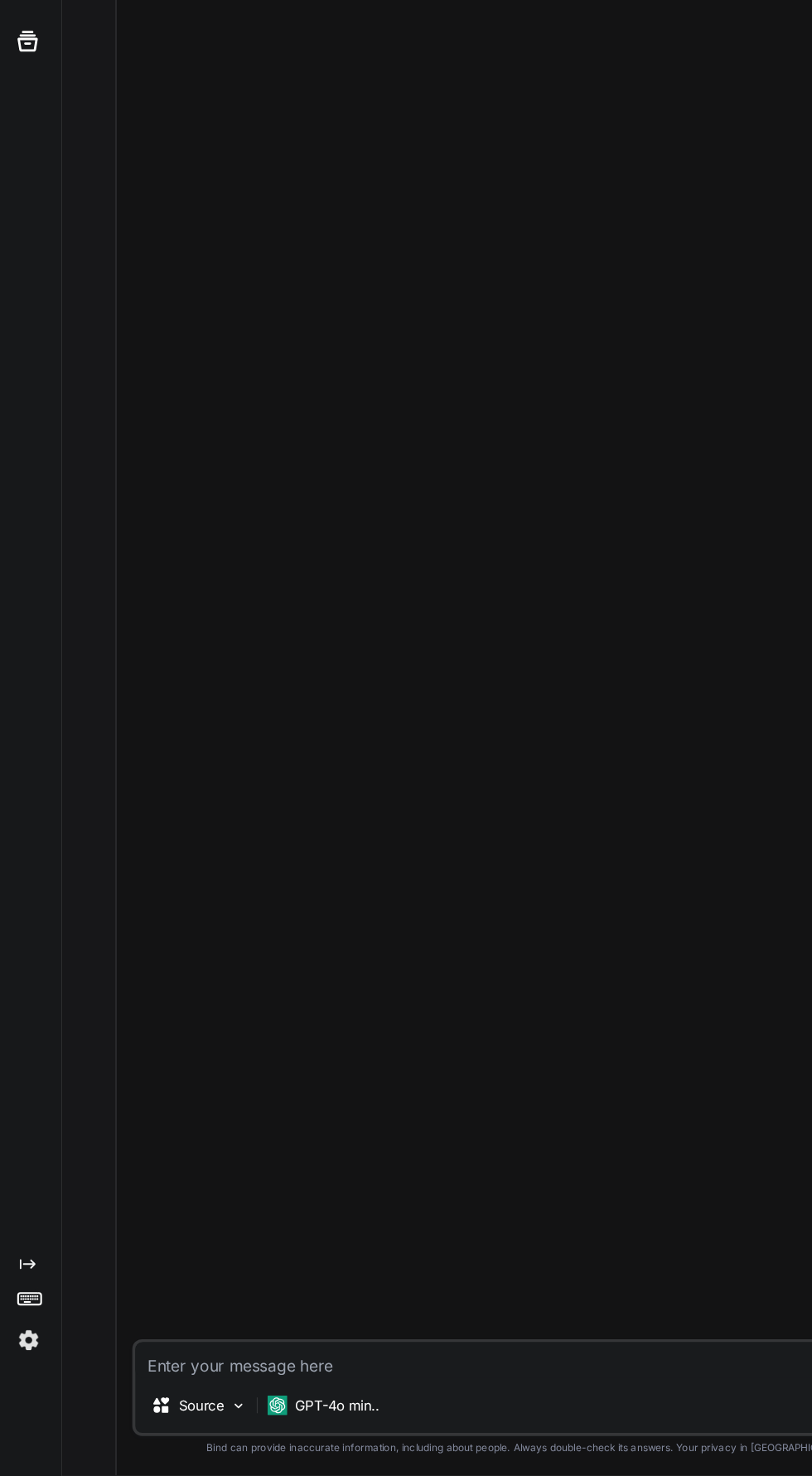
type textarea "x"
